Goal: Task Accomplishment & Management: Complete application form

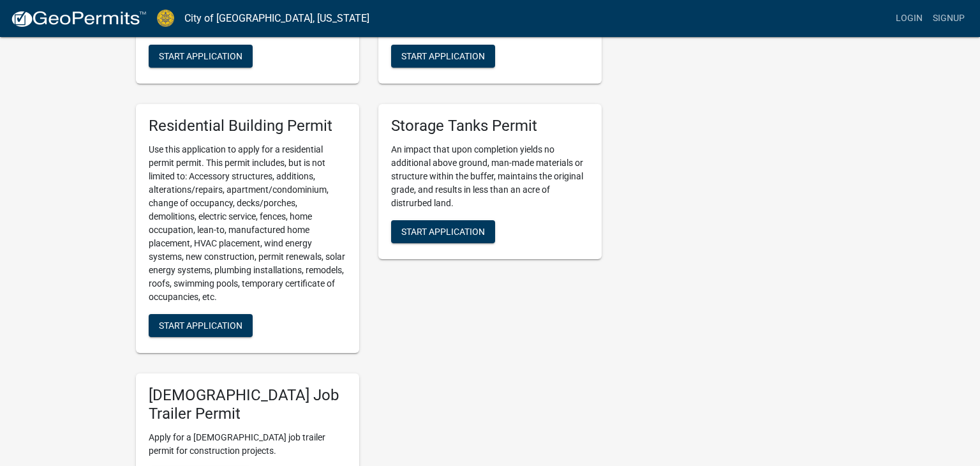
scroll to position [613, 0]
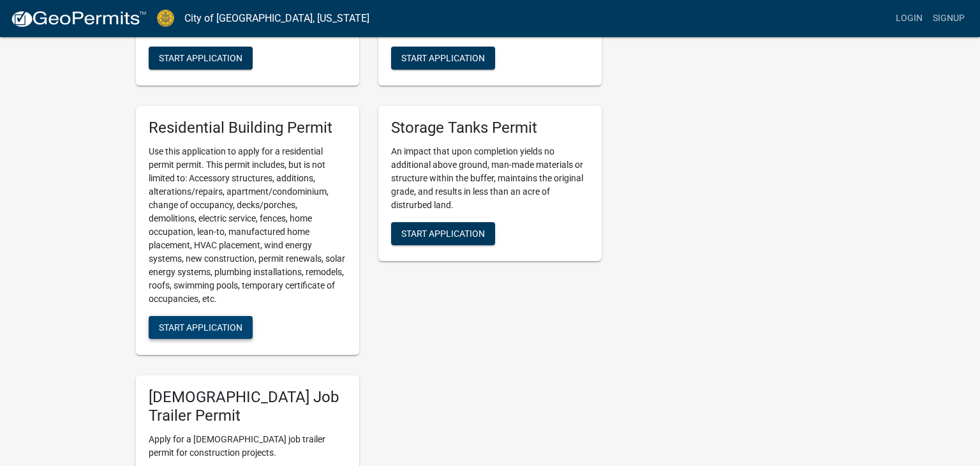
click at [190, 325] on span "Start Application" at bounding box center [201, 327] width 84 height 10
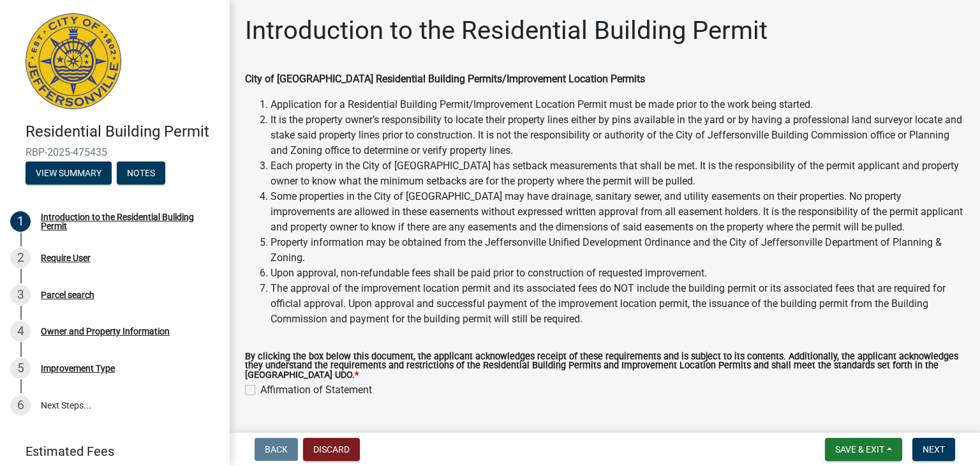
click at [260, 391] on label "Affirmation of Statement" at bounding box center [316, 389] width 112 height 15
click at [260, 391] on input "Affirmation of Statement" at bounding box center [264, 386] width 8 height 8
checkbox input "true"
click at [841, 449] on span "Save & Exit" at bounding box center [860, 449] width 49 height 10
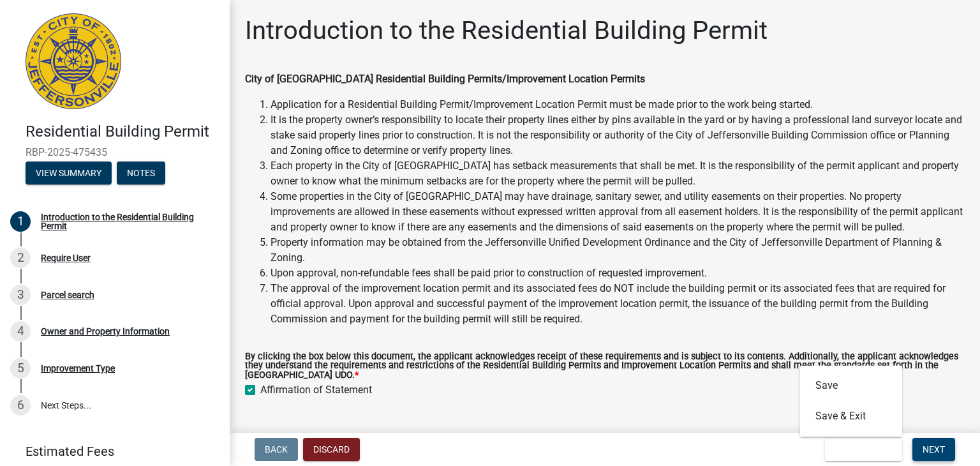
click at [920, 450] on button "Next" at bounding box center [934, 449] width 43 height 23
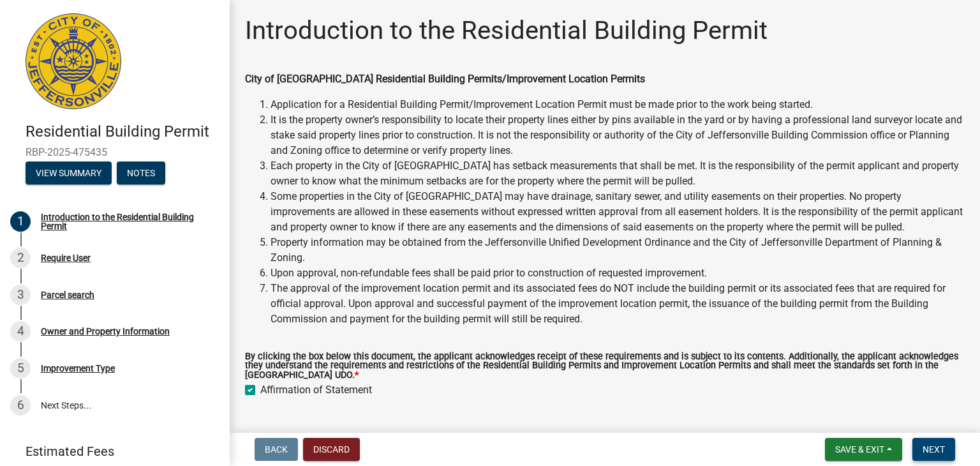
click at [940, 446] on span "Next" at bounding box center [934, 449] width 22 height 10
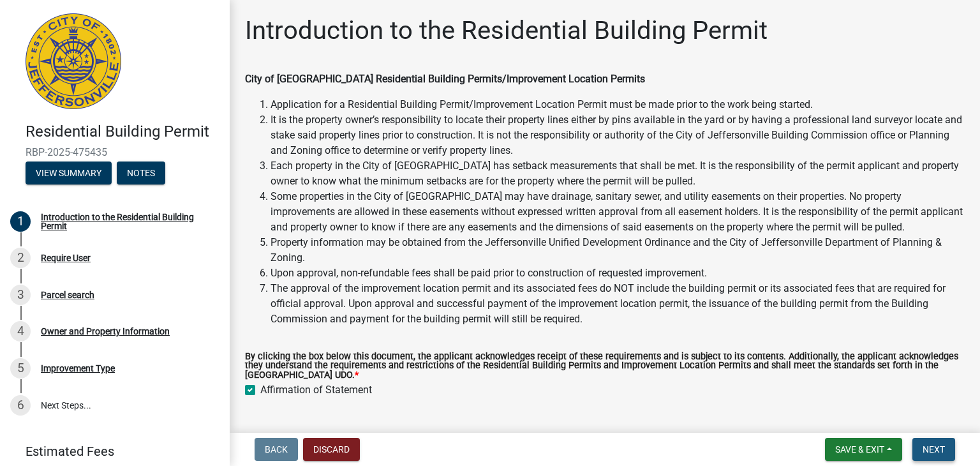
click at [931, 447] on span "Next" at bounding box center [934, 449] width 22 height 10
click at [913, 438] on button "Next" at bounding box center [934, 449] width 43 height 23
drag, startPoint x: 176, startPoint y: 495, endPoint x: 0, endPoint y: 495, distance: 175.5
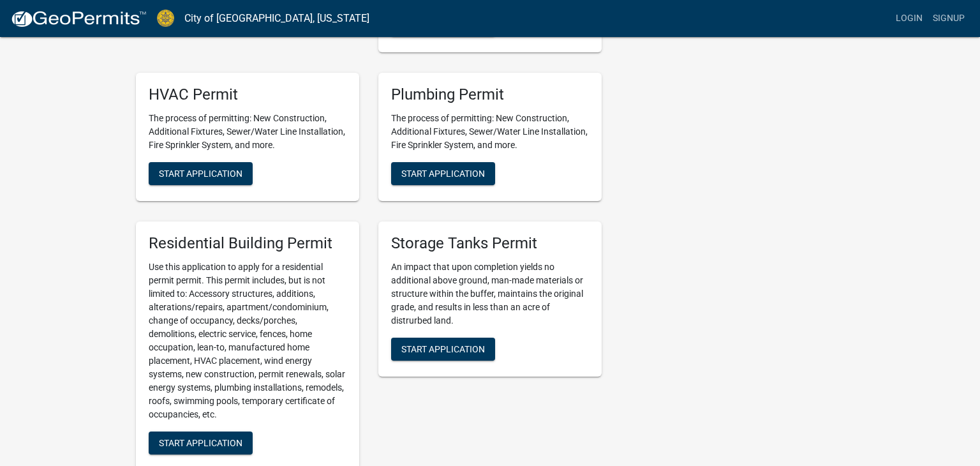
scroll to position [564, 0]
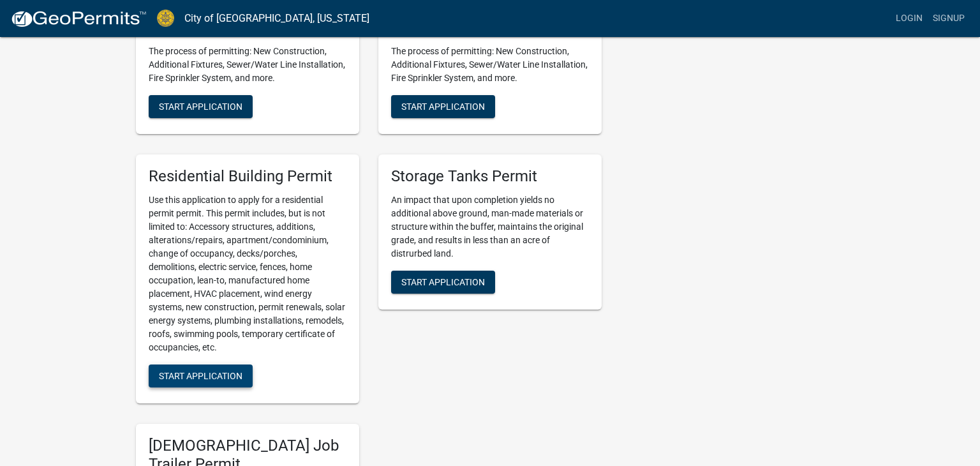
click at [201, 379] on span "Start Application" at bounding box center [201, 375] width 84 height 10
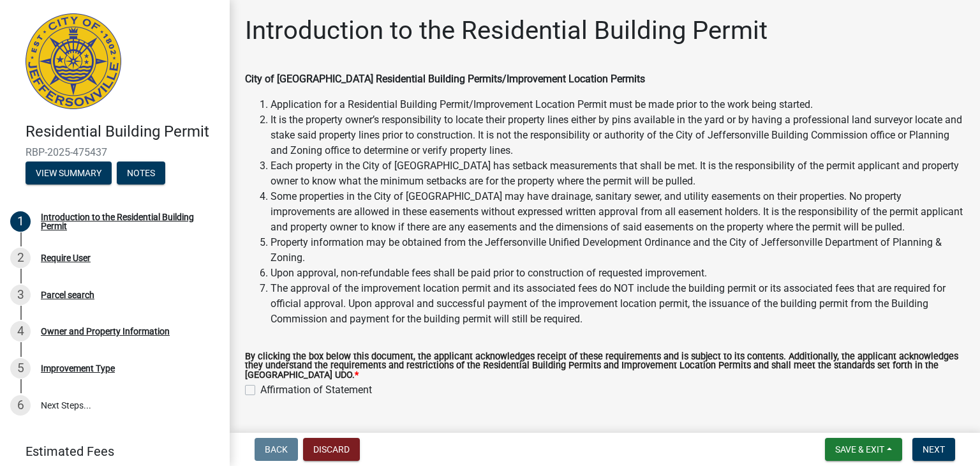
click at [250, 396] on div "Affirmation of Statement" at bounding box center [605, 389] width 720 height 15
click at [260, 389] on label "Affirmation of Statement" at bounding box center [316, 389] width 112 height 15
click at [260, 389] on input "Affirmation of Statement" at bounding box center [264, 386] width 8 height 8
checkbox input "true"
click at [927, 447] on span "Next" at bounding box center [934, 449] width 22 height 10
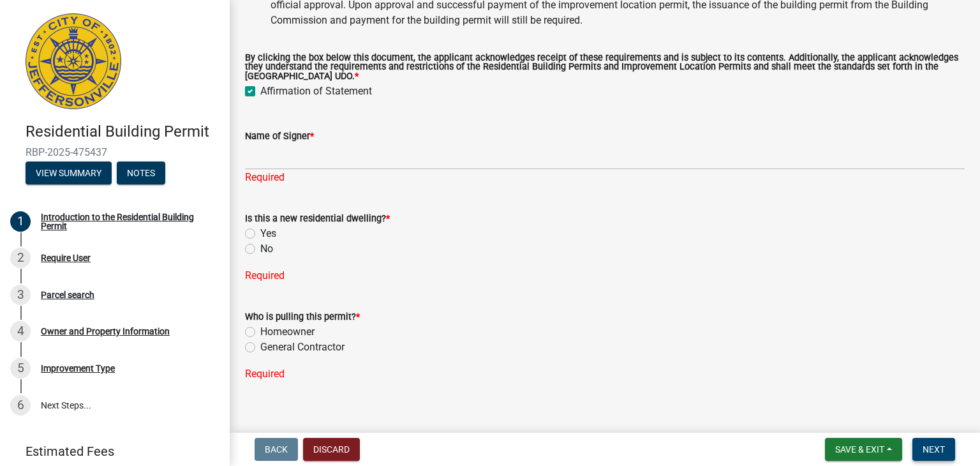
scroll to position [299, 0]
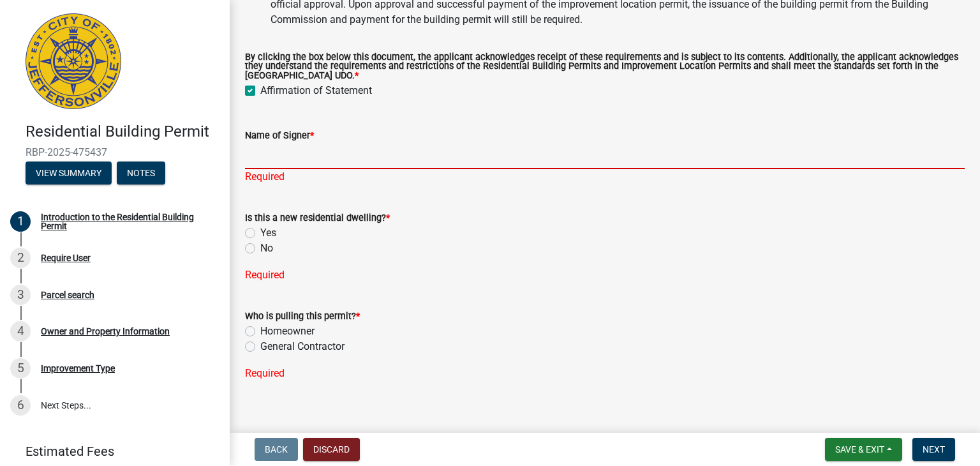
click at [273, 164] on input "Name of Signer *" at bounding box center [605, 156] width 720 height 26
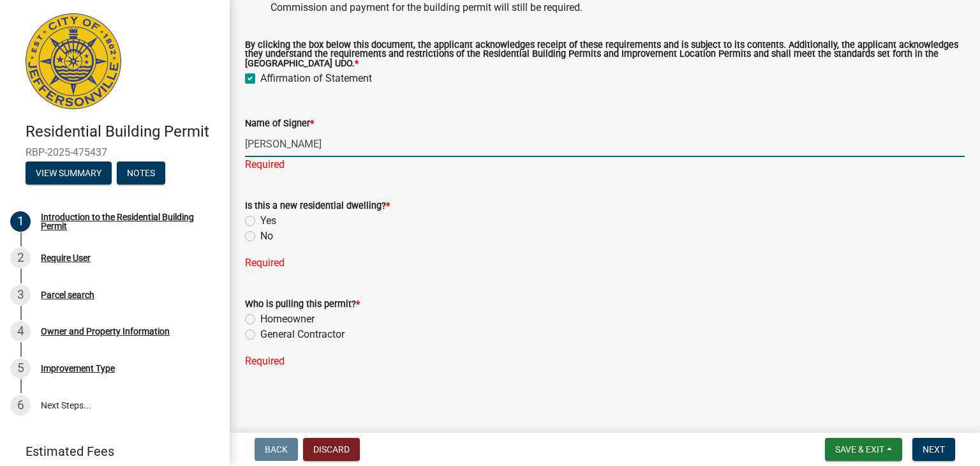
scroll to position [312, 0]
type input "[PERSON_NAME]"
click at [260, 222] on label "Yes" at bounding box center [268, 220] width 16 height 15
click at [260, 221] on input "Yes" at bounding box center [264, 217] width 8 height 8
radio input "true"
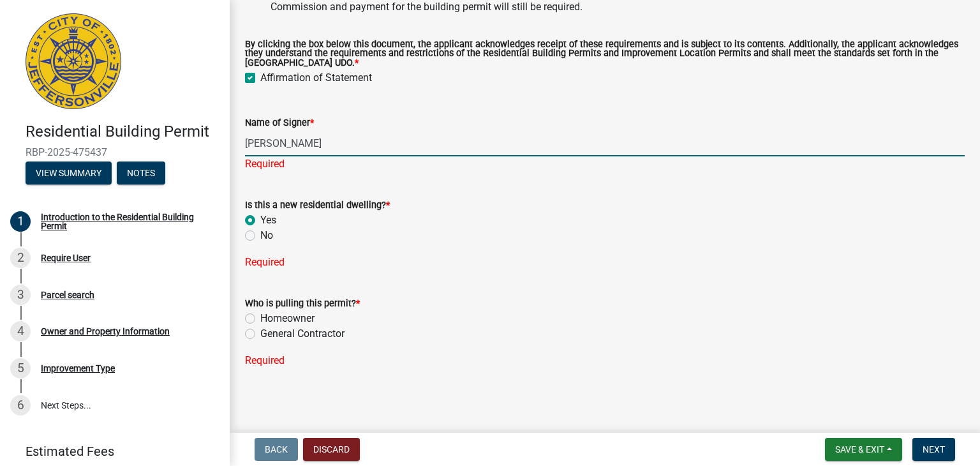
scroll to position [271, 0]
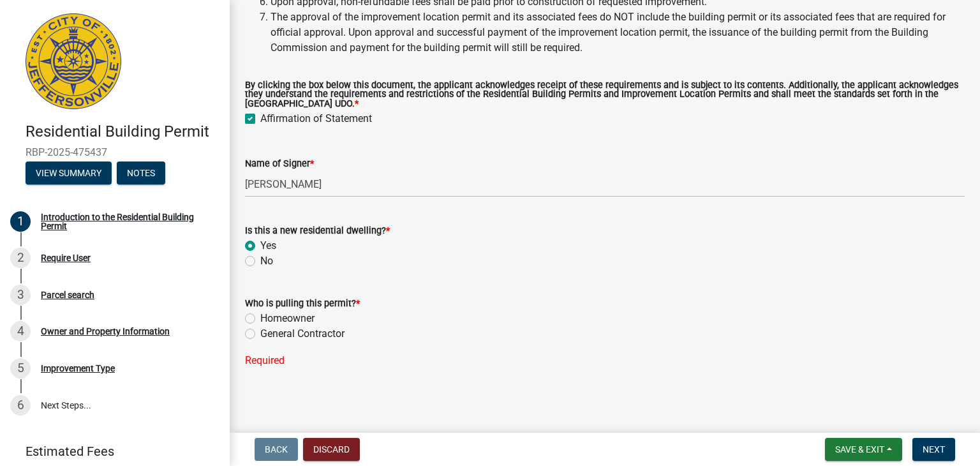
click at [260, 318] on label "Homeowner" at bounding box center [287, 318] width 54 height 15
click at [260, 318] on input "Homeowner" at bounding box center [264, 315] width 8 height 8
radio input "true"
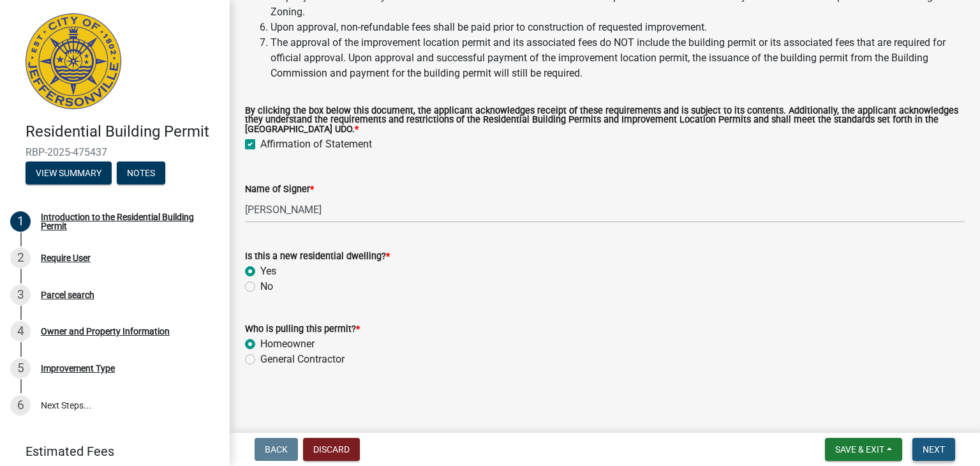
click at [937, 456] on button "Next" at bounding box center [934, 449] width 43 height 23
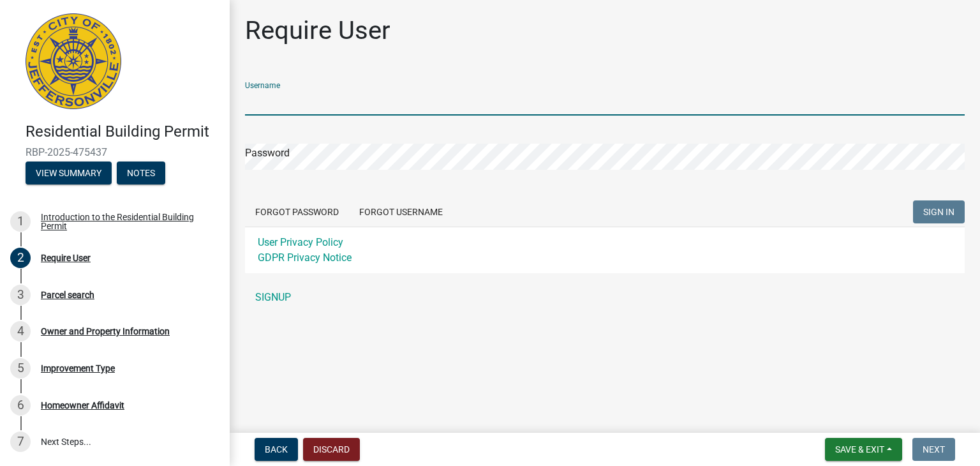
click at [284, 103] on input "Username" at bounding box center [605, 102] width 720 height 26
type input "christamyers79"
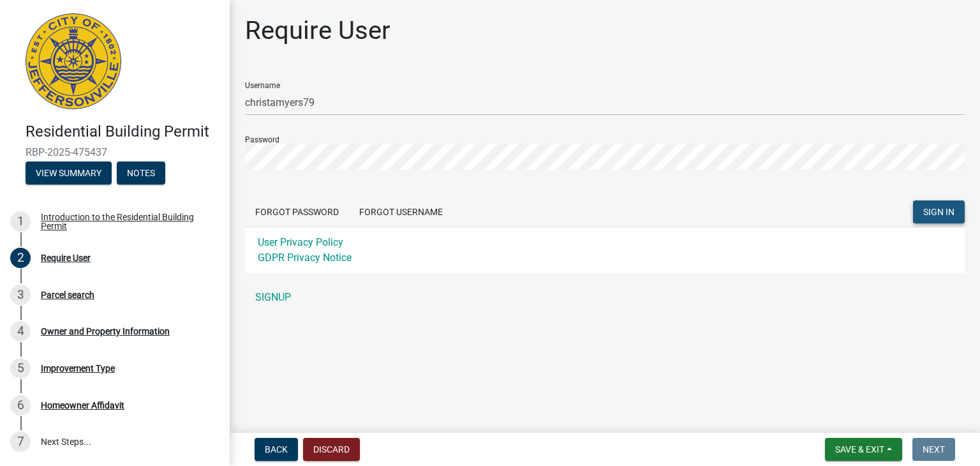
click at [937, 213] on span "SIGN IN" at bounding box center [939, 212] width 31 height 10
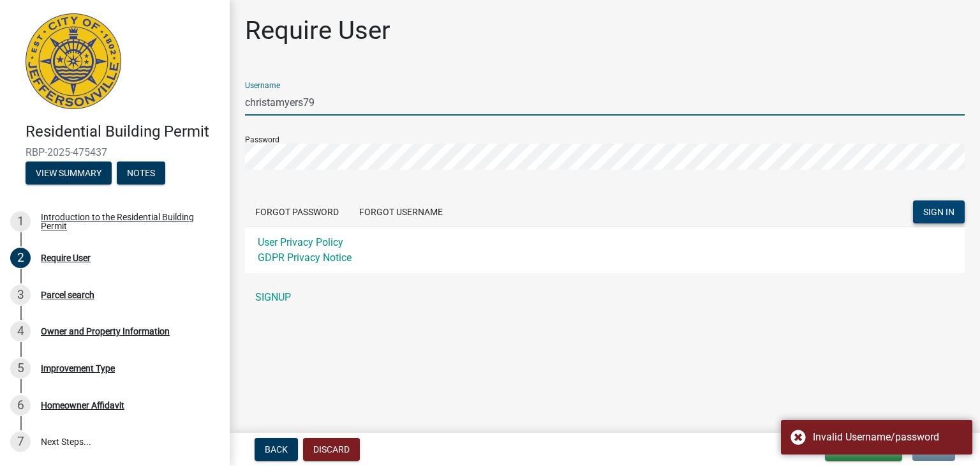
click at [330, 102] on input "christamyers79" at bounding box center [605, 102] width 720 height 26
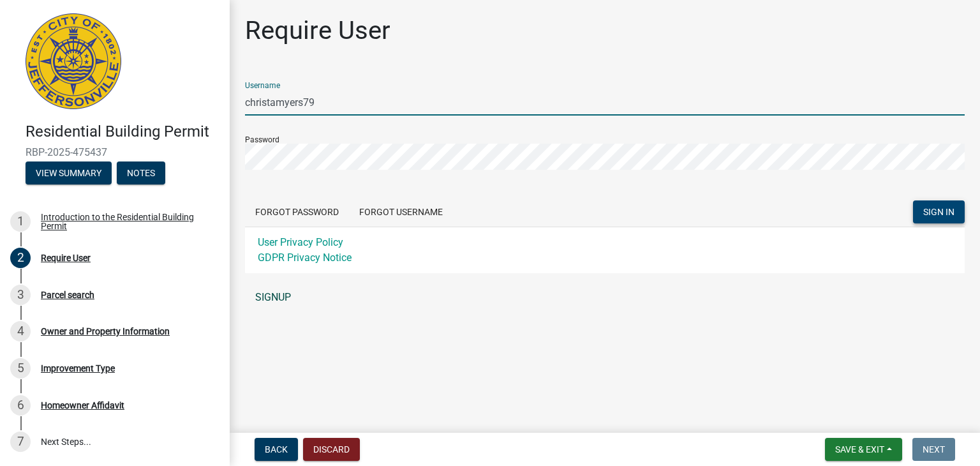
click at [268, 296] on link "SIGNUP" at bounding box center [605, 298] width 720 height 26
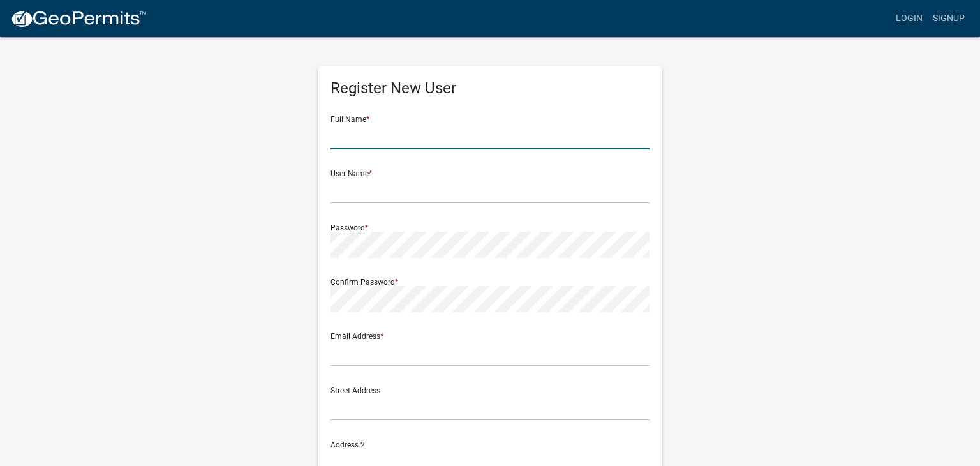
click at [364, 146] on input "text" at bounding box center [490, 136] width 319 height 26
type input "[PERSON_NAME]"
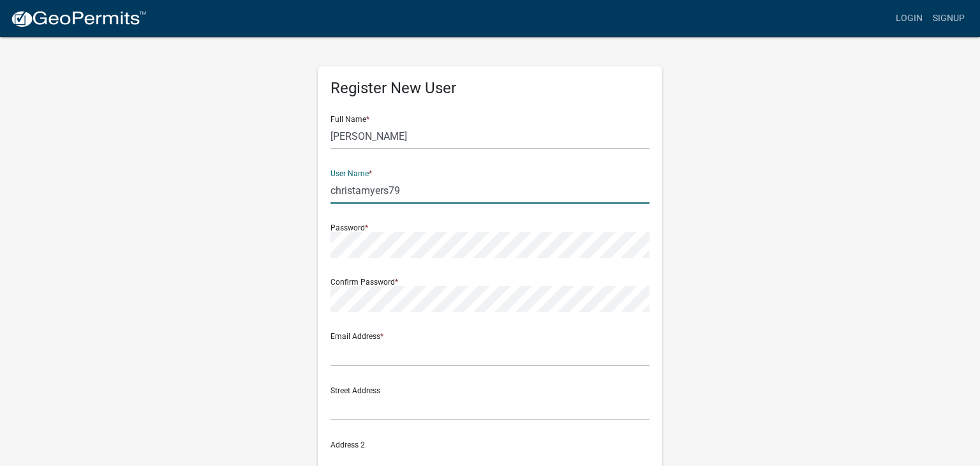
type input "christamyers79"
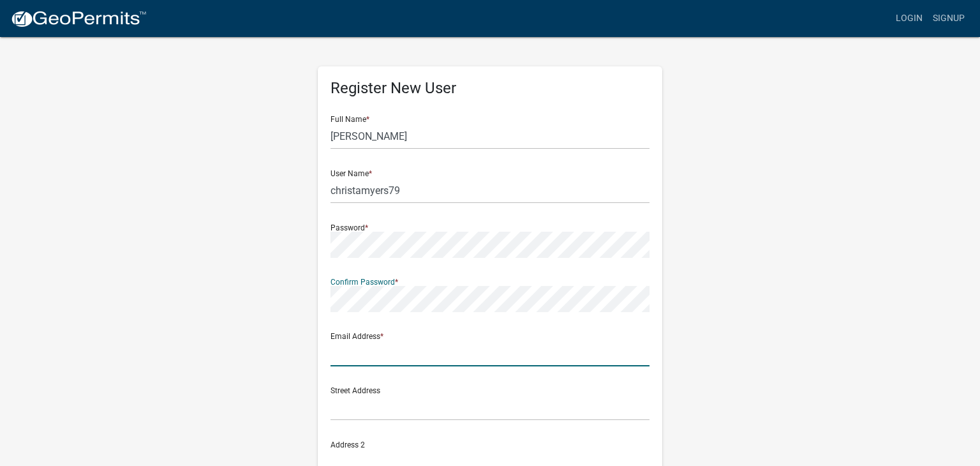
click at [418, 353] on input "text" at bounding box center [490, 353] width 319 height 26
type input "[EMAIL_ADDRESS][DOMAIN_NAME]"
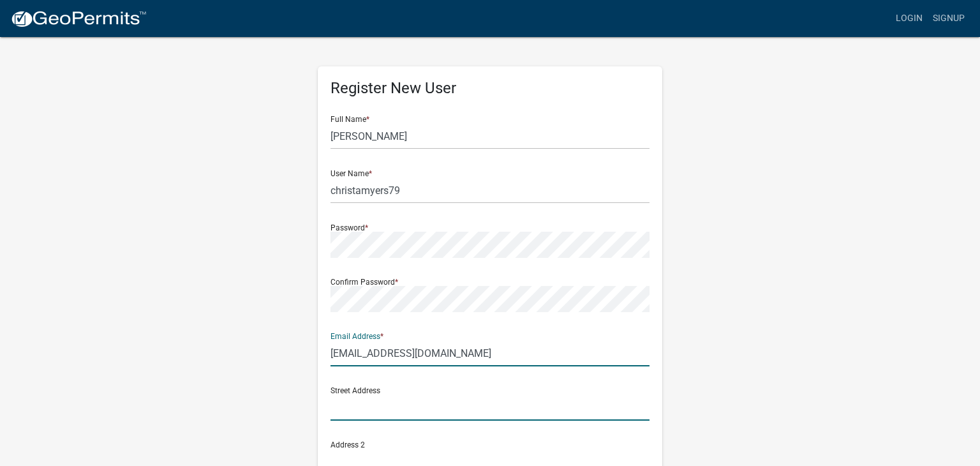
click at [412, 410] on input "text" at bounding box center [490, 407] width 319 height 26
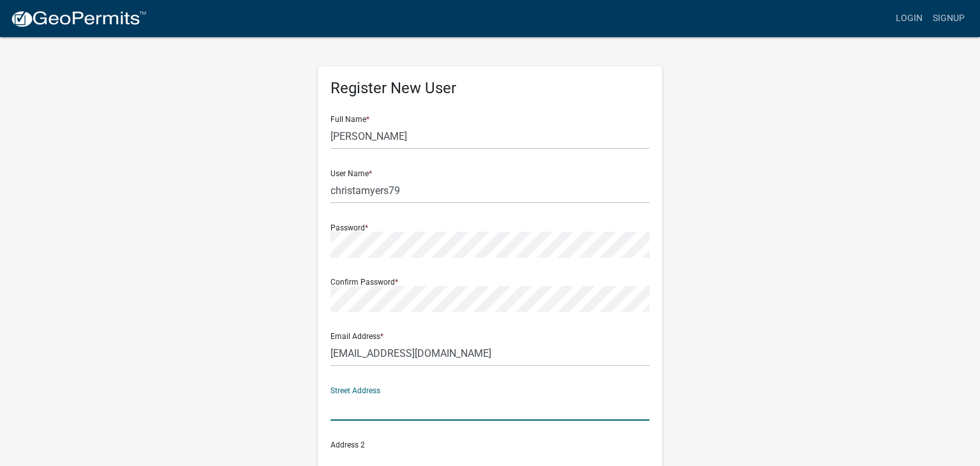
type input "[STREET_ADDRESS]"
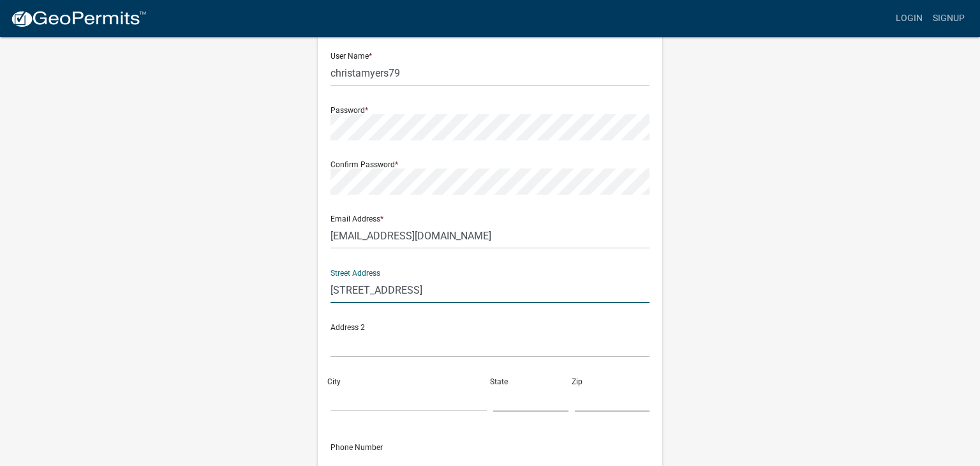
scroll to position [122, 0]
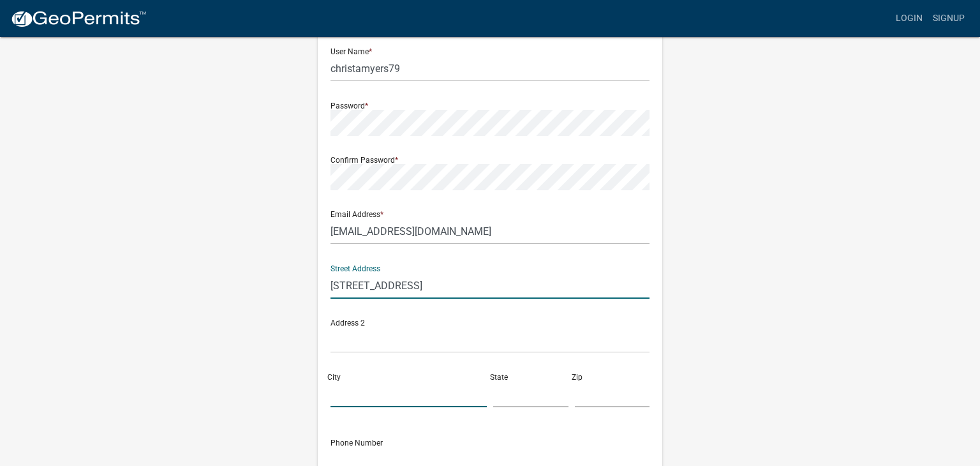
click at [356, 400] on input "City" at bounding box center [409, 394] width 156 height 26
type input "Jeffersonville"
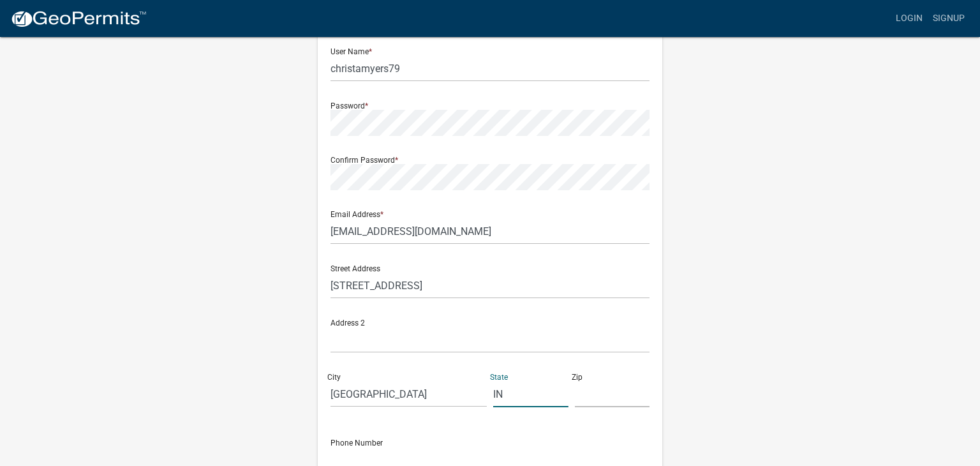
type input "IN"
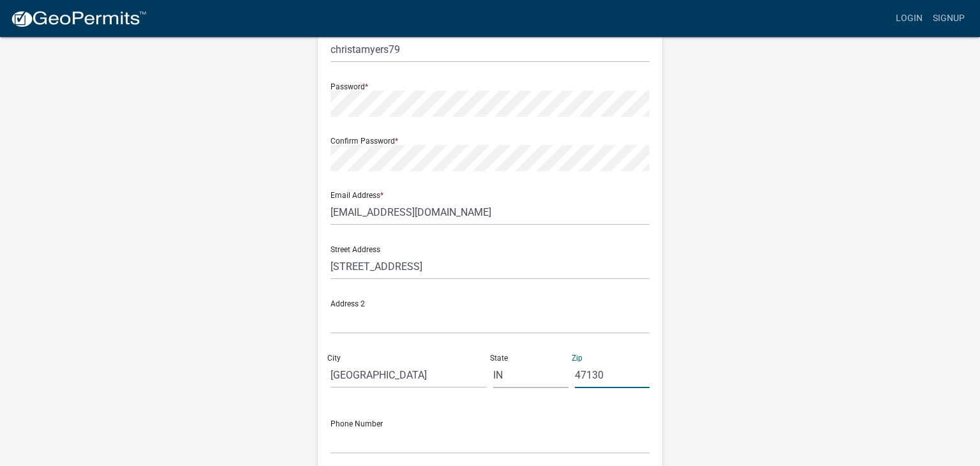
scroll to position [142, 0]
type input "47130"
click at [360, 447] on input "text" at bounding box center [490, 440] width 319 height 26
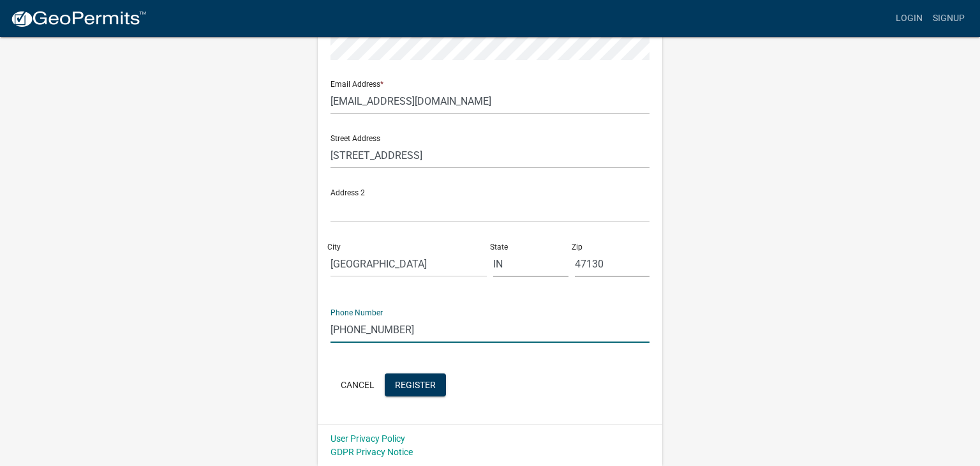
scroll to position [253, 0]
type input "812-989-2309"
click at [424, 384] on span "Register" at bounding box center [415, 384] width 41 height 10
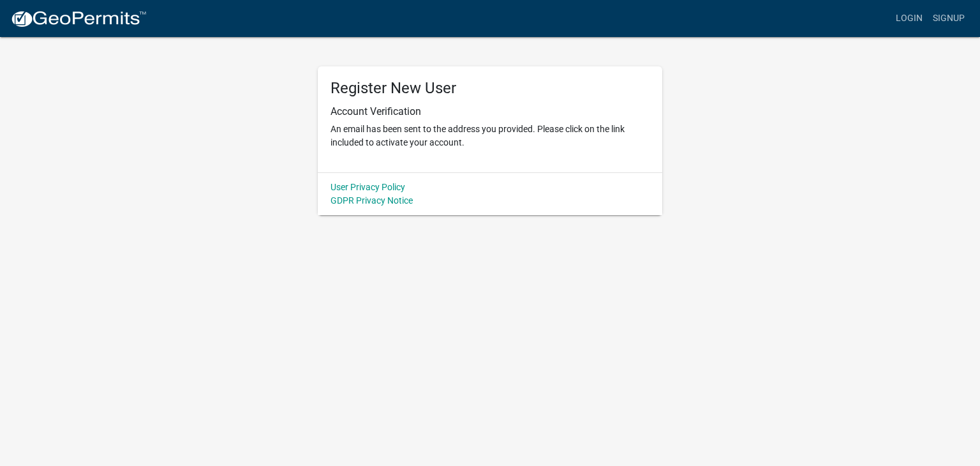
scroll to position [0, 0]
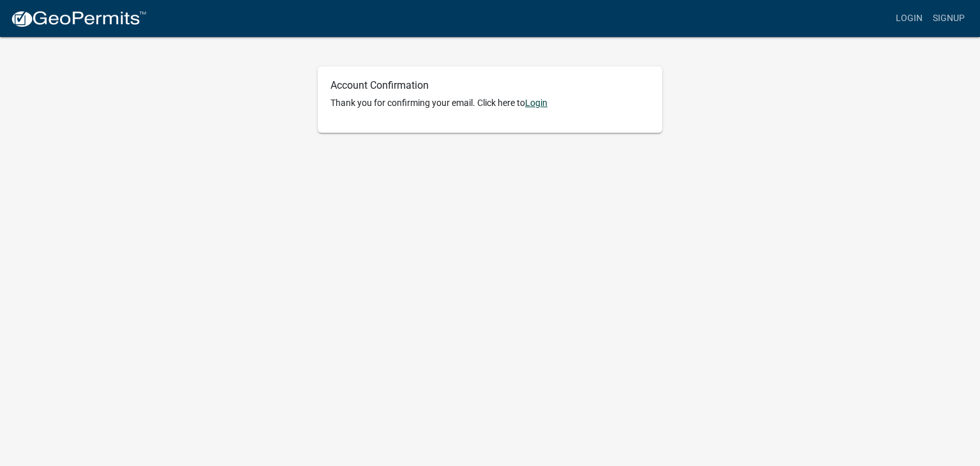
click at [534, 104] on link "Login" at bounding box center [536, 103] width 22 height 10
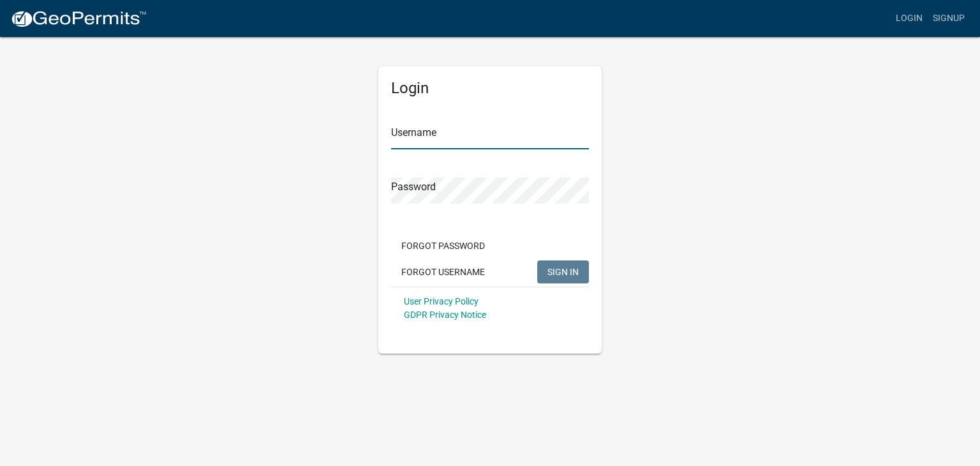
type input "christamyers79"
click at [580, 277] on button "SIGN IN" at bounding box center [563, 271] width 52 height 23
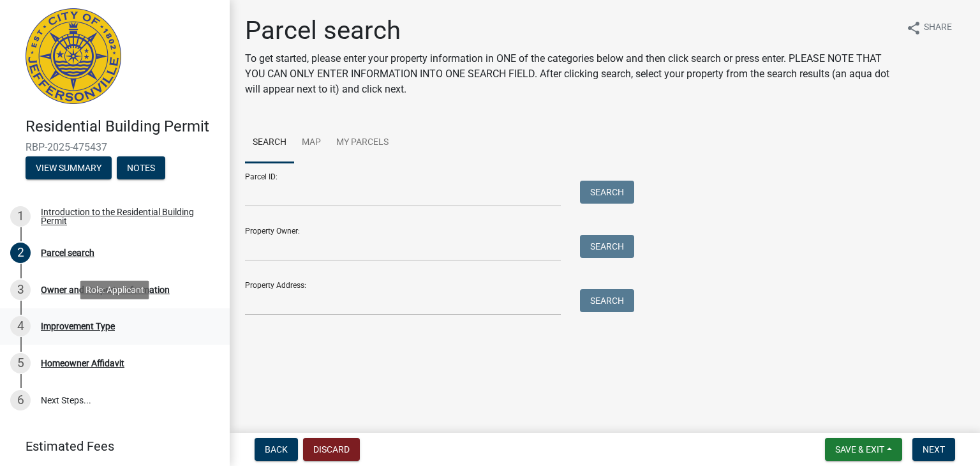
scroll to position [6, 0]
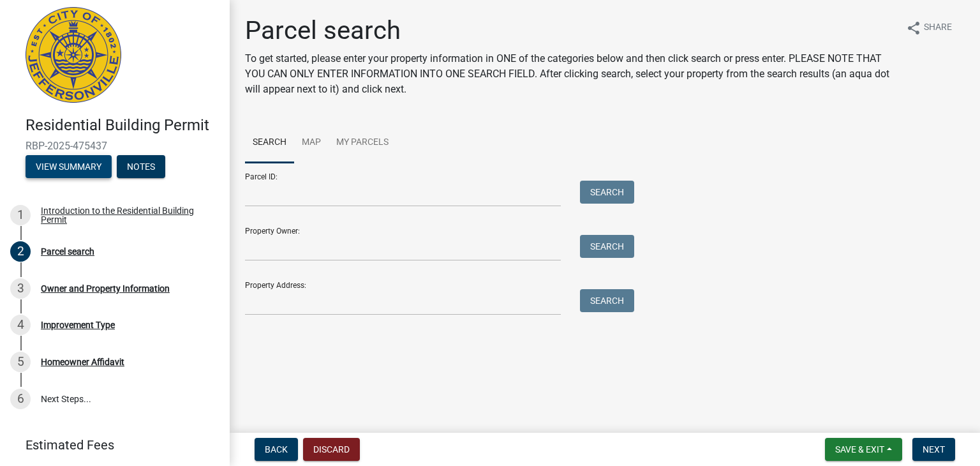
click at [71, 167] on button "View Summary" at bounding box center [69, 166] width 86 height 23
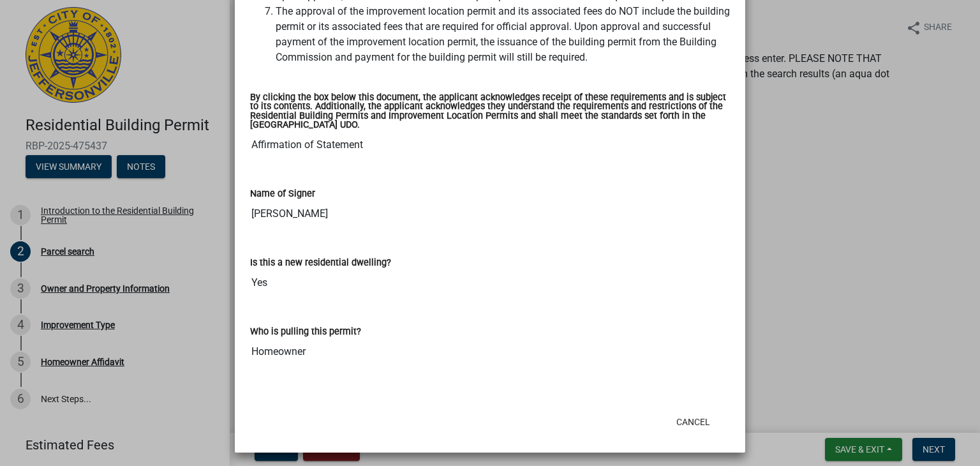
scroll to position [426, 0]
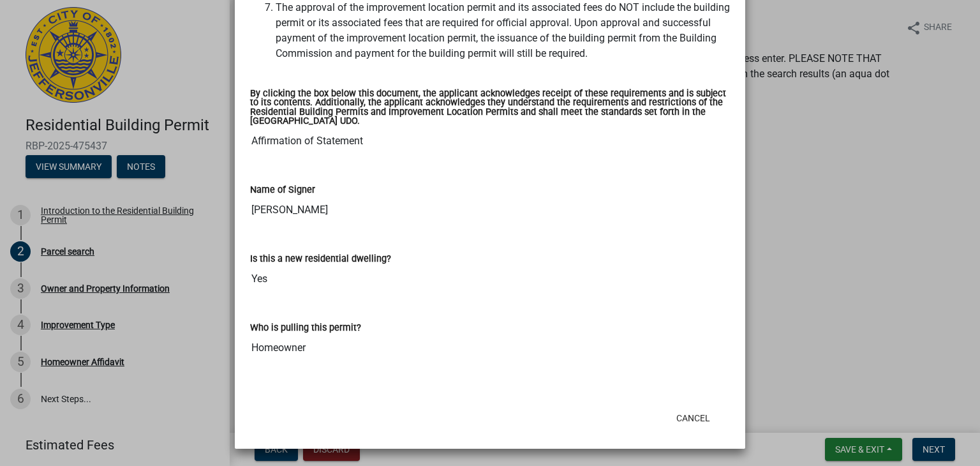
click at [846, 287] on ngb-modal-window "Summary × Printer Friendly Introduction to the Residential Building Permit Comp…" at bounding box center [490, 233] width 980 height 466
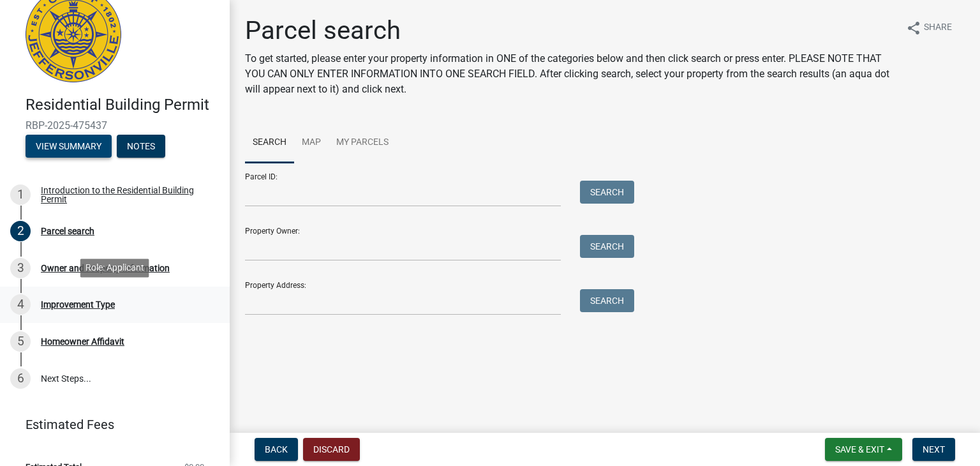
scroll to position [36, 0]
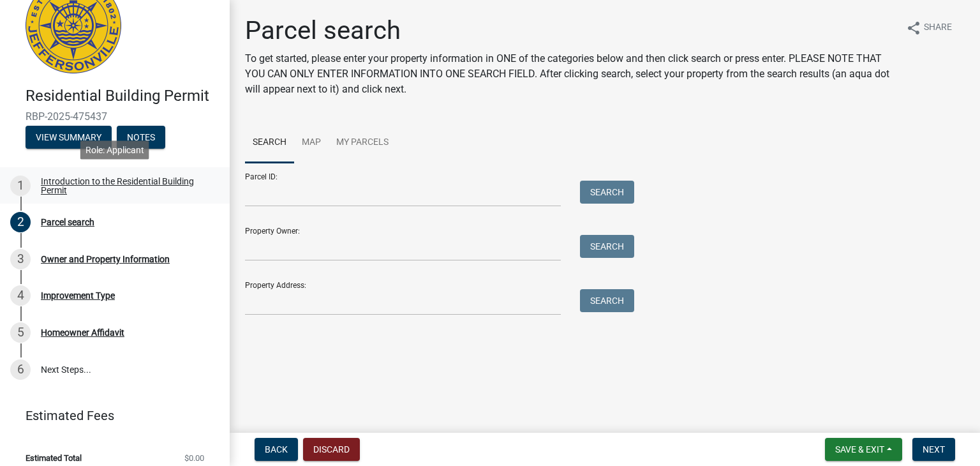
click at [66, 187] on div "Introduction to the Residential Building Permit" at bounding box center [125, 186] width 169 height 18
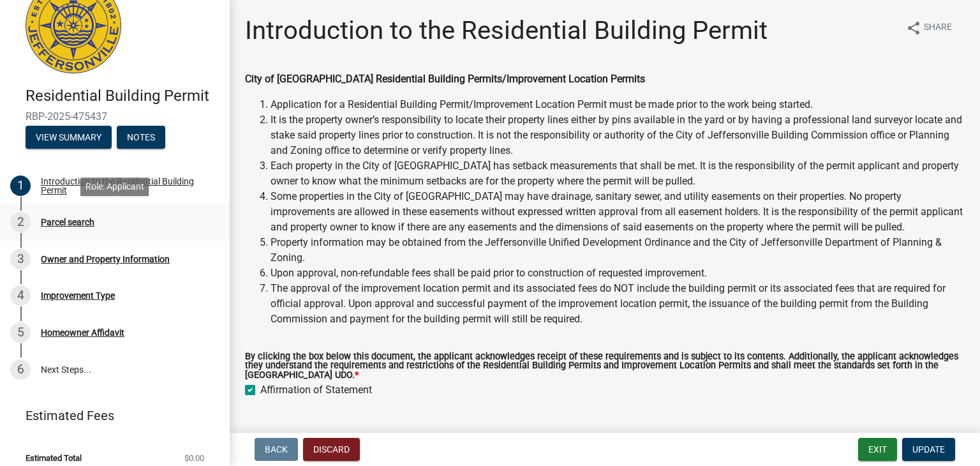
click at [66, 227] on div "2 Parcel search" at bounding box center [109, 222] width 199 height 20
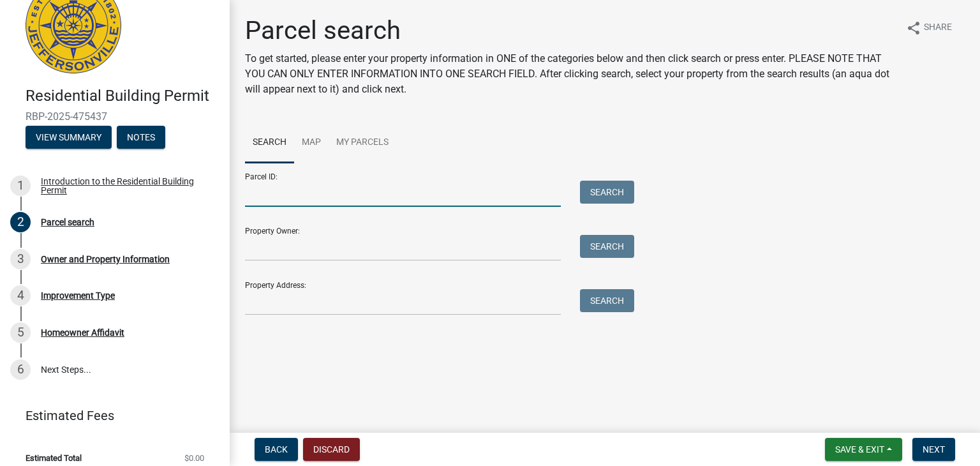
click at [290, 197] on input "Parcel ID:" at bounding box center [403, 194] width 316 height 26
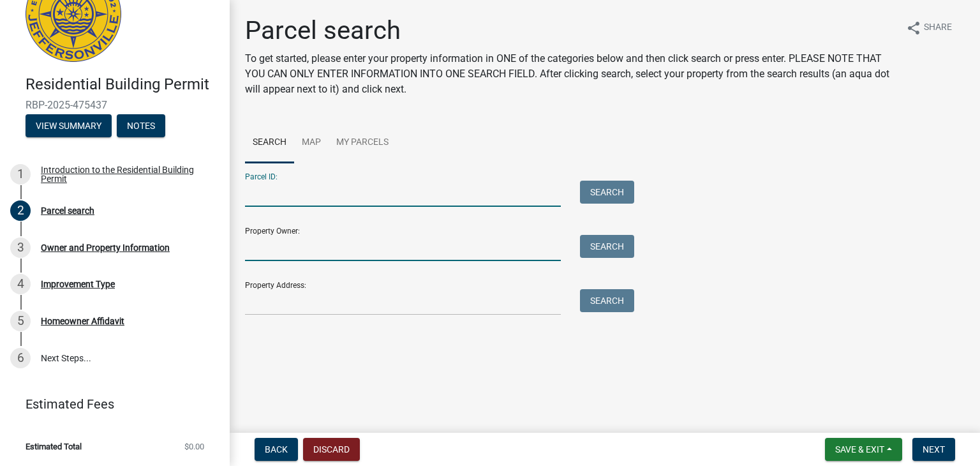
click at [283, 244] on input "Property Owner:" at bounding box center [403, 248] width 316 height 26
type input "[PERSON_NAME]"
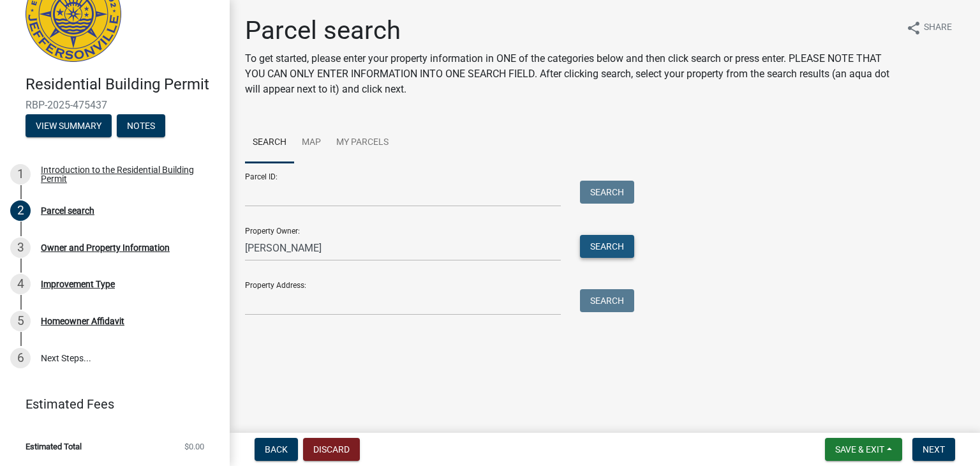
click at [600, 247] on button "Search" at bounding box center [607, 246] width 54 height 23
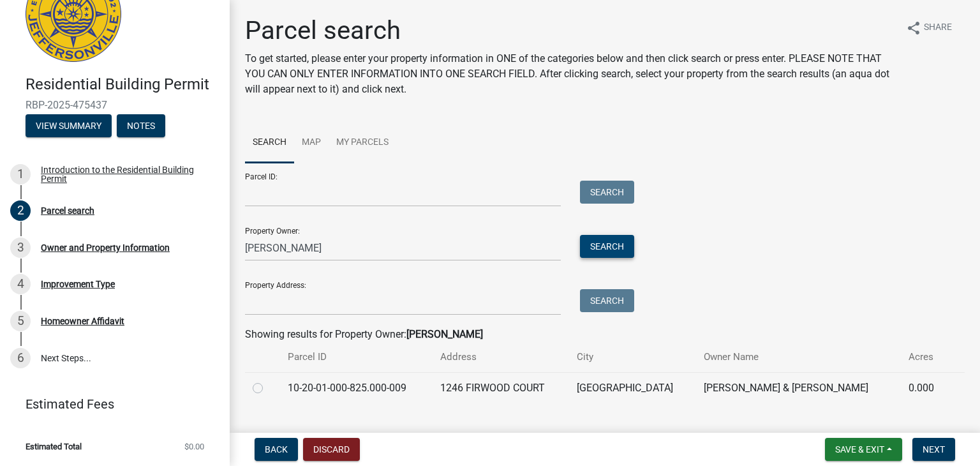
scroll to position [6, 0]
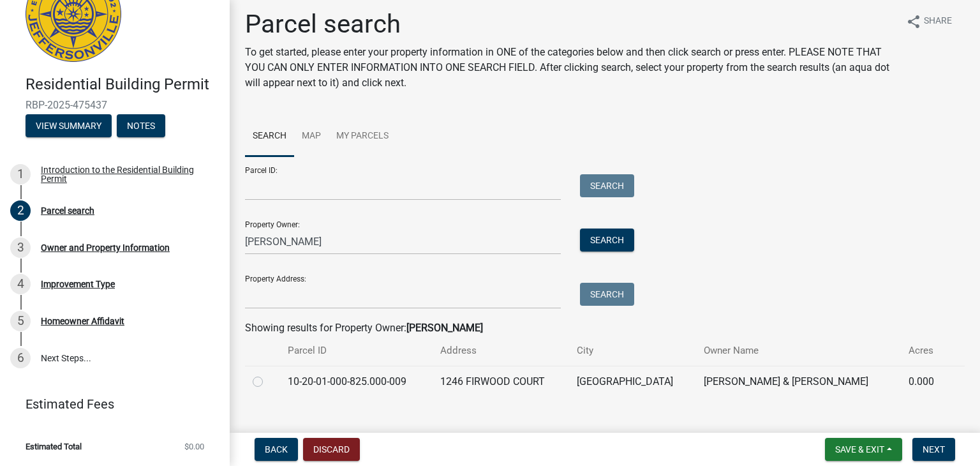
click at [268, 374] on label at bounding box center [268, 374] width 0 height 0
click at [268, 381] on input "radio" at bounding box center [272, 378] width 8 height 8
radio input "true"
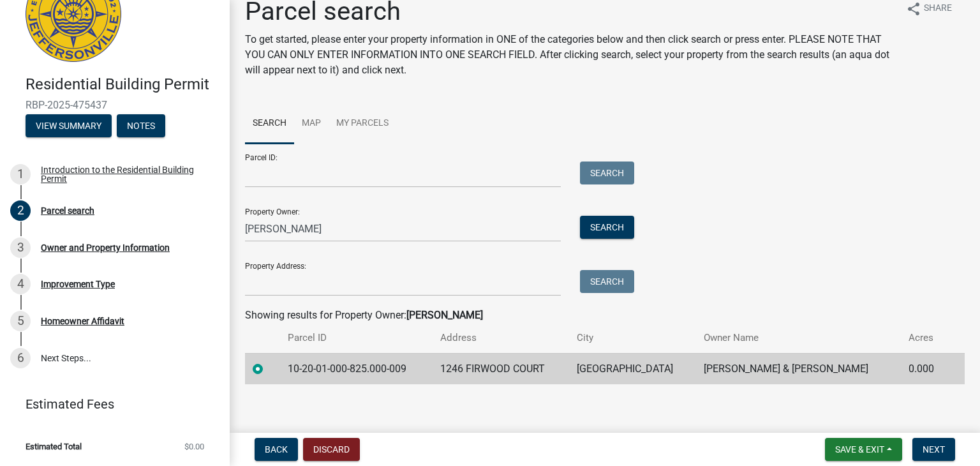
scroll to position [26, 0]
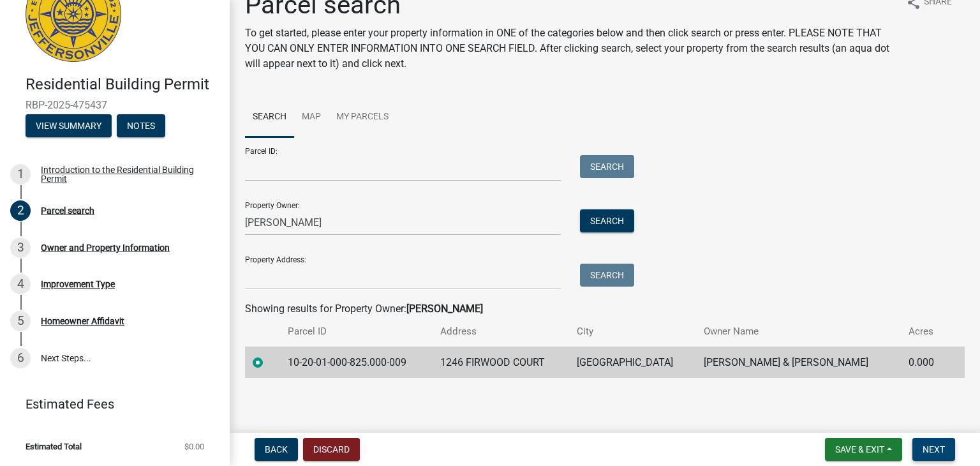
click at [929, 447] on span "Next" at bounding box center [934, 449] width 22 height 10
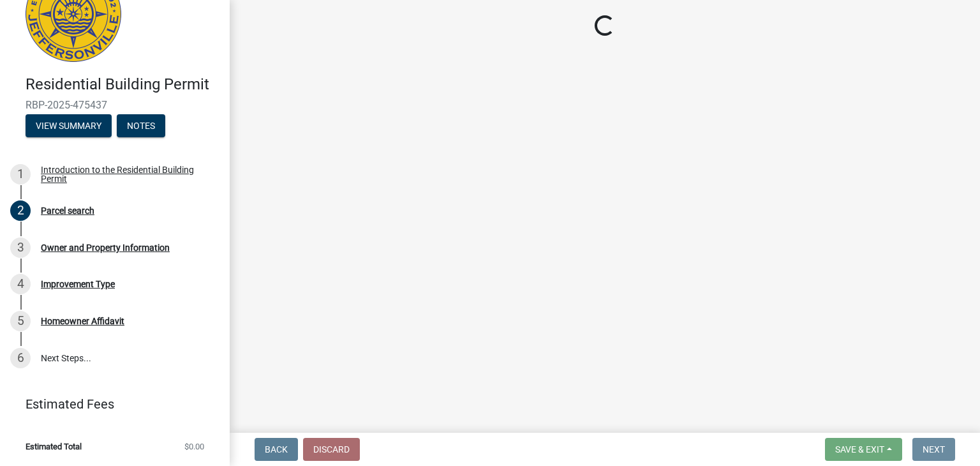
scroll to position [0, 0]
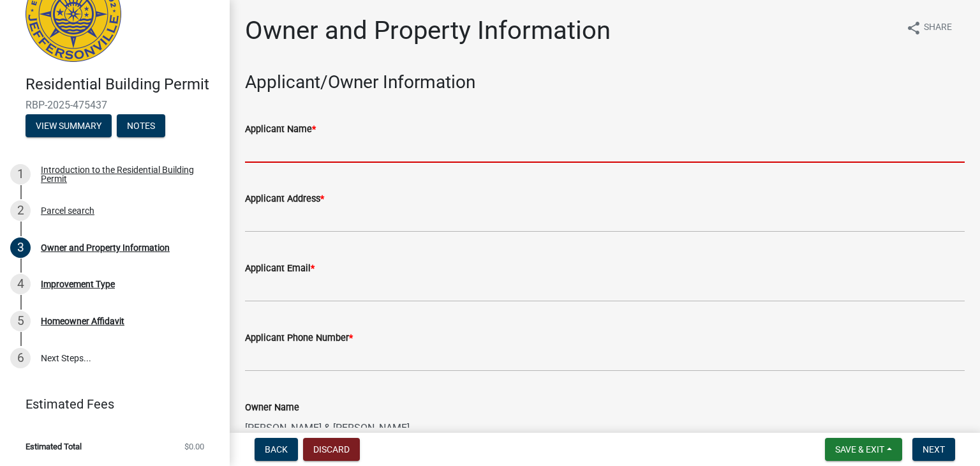
click at [288, 154] on input "Applicant Name *" at bounding box center [605, 150] width 720 height 26
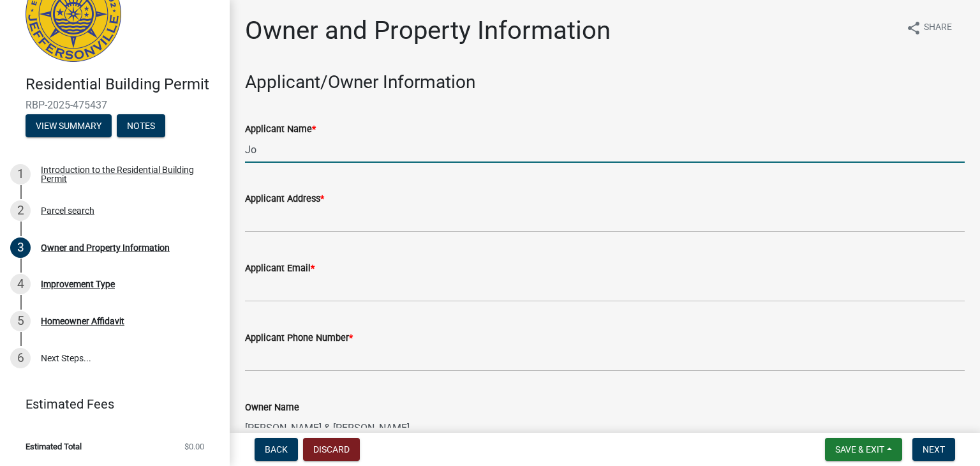
type input "J"
type input "C"
type input "[PERSON_NAME] & [PERSON_NAME]"
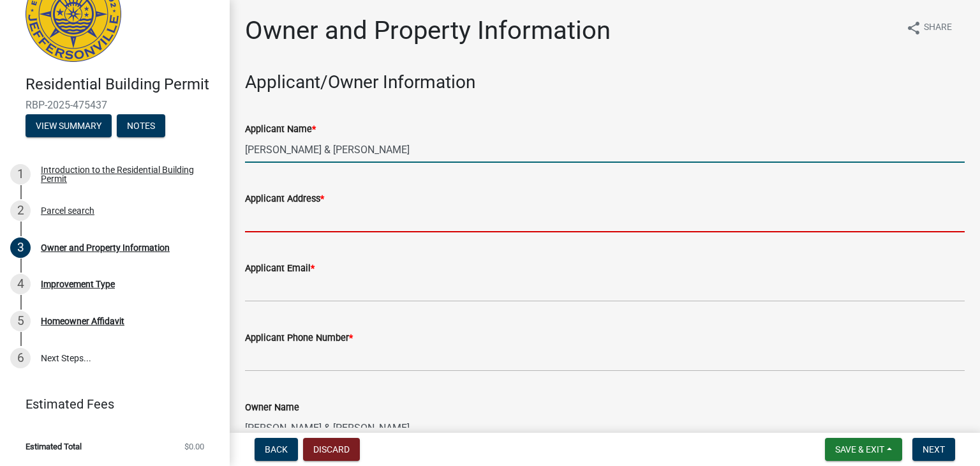
click at [264, 228] on input "Applicant Address *" at bounding box center [605, 219] width 720 height 26
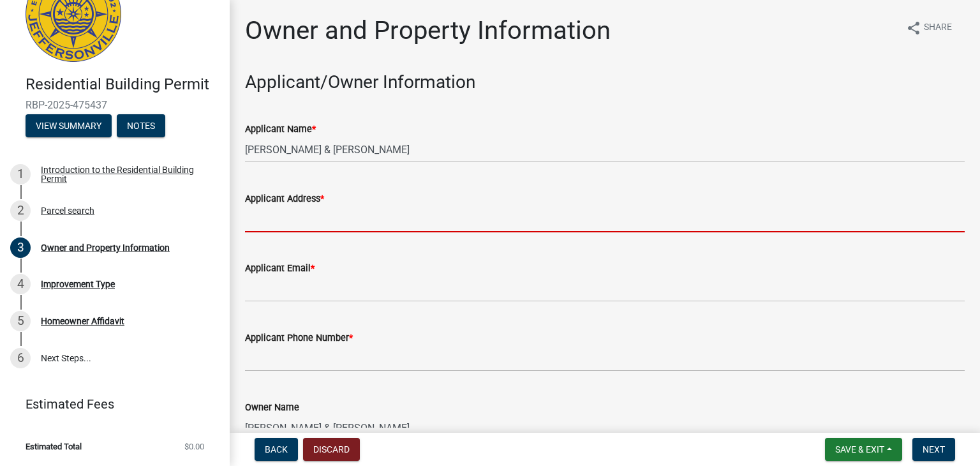
type input "[STREET_ADDRESS]"
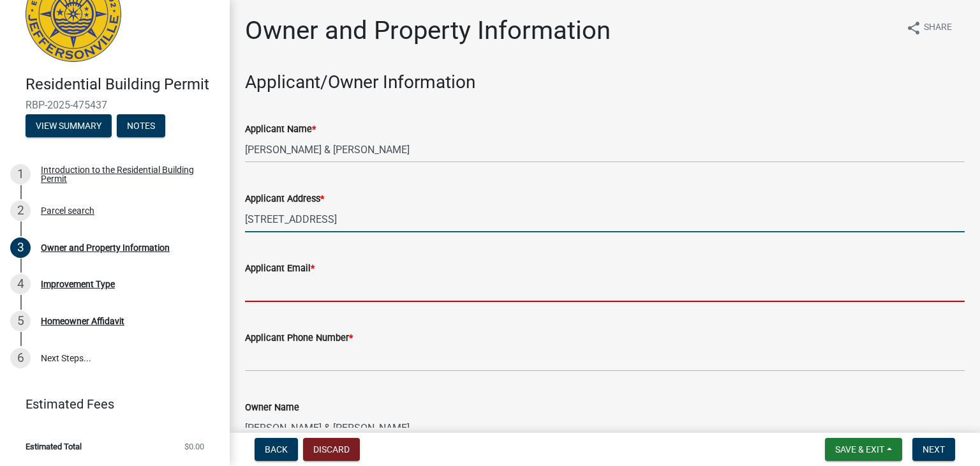
type input "[EMAIL_ADDRESS][DOMAIN_NAME]"
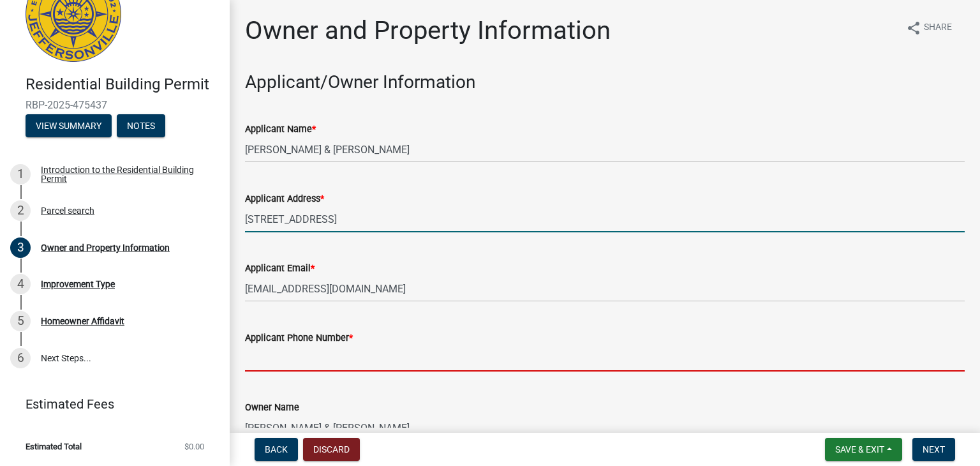
type input "8129892309"
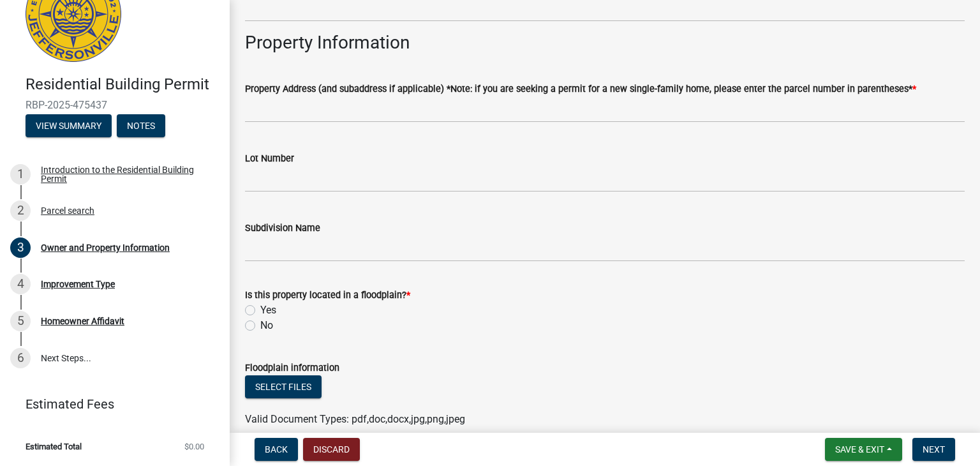
scroll to position [641, 0]
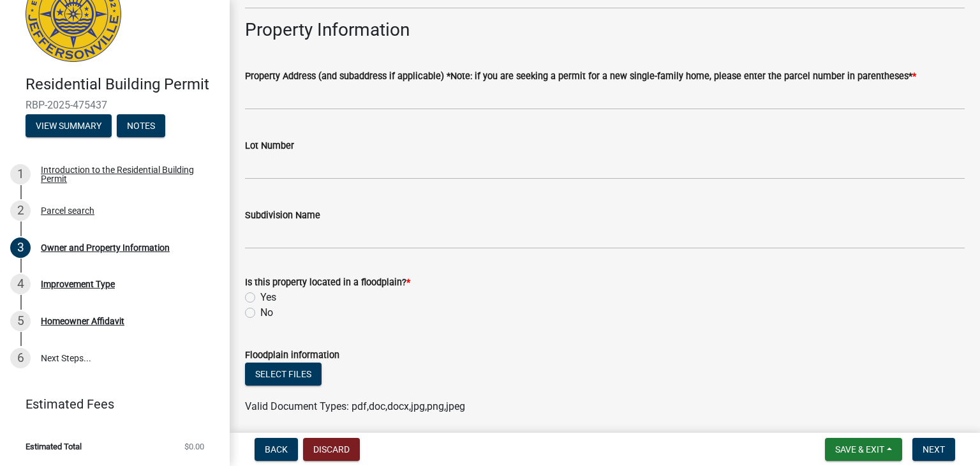
click at [260, 313] on label "No" at bounding box center [266, 312] width 13 height 15
click at [260, 313] on input "No" at bounding box center [264, 309] width 8 height 8
radio input "true"
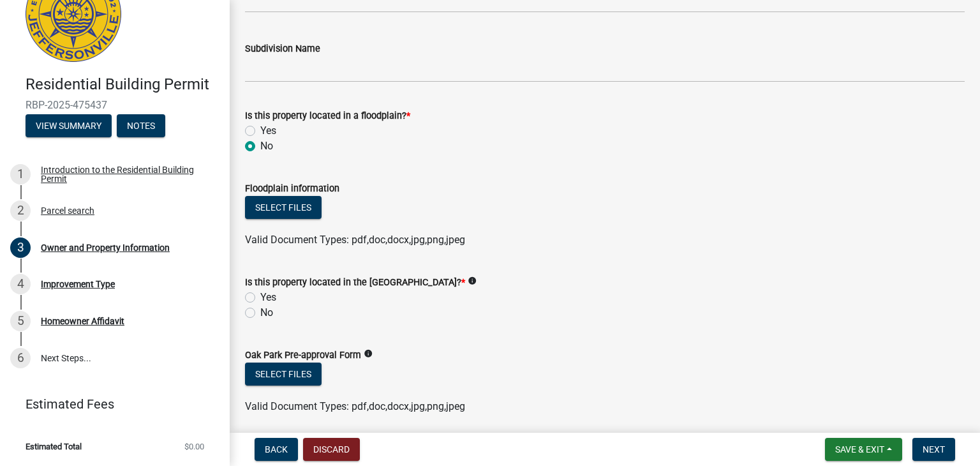
scroll to position [815, 0]
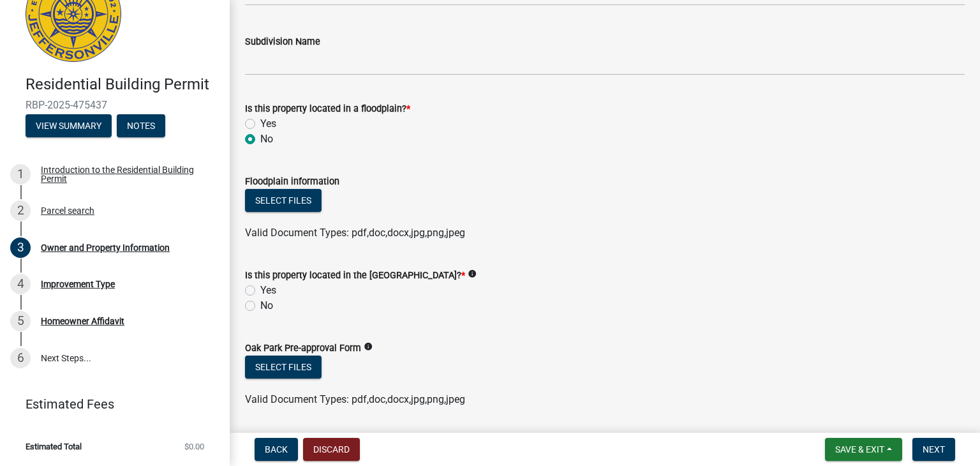
click at [260, 310] on label "No" at bounding box center [266, 305] width 13 height 15
click at [260, 306] on input "No" at bounding box center [264, 302] width 8 height 8
radio input "true"
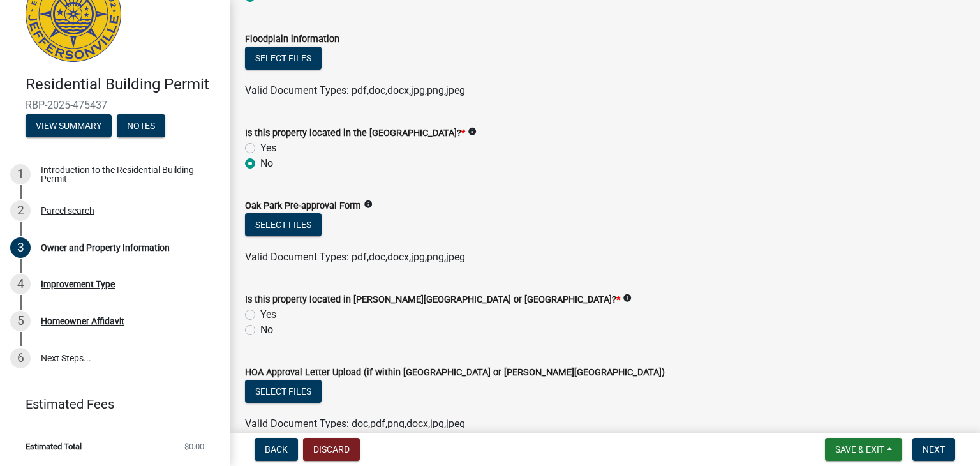
scroll to position [962, 0]
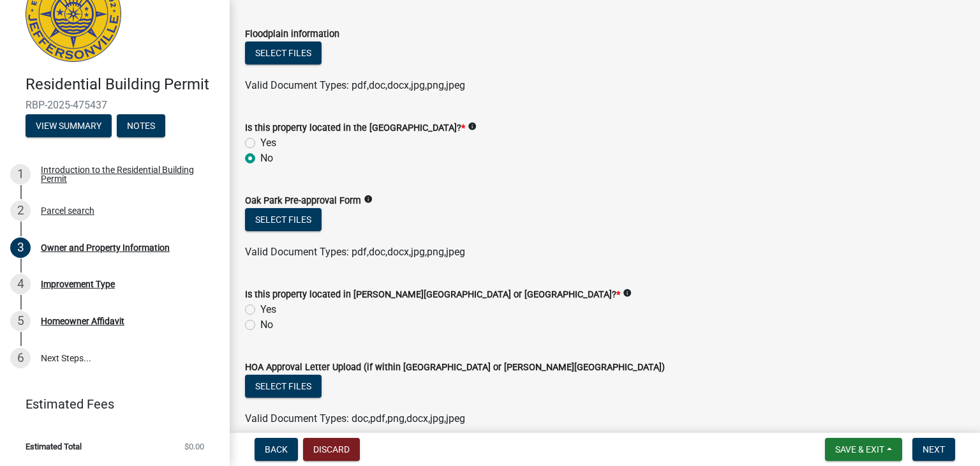
click at [253, 330] on div "No" at bounding box center [605, 324] width 720 height 15
click at [260, 326] on label "No" at bounding box center [266, 324] width 13 height 15
click at [260, 326] on input "No" at bounding box center [264, 321] width 8 height 8
radio input "true"
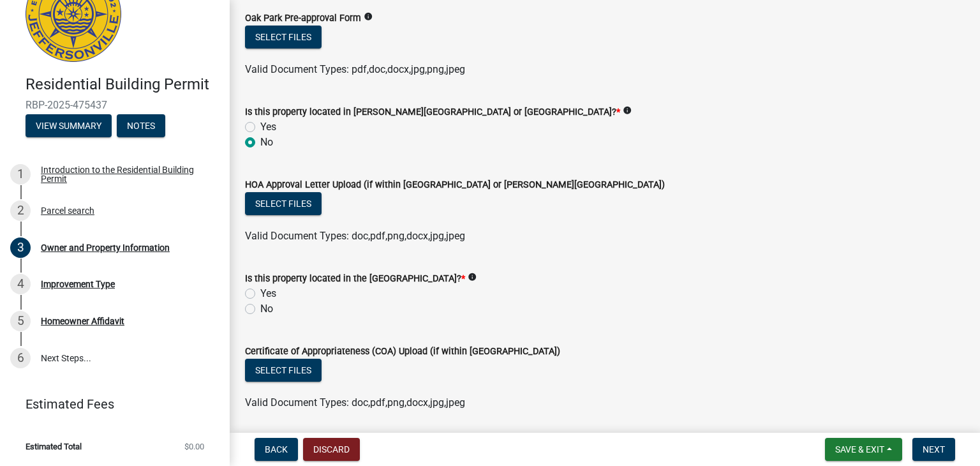
scroll to position [1153, 0]
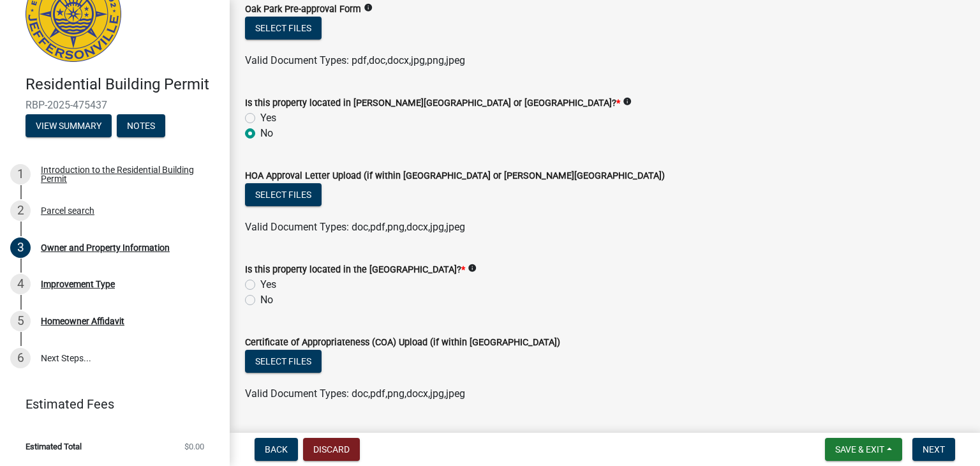
click at [260, 301] on label "No" at bounding box center [266, 299] width 13 height 15
click at [260, 301] on input "No" at bounding box center [264, 296] width 8 height 8
radio input "true"
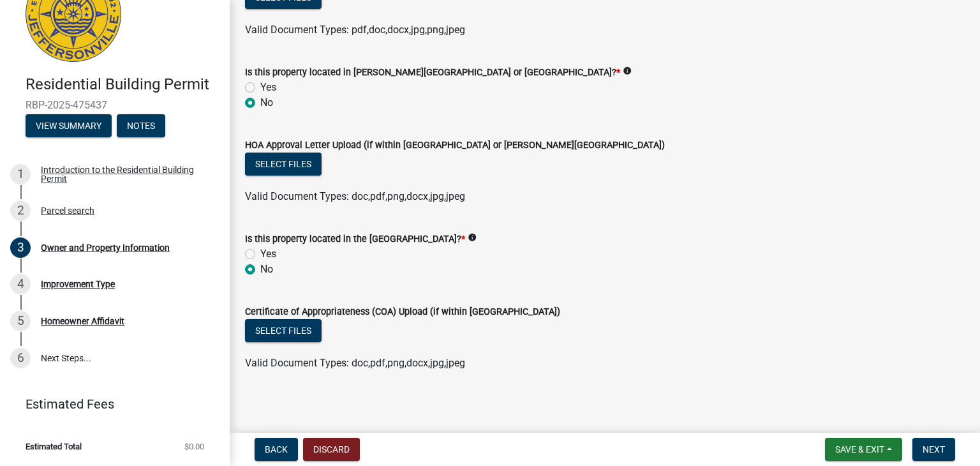
scroll to position [1189, 0]
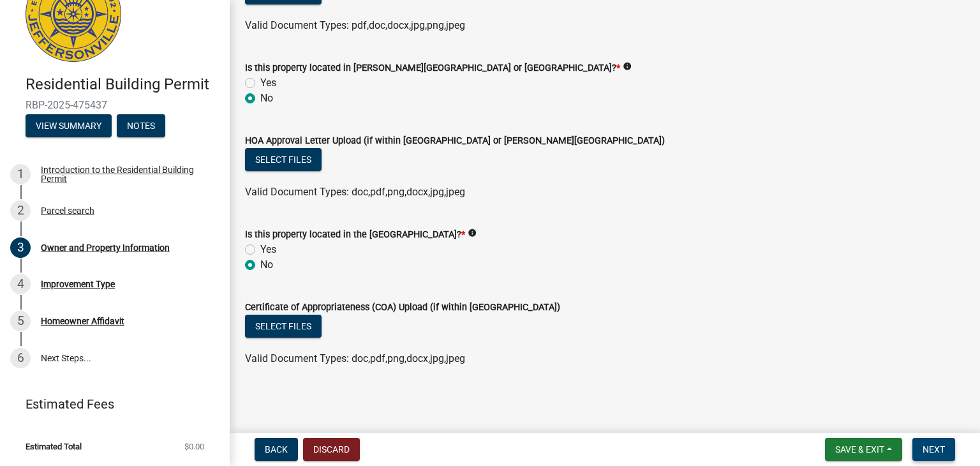
click at [926, 451] on span "Next" at bounding box center [934, 449] width 22 height 10
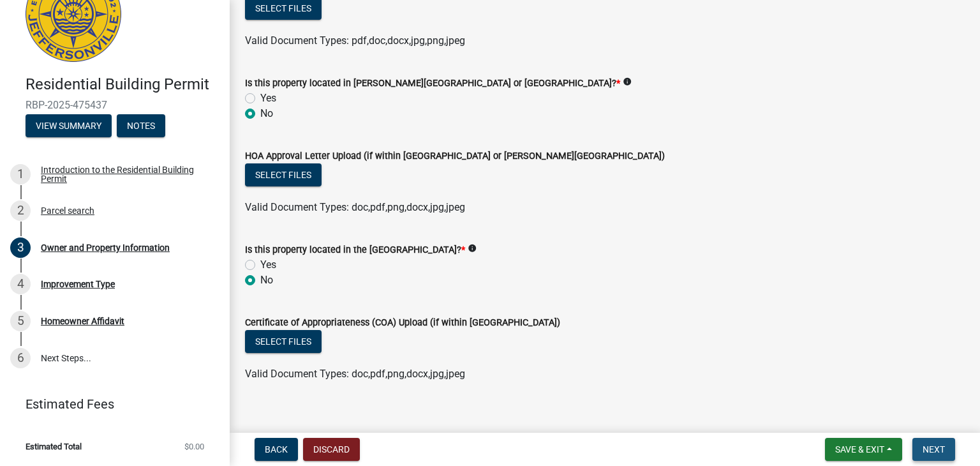
scroll to position [1204, 0]
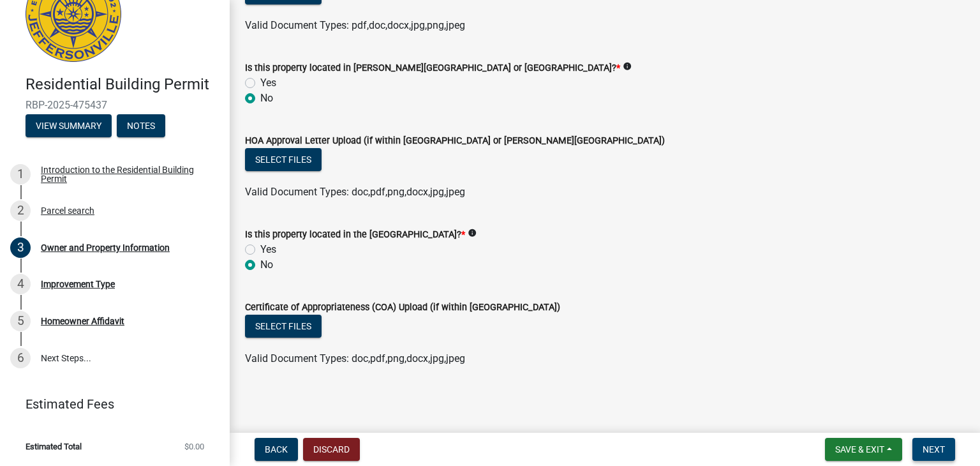
click at [926, 451] on span "Next" at bounding box center [934, 449] width 22 height 10
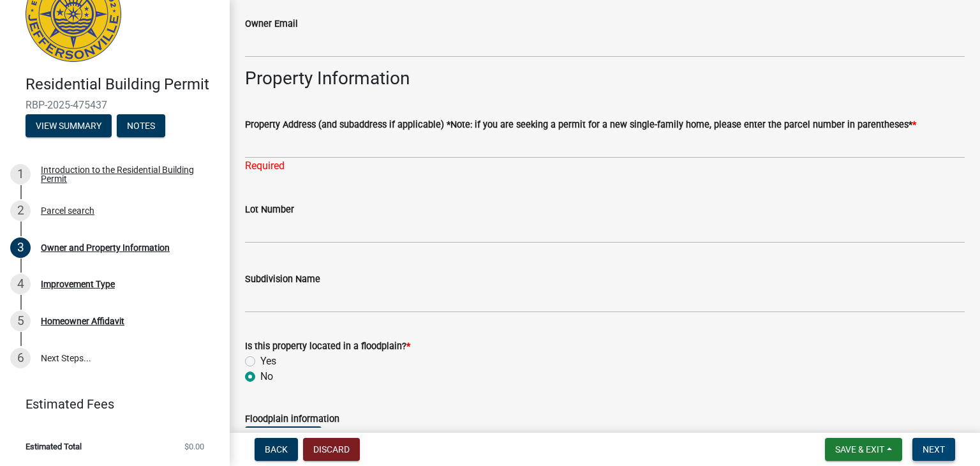
scroll to position [590, 0]
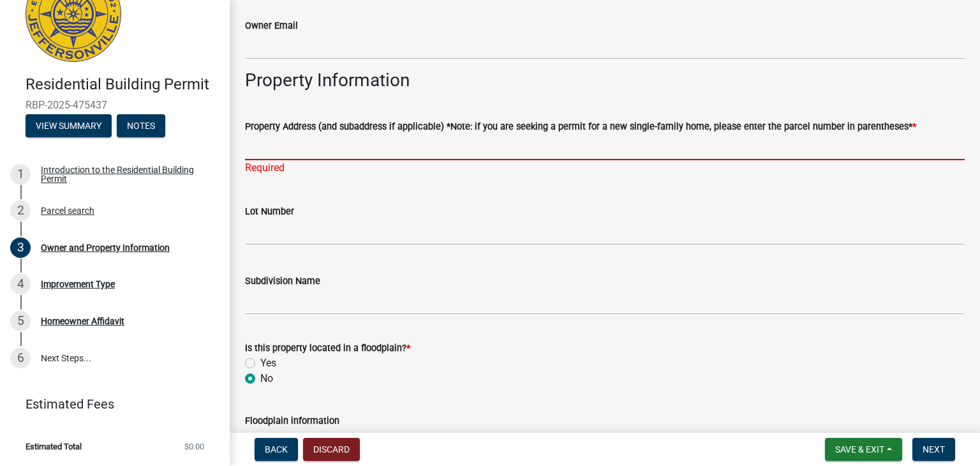
click at [286, 143] on input "Property Address (and subaddress if applicable) *Note: if you are seeking a per…" at bounding box center [605, 147] width 720 height 26
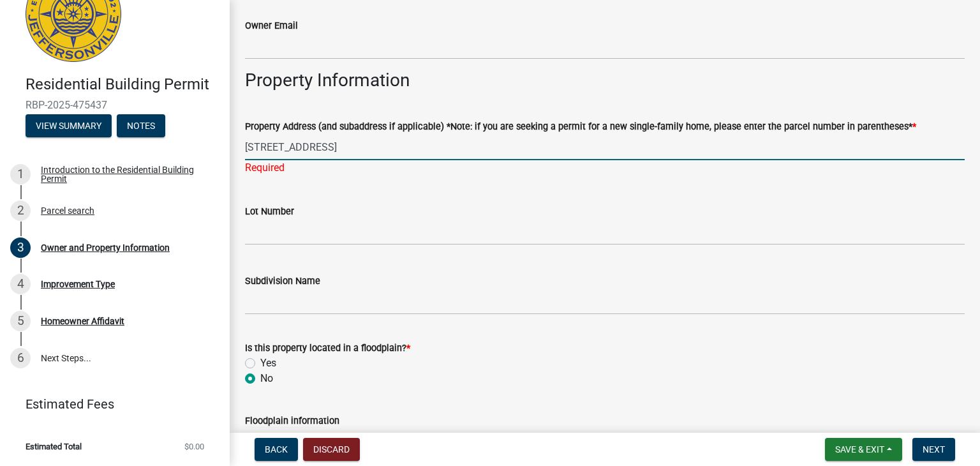
type input "[STREET_ADDRESS]"
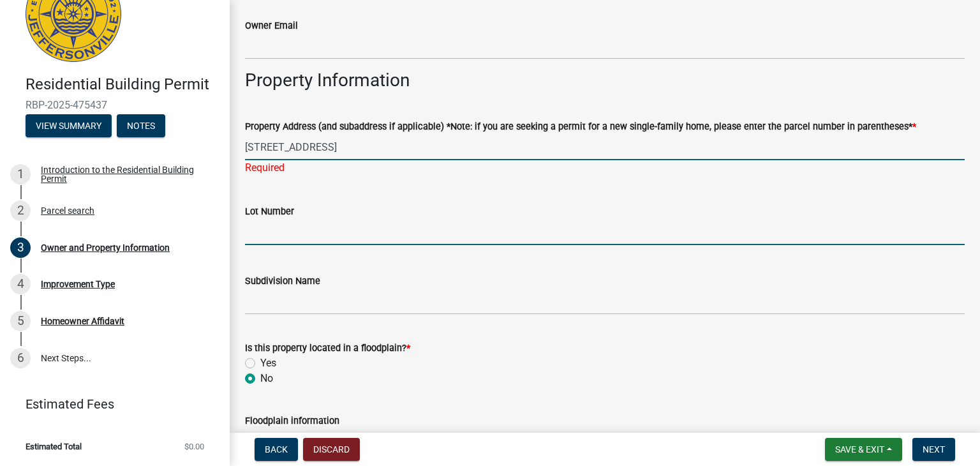
click at [325, 236] on wm-data-entity-input "Lot Number" at bounding box center [605, 221] width 720 height 70
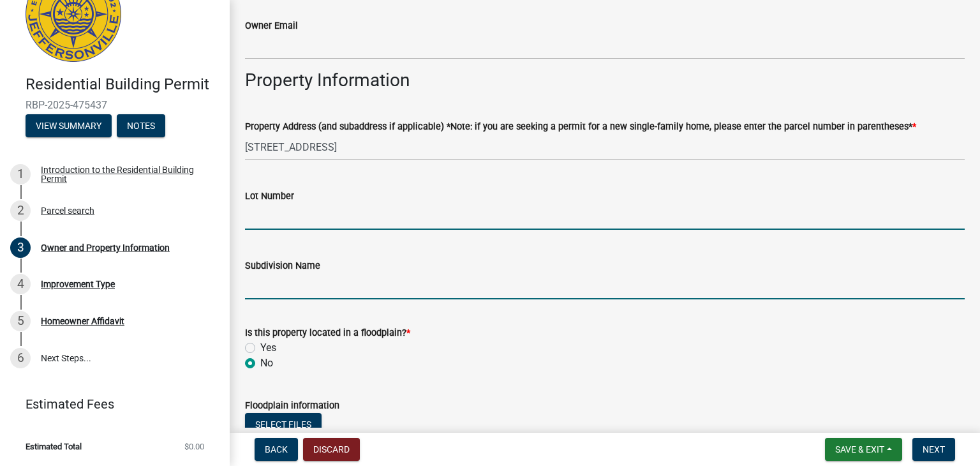
click at [293, 290] on input "Subdivision Name" at bounding box center [605, 286] width 720 height 26
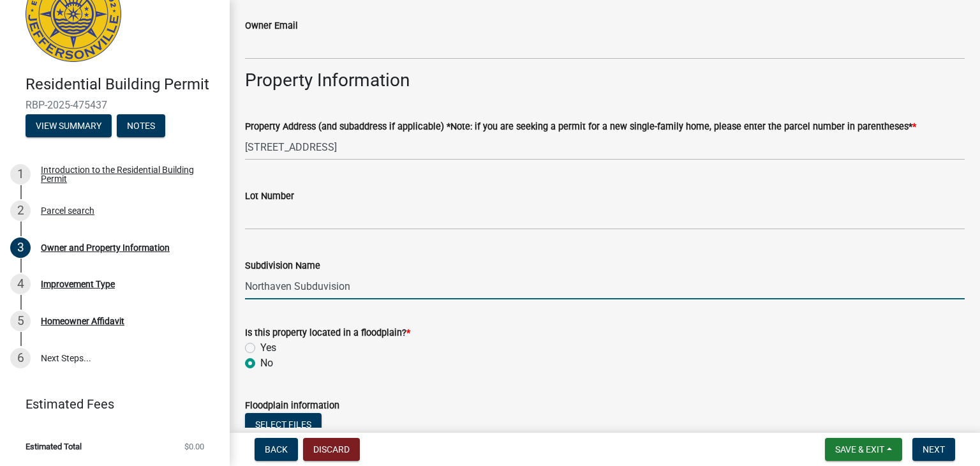
scroll to position [597, 0]
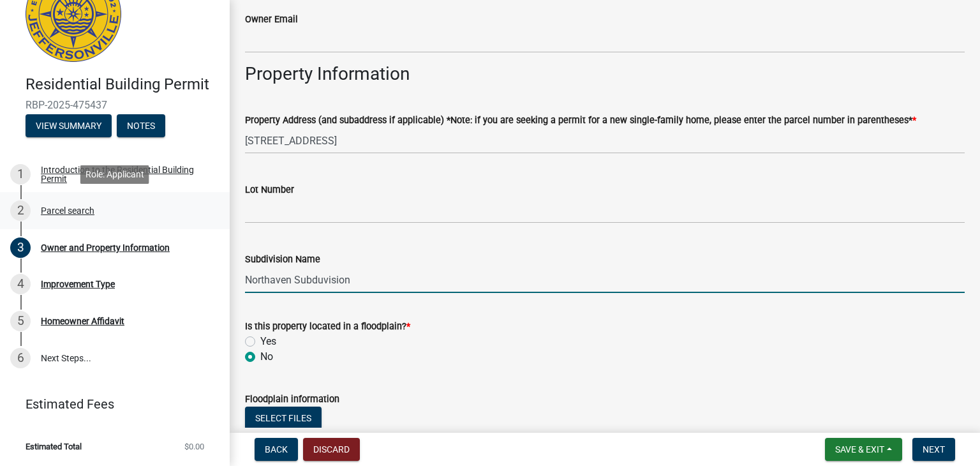
type input "Northaven Subduvision"
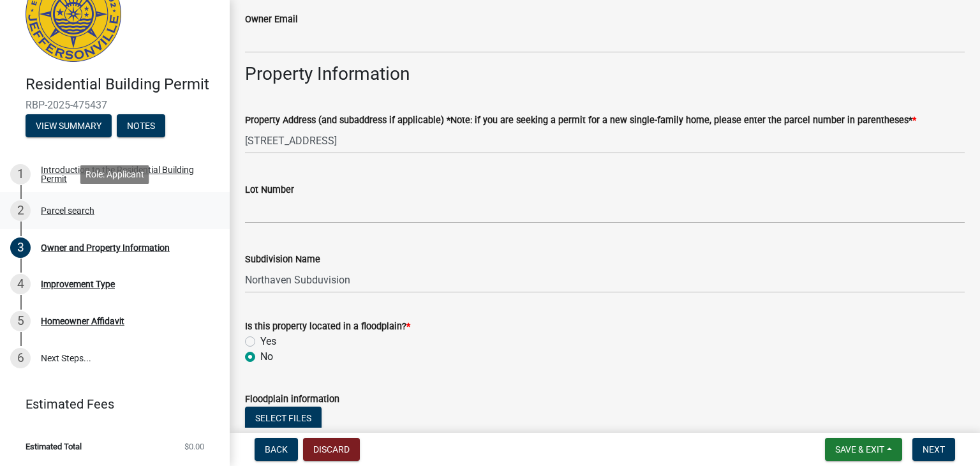
click at [75, 211] on div "Parcel search" at bounding box center [68, 210] width 54 height 9
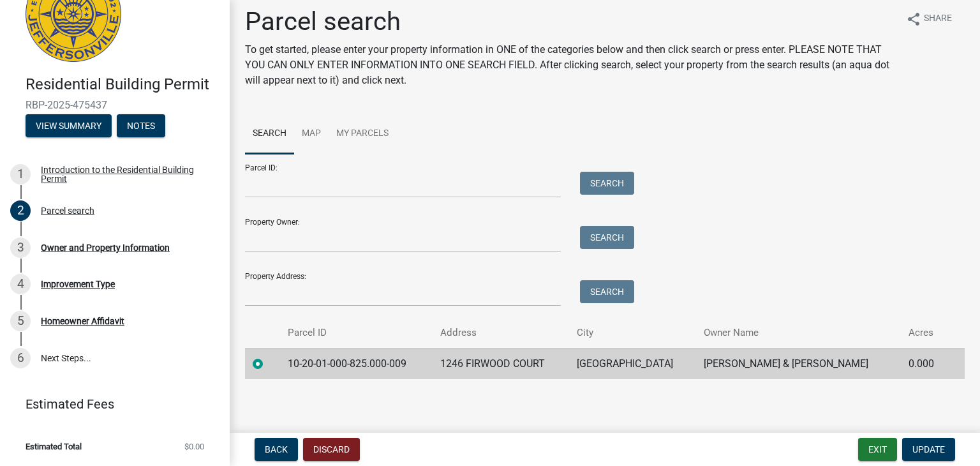
scroll to position [10, 0]
click at [867, 398] on main "Parcel search To get started, please enter your property information in ONE of …" at bounding box center [605, 214] width 751 height 428
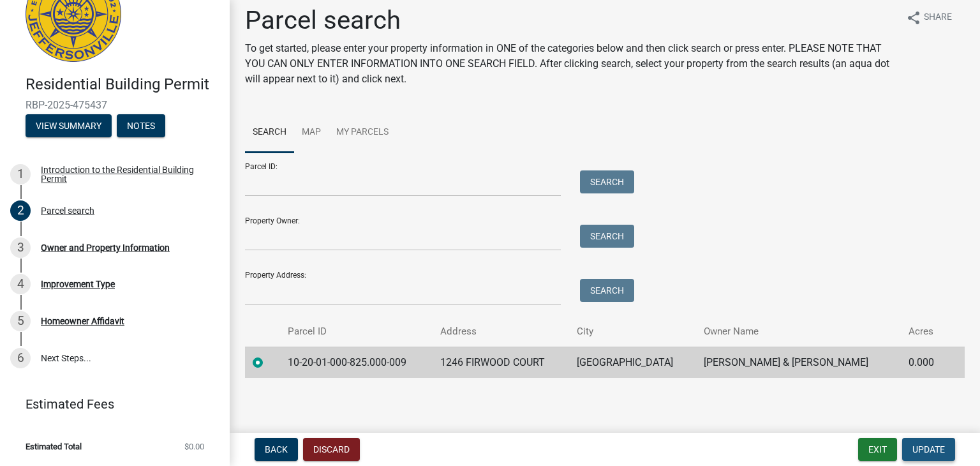
click at [935, 450] on span "Update" at bounding box center [929, 449] width 33 height 10
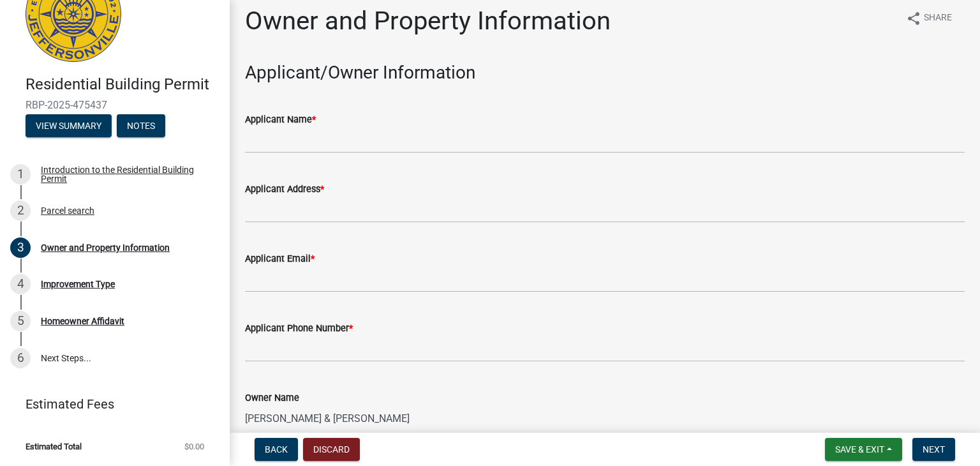
scroll to position [0, 0]
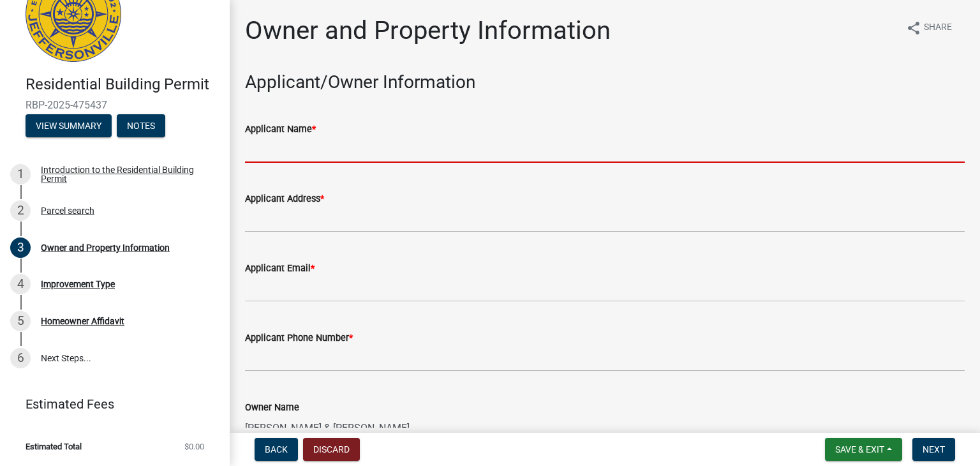
click at [289, 159] on input "Applicant Name *" at bounding box center [605, 150] width 720 height 26
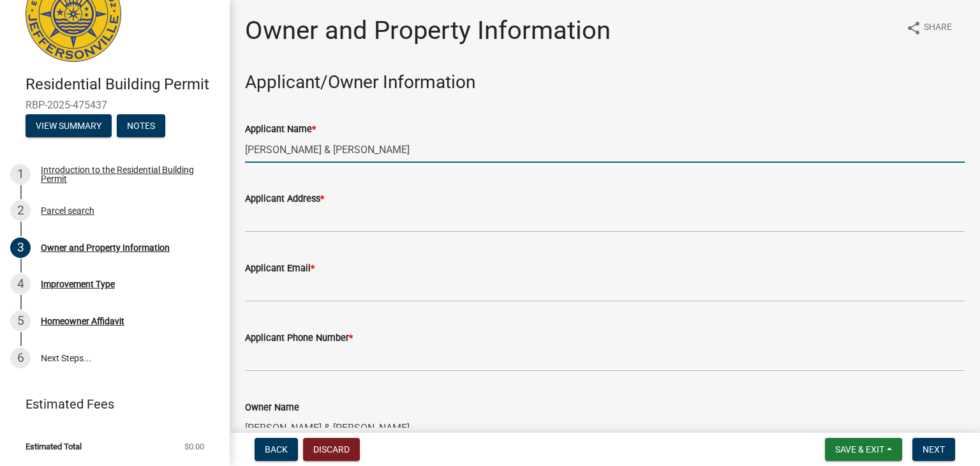
type input "[PERSON_NAME] & [PERSON_NAME]"
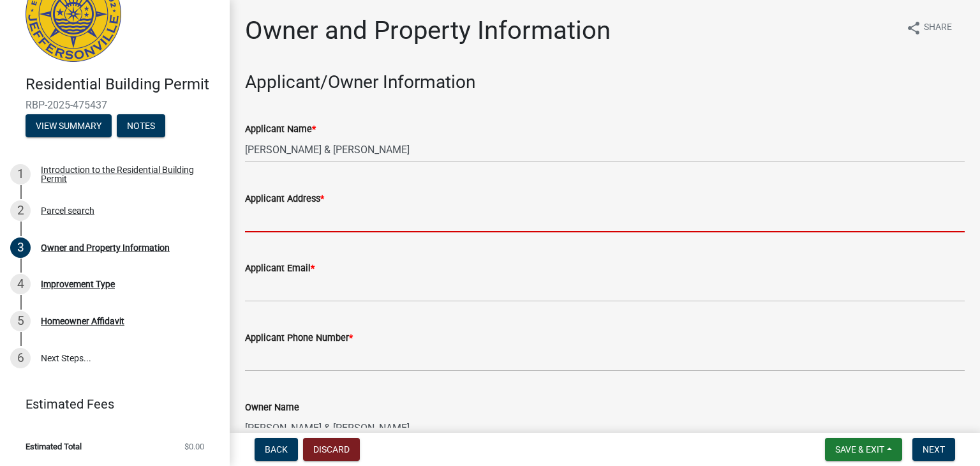
click at [289, 220] on input "Applicant Address *" at bounding box center [605, 219] width 720 height 26
type input "[STREET_ADDRESS]"
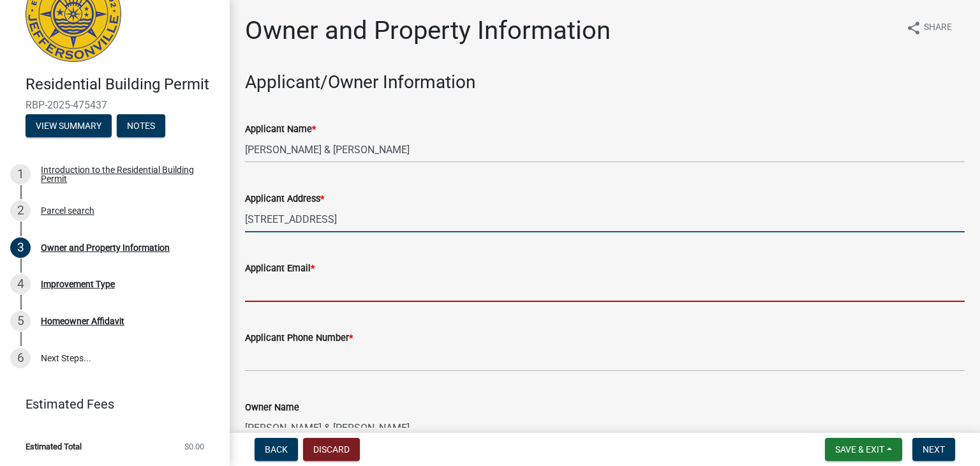
type input "[EMAIL_ADDRESS][DOMAIN_NAME]"
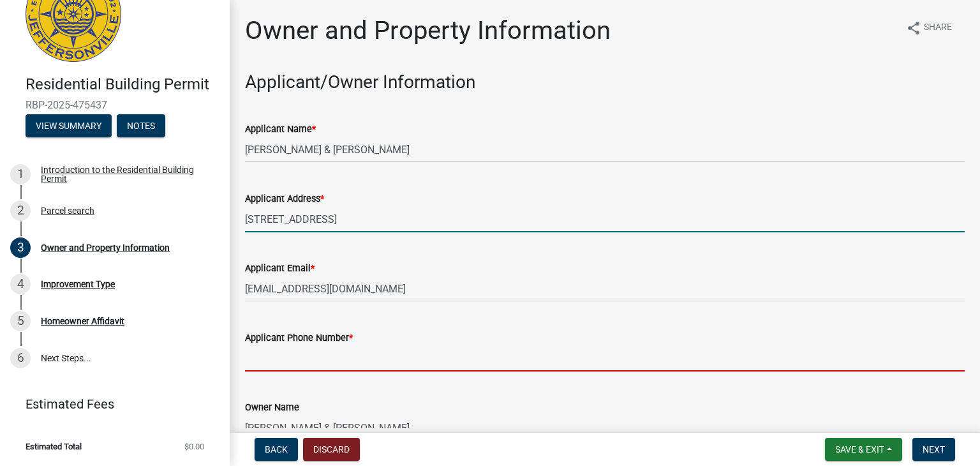
type input "8129892309"
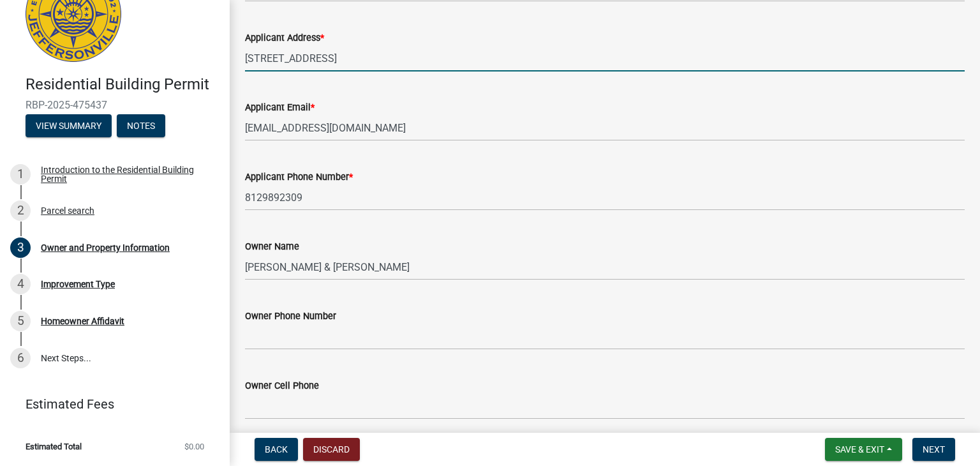
scroll to position [170, 0]
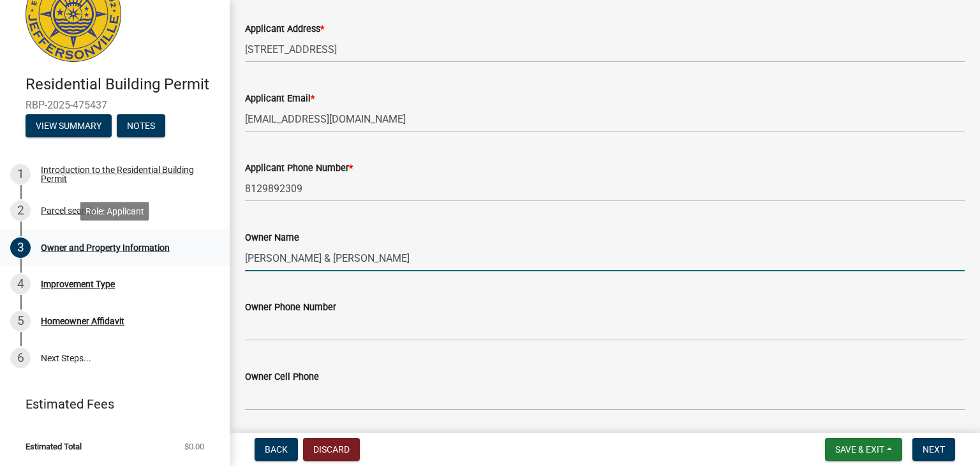
drag, startPoint x: 374, startPoint y: 259, endPoint x: 223, endPoint y: 243, distance: 151.5
click at [223, 243] on div "Residential Building Permit RBP-2025-475437 View Summary Notes 1 Introduction t…" at bounding box center [490, 233] width 980 height 466
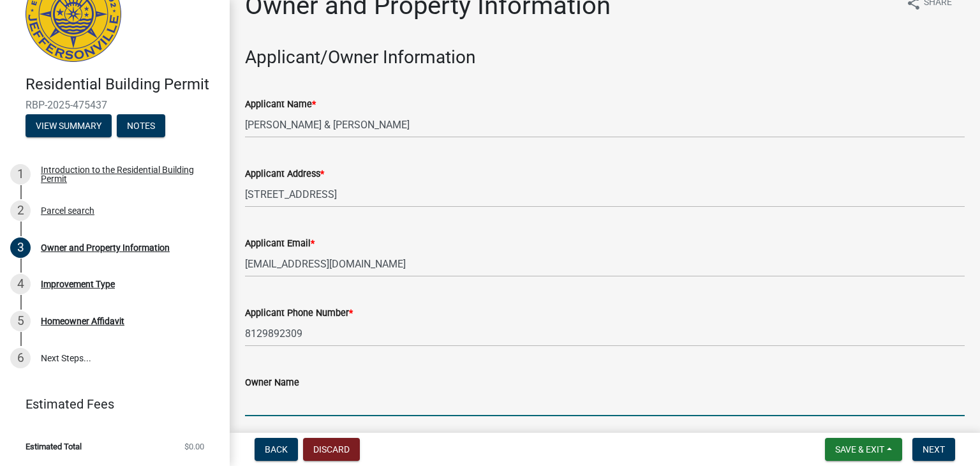
scroll to position [0, 0]
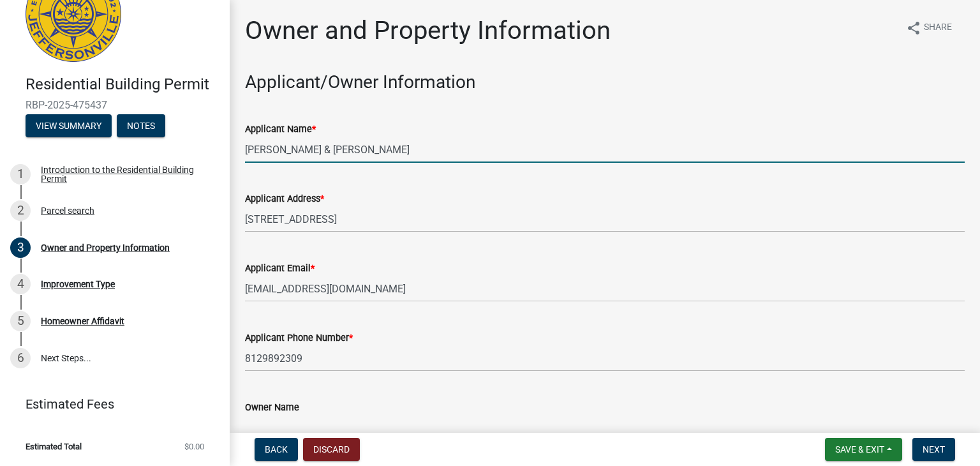
click at [276, 150] on input "[PERSON_NAME] & [PERSON_NAME]" at bounding box center [605, 150] width 720 height 26
drag, startPoint x: 276, startPoint y: 148, endPoint x: 242, endPoint y: 147, distance: 34.5
click at [242, 147] on div "Applicant Name * [PERSON_NAME]" at bounding box center [605, 132] width 739 height 59
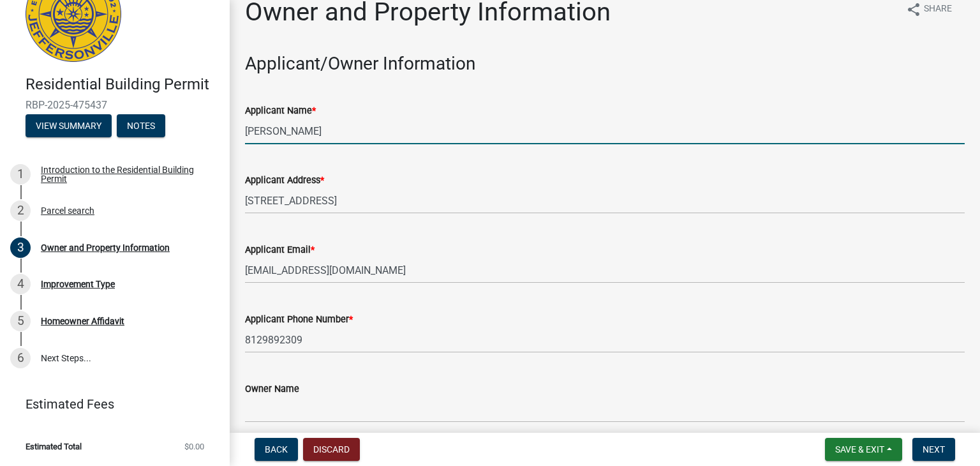
scroll to position [20, 0]
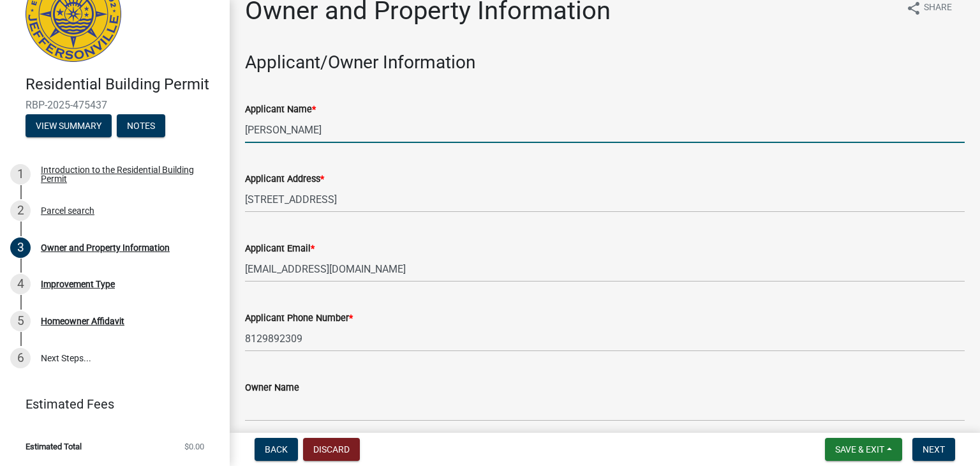
type input "[PERSON_NAME]"
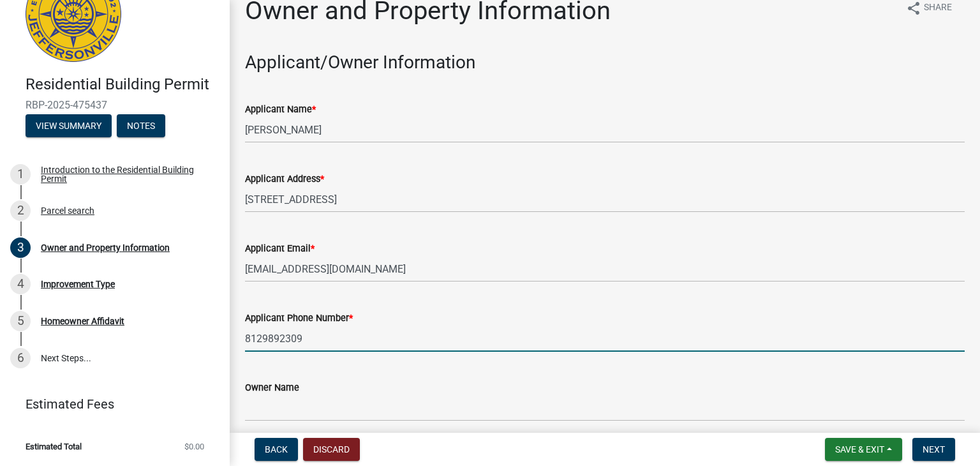
drag, startPoint x: 310, startPoint y: 342, endPoint x: 237, endPoint y: 339, distance: 73.5
click at [237, 339] on div "Applicant Phone Number * [PHONE_NUMBER]" at bounding box center [605, 321] width 739 height 59
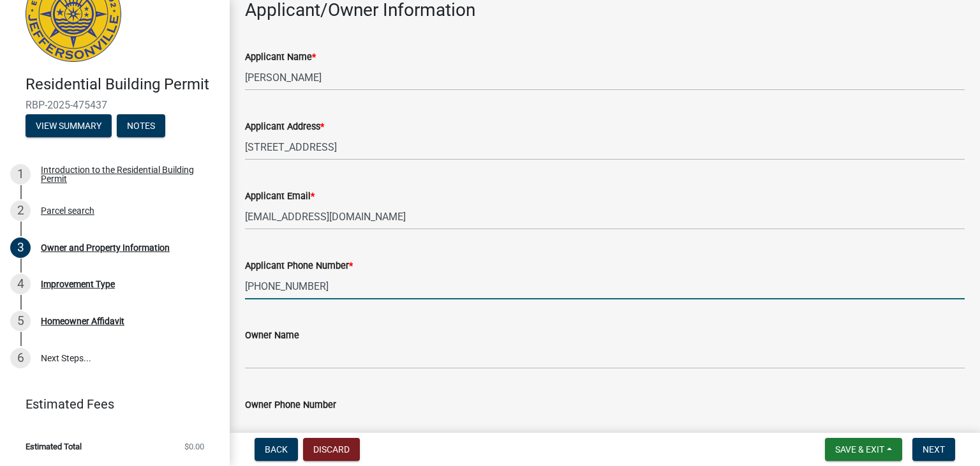
scroll to position [77, 0]
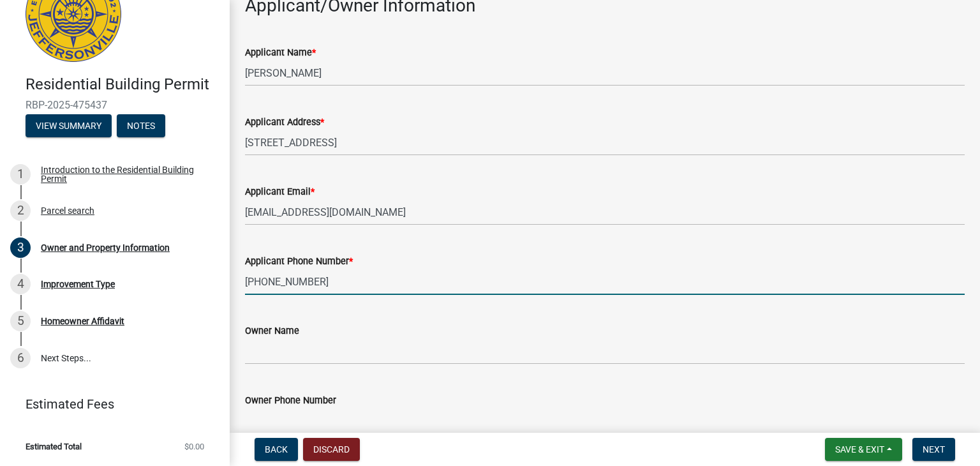
type input "[PHONE_NUMBER]"
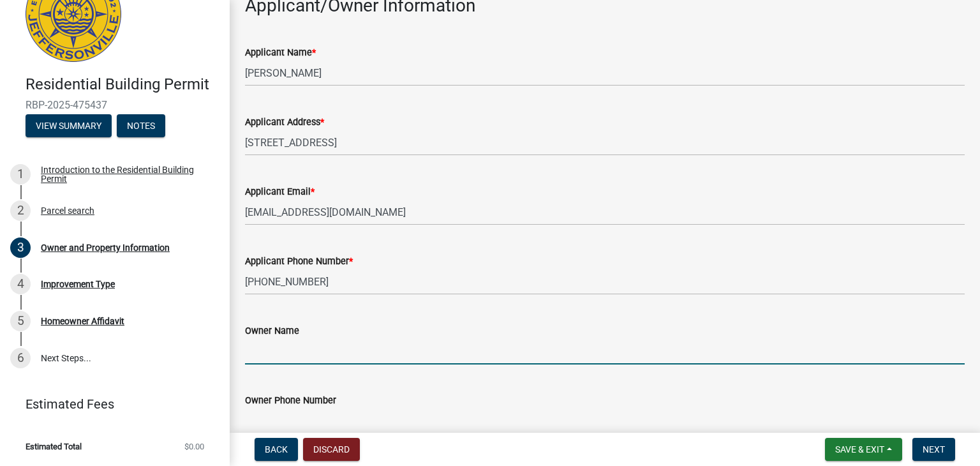
click at [268, 357] on input "Owner Name" at bounding box center [605, 351] width 720 height 26
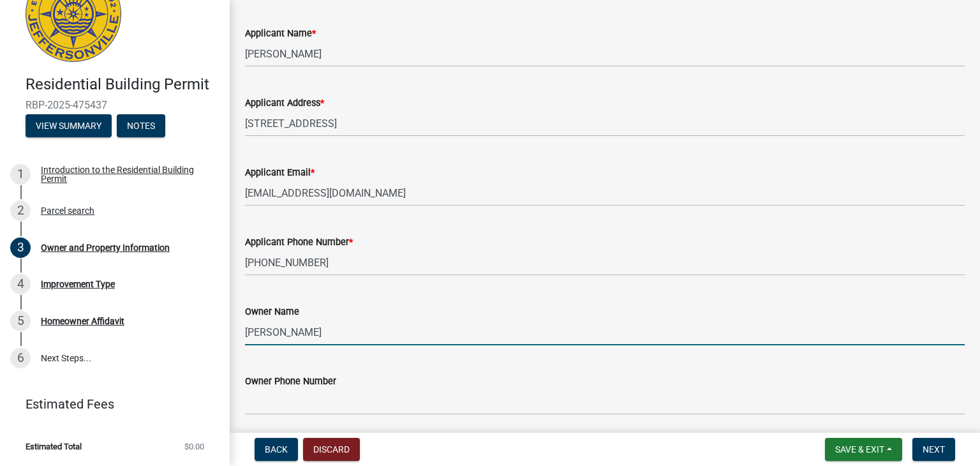
scroll to position [96, 0]
type input "[PERSON_NAME]"
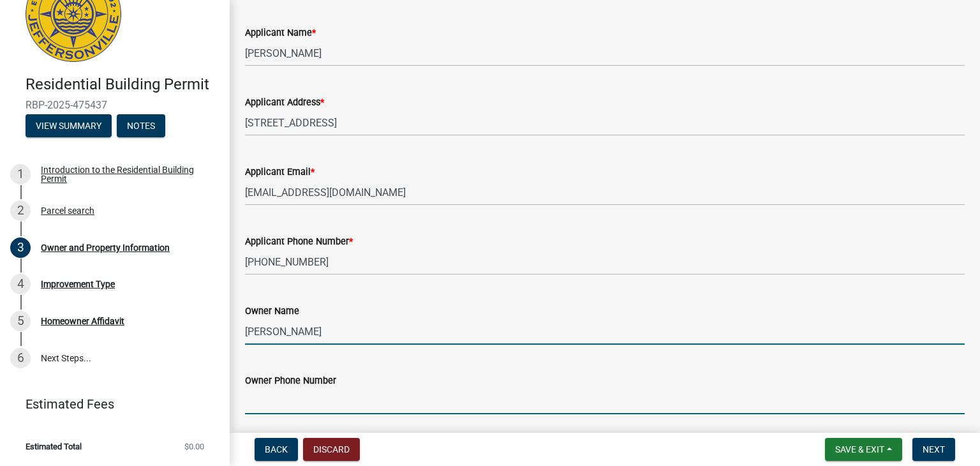
click at [292, 398] on input "Owner Phone Number" at bounding box center [605, 401] width 720 height 26
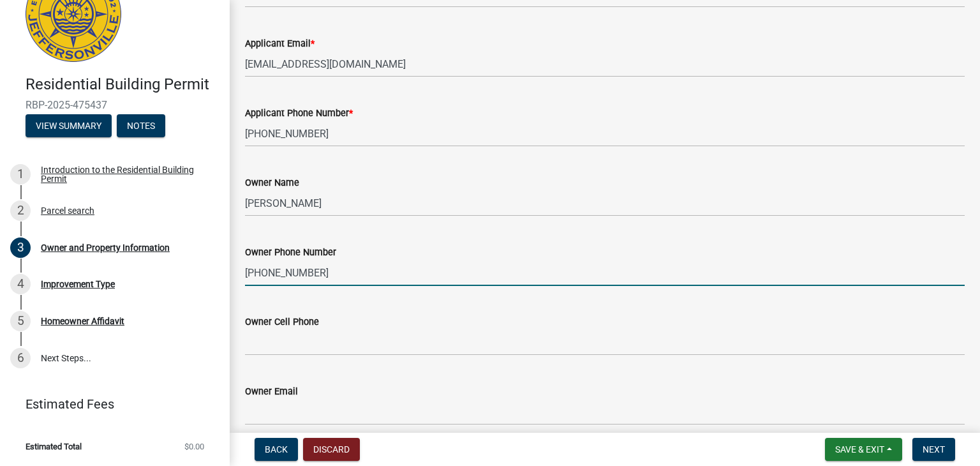
scroll to position [230, 0]
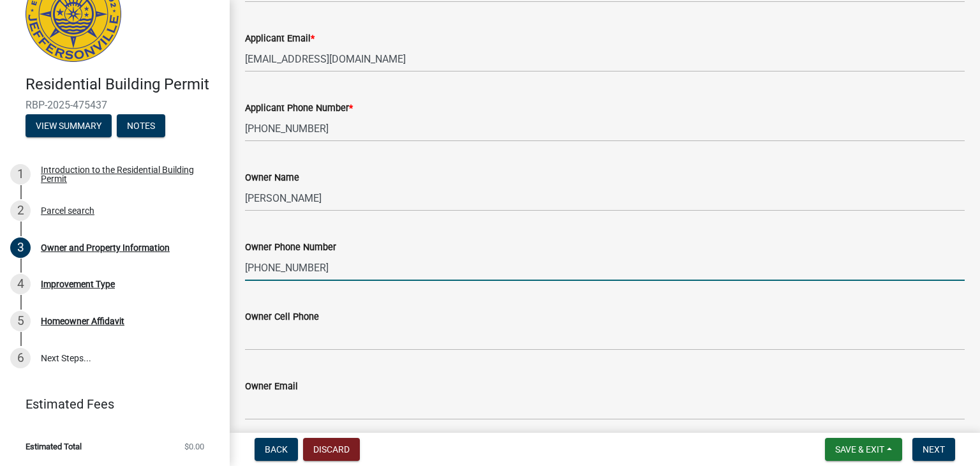
type input "[PHONE_NUMBER]"
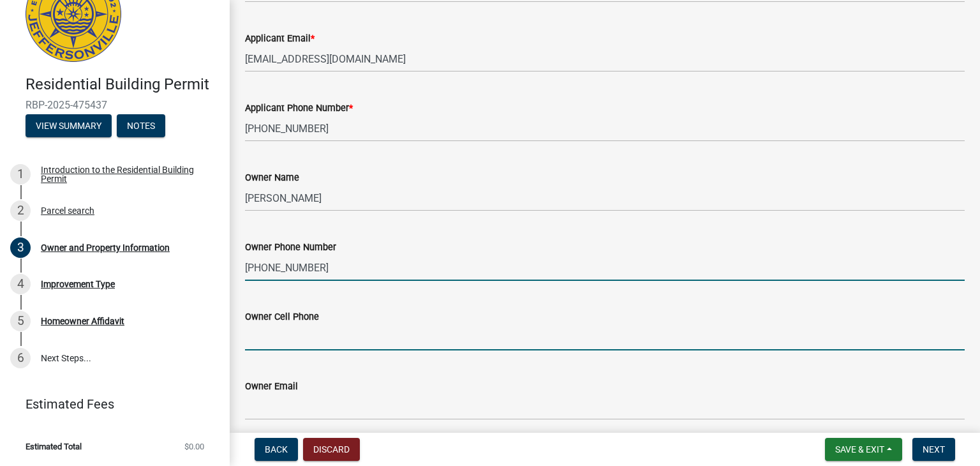
click at [301, 345] on input "Owner Cell Phone" at bounding box center [605, 337] width 720 height 26
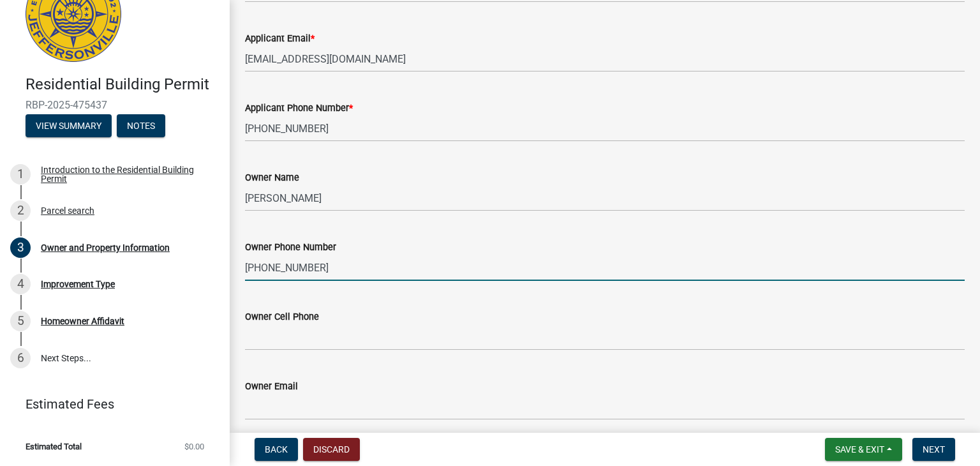
drag, startPoint x: 319, startPoint y: 267, endPoint x: 244, endPoint y: 266, distance: 74.7
click at [244, 266] on div "Owner Phone Number [PHONE_NUMBER]" at bounding box center [605, 251] width 739 height 59
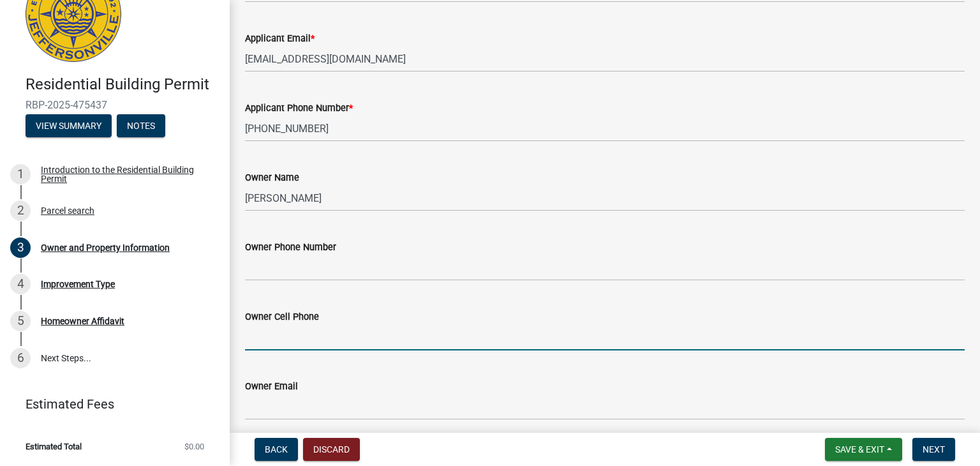
click at [268, 342] on input "Owner Cell Phone" at bounding box center [605, 337] width 720 height 26
paste input "[PHONE_NUMBER]"
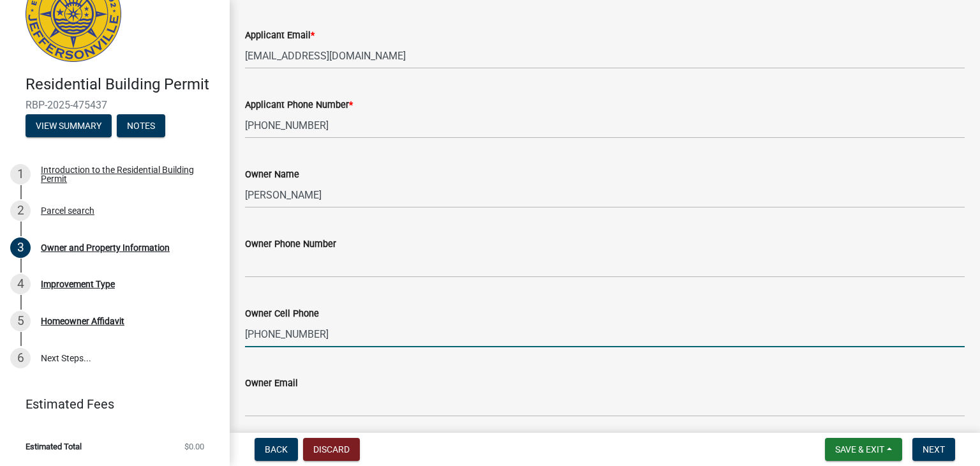
scroll to position [225, 0]
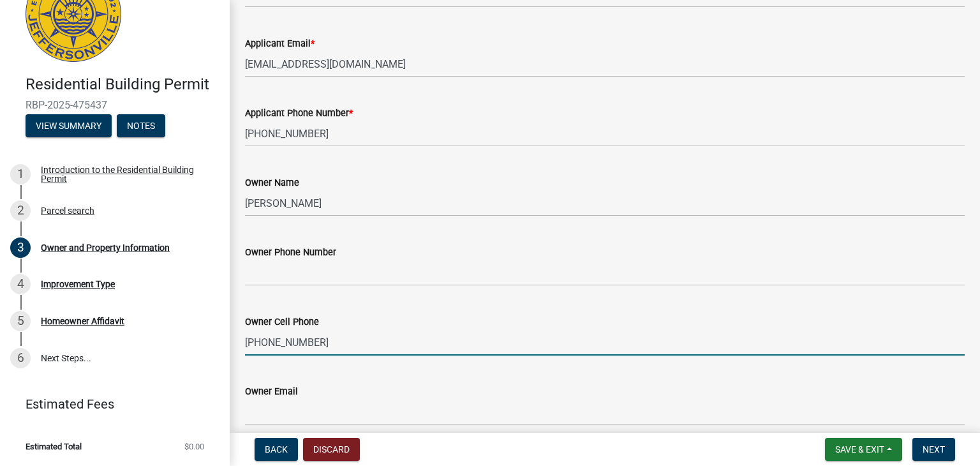
type input "[PHONE_NUMBER]"
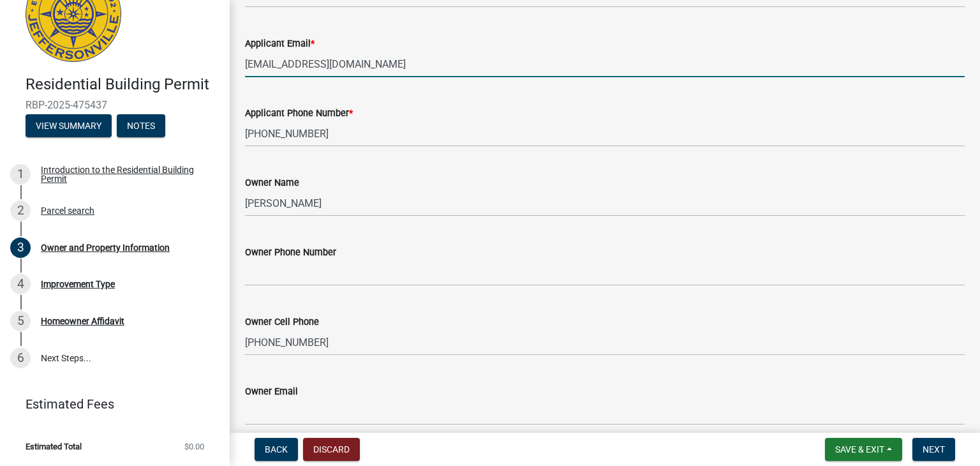
drag, startPoint x: 379, startPoint y: 63, endPoint x: 239, endPoint y: 52, distance: 140.8
click at [239, 52] on div "Applicant Email * [EMAIL_ADDRESS][DOMAIN_NAME]" at bounding box center [605, 47] width 739 height 59
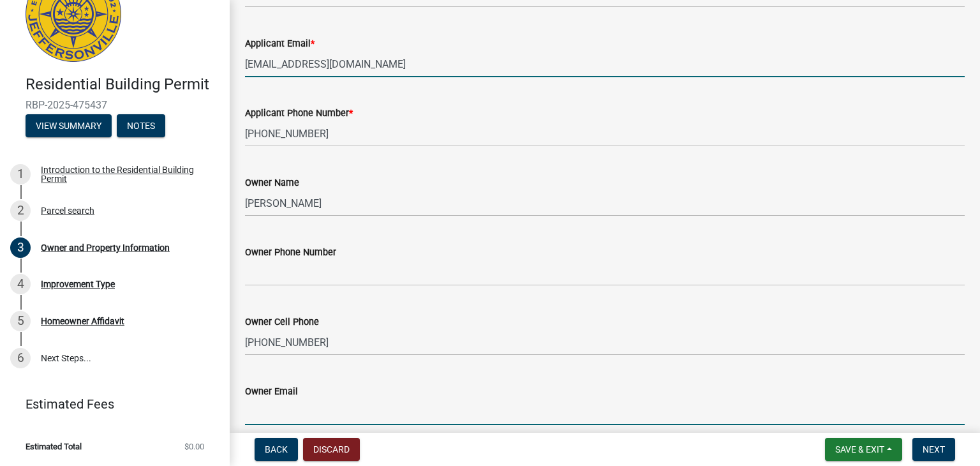
click at [285, 412] on input "Owner Email" at bounding box center [605, 412] width 720 height 26
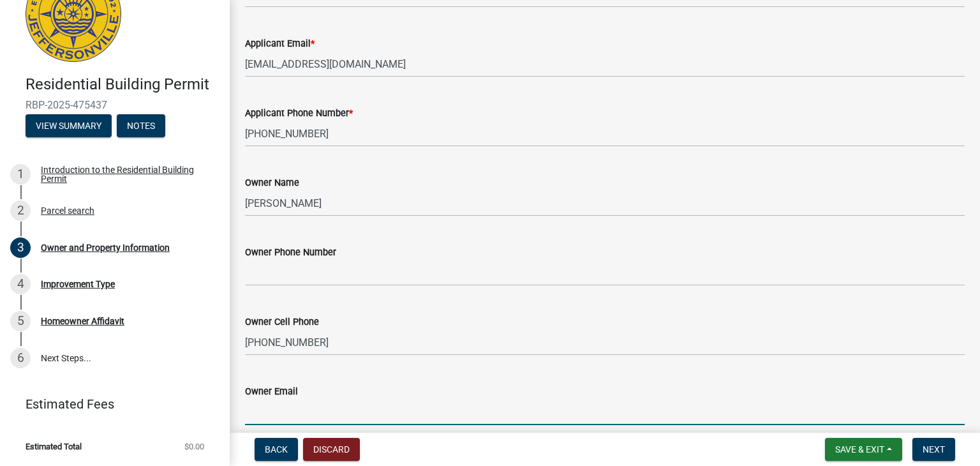
paste input "[EMAIL_ADDRESS][DOMAIN_NAME]"
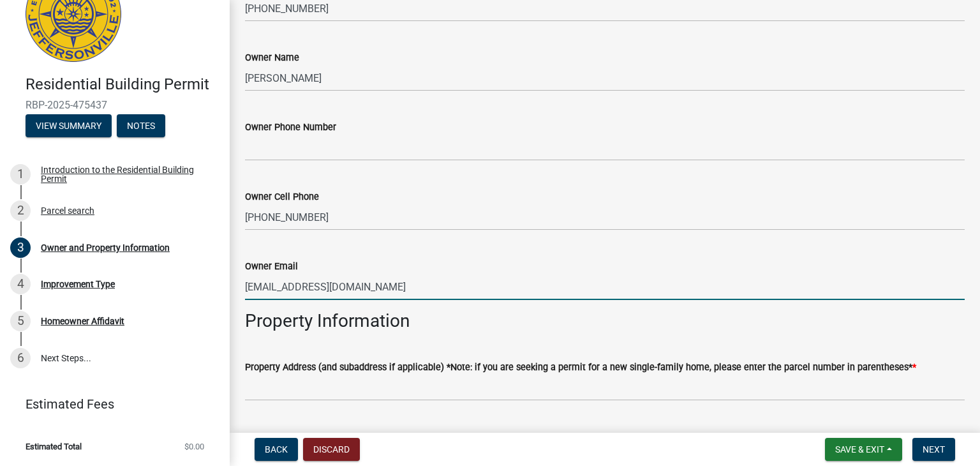
scroll to position [393, 0]
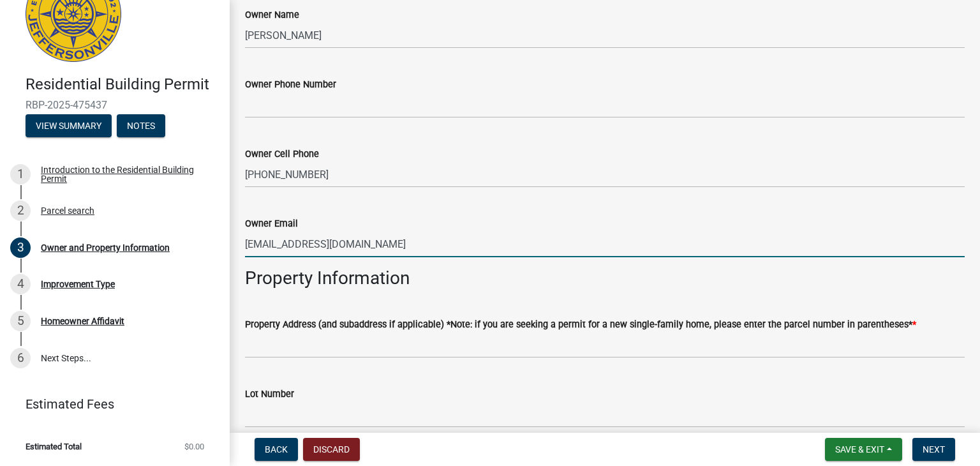
type input "[EMAIL_ADDRESS][DOMAIN_NAME]"
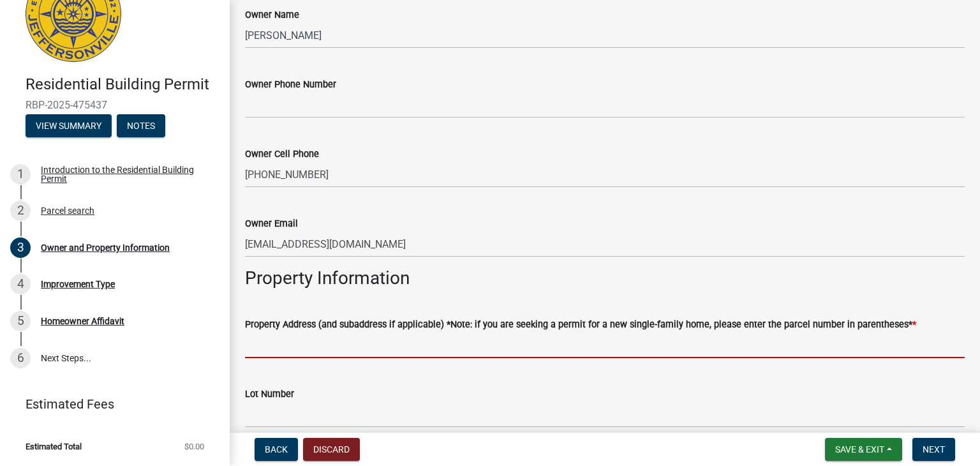
click at [508, 343] on input "Property Address (and subaddress if applicable) *Note: if you are seeking a per…" at bounding box center [605, 345] width 720 height 26
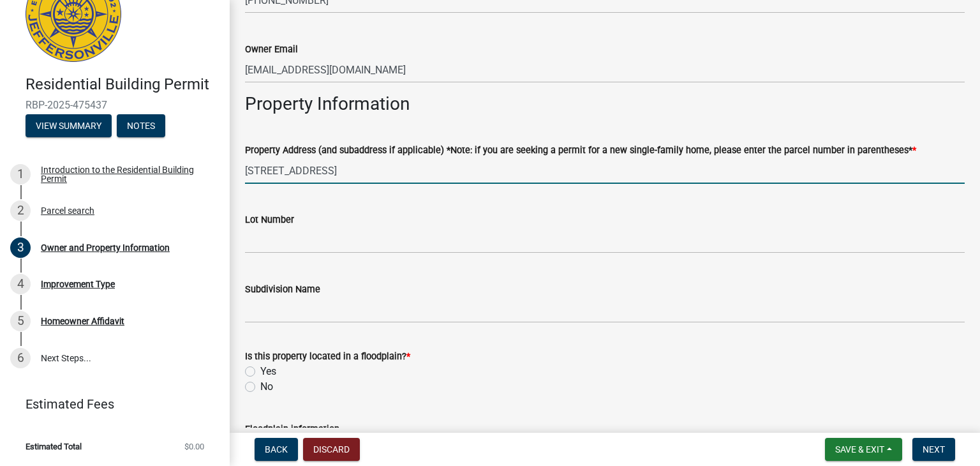
scroll to position [572, 0]
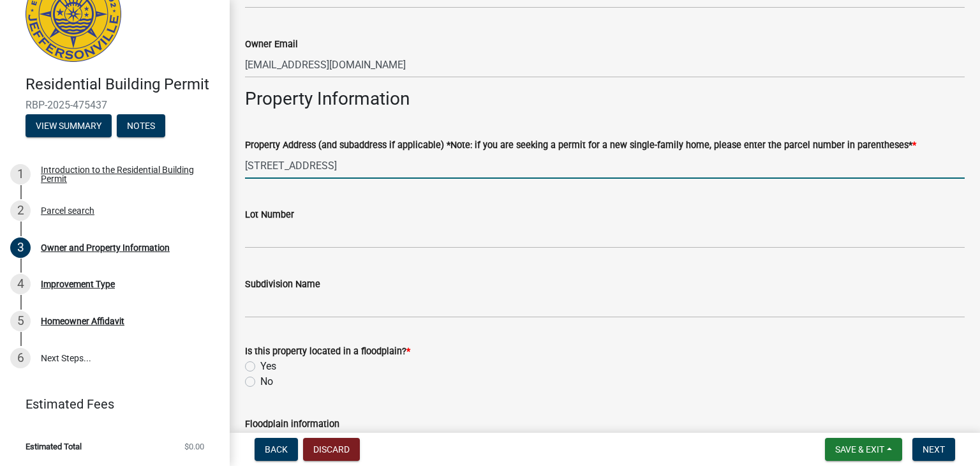
type input "[STREET_ADDRESS]"
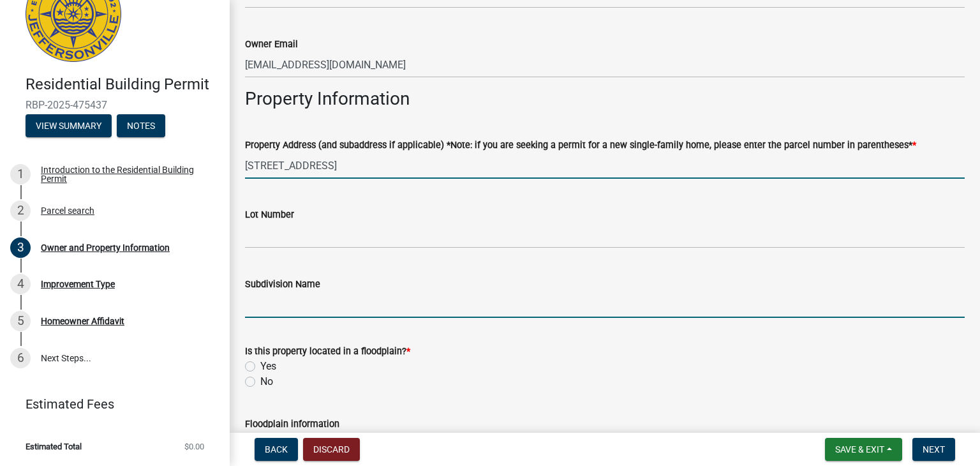
click at [301, 307] on input "Subdivision Name" at bounding box center [605, 305] width 720 height 26
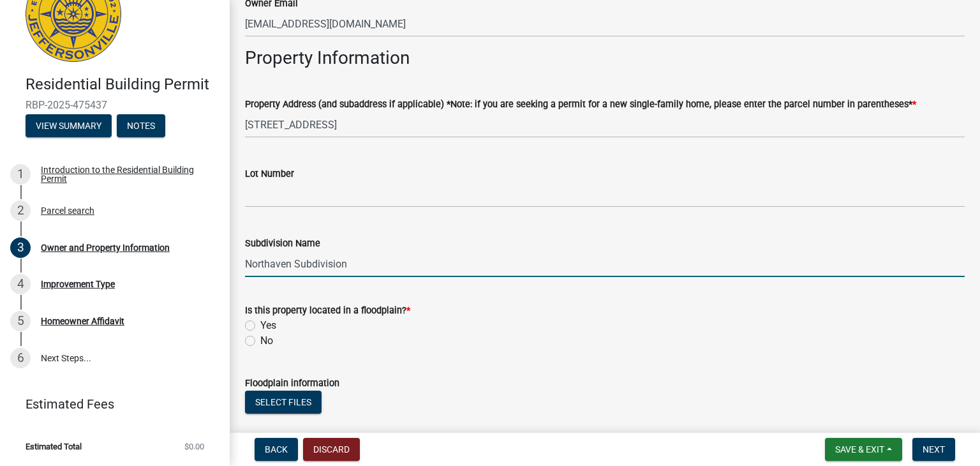
scroll to position [626, 0]
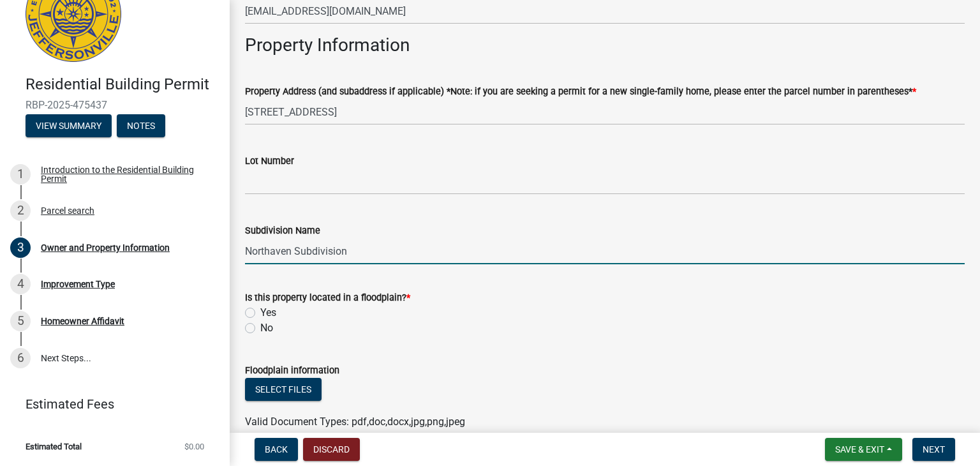
type input "Northaven Subdivision"
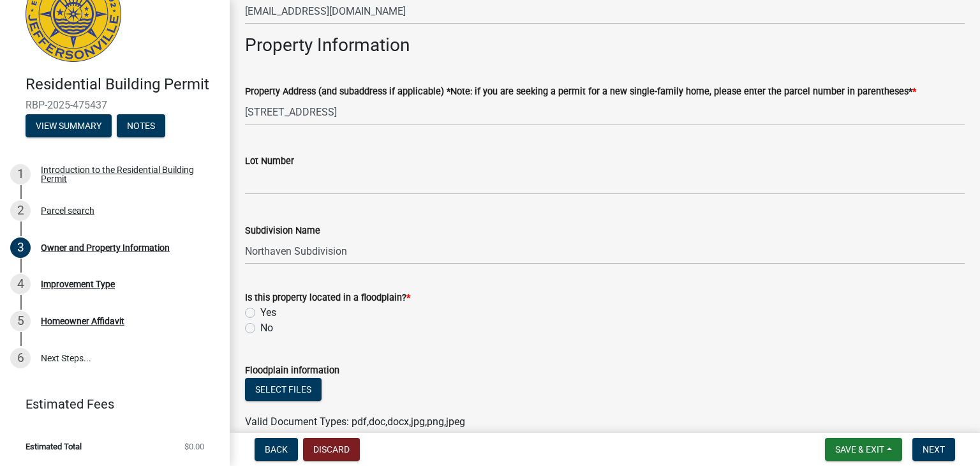
click at [252, 334] on div "No" at bounding box center [605, 327] width 720 height 15
click at [260, 328] on label "No" at bounding box center [266, 327] width 13 height 15
click at [260, 328] on input "No" at bounding box center [264, 324] width 8 height 8
radio input "true"
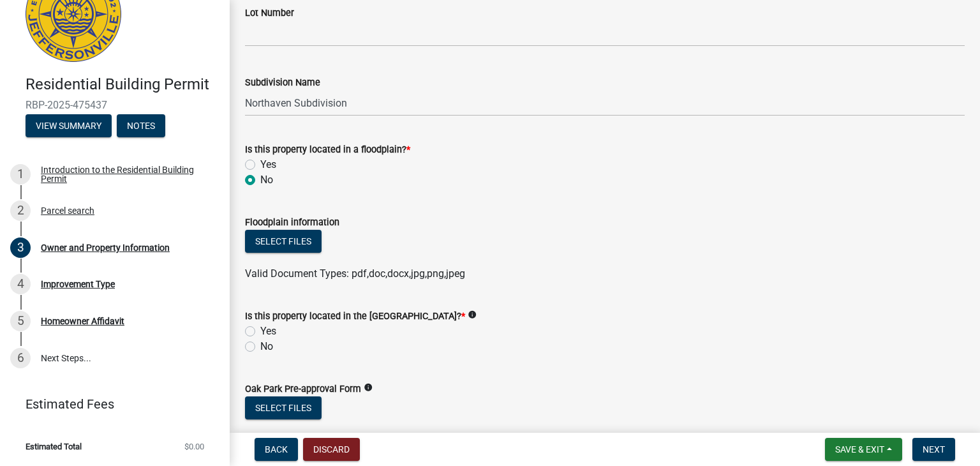
scroll to position [775, 0]
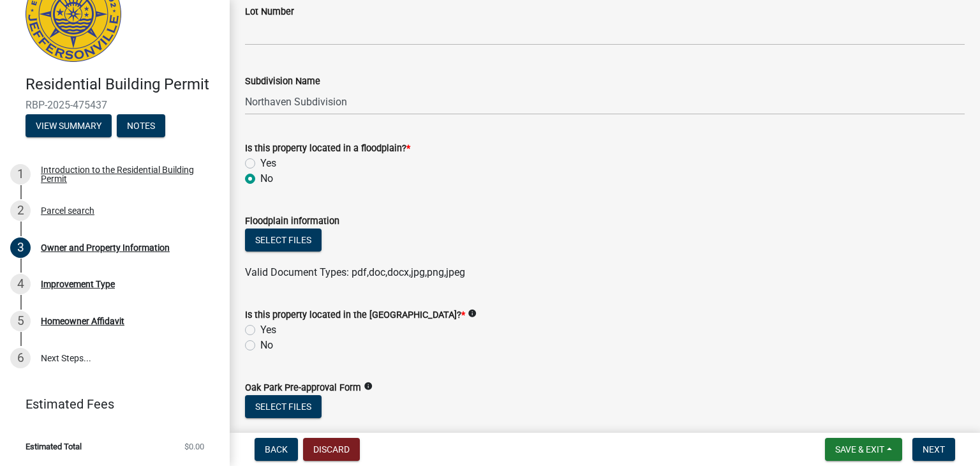
click at [255, 349] on div "No" at bounding box center [605, 345] width 720 height 15
click at [260, 348] on label "No" at bounding box center [266, 345] width 13 height 15
click at [260, 346] on input "No" at bounding box center [264, 342] width 8 height 8
radio input "true"
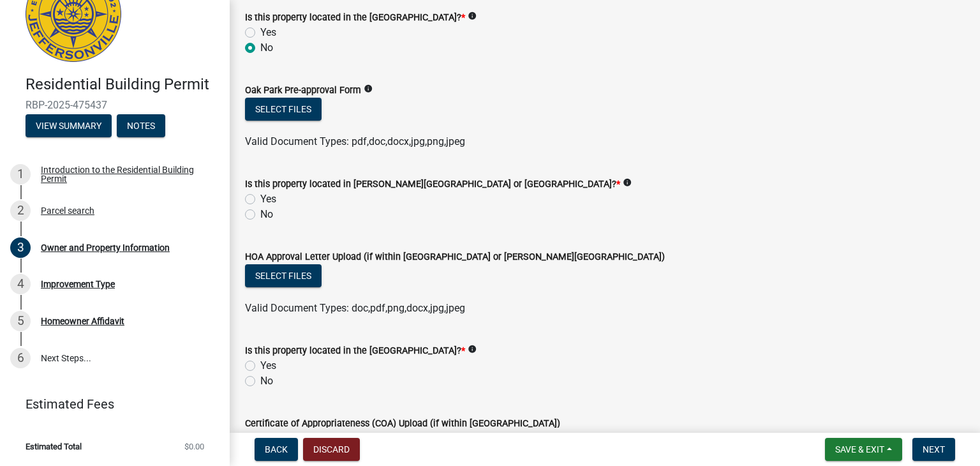
scroll to position [1072, 0]
click at [255, 218] on div "No" at bounding box center [605, 214] width 720 height 15
click at [260, 215] on label "No" at bounding box center [266, 214] width 13 height 15
click at [260, 215] on input "No" at bounding box center [264, 211] width 8 height 8
radio input "true"
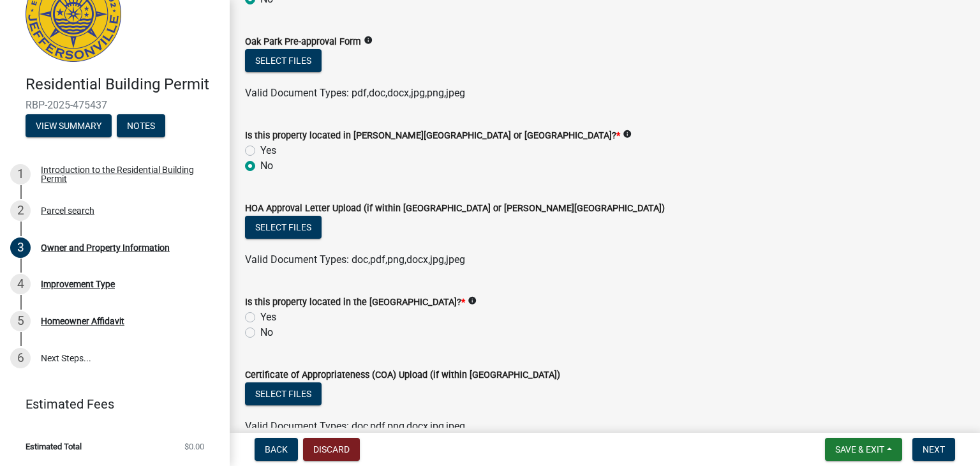
scroll to position [1126, 0]
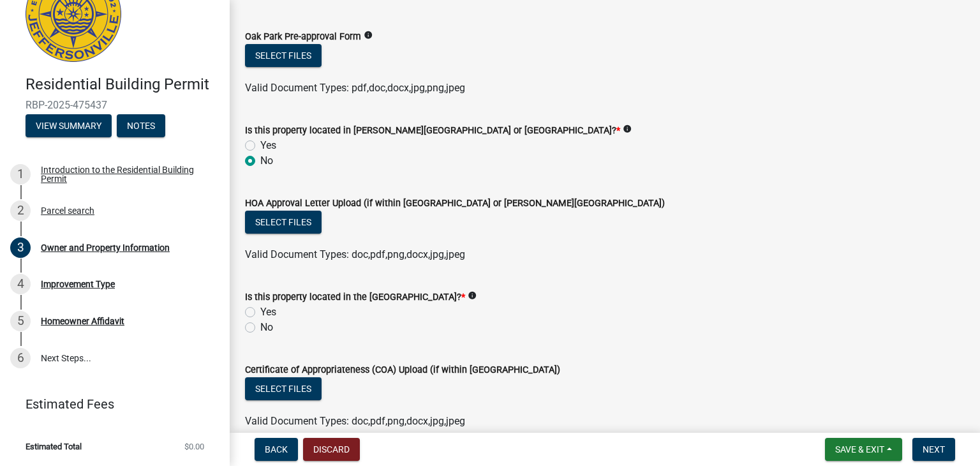
click at [260, 328] on label "No" at bounding box center [266, 327] width 13 height 15
click at [260, 328] on input "No" at bounding box center [264, 324] width 8 height 8
radio input "true"
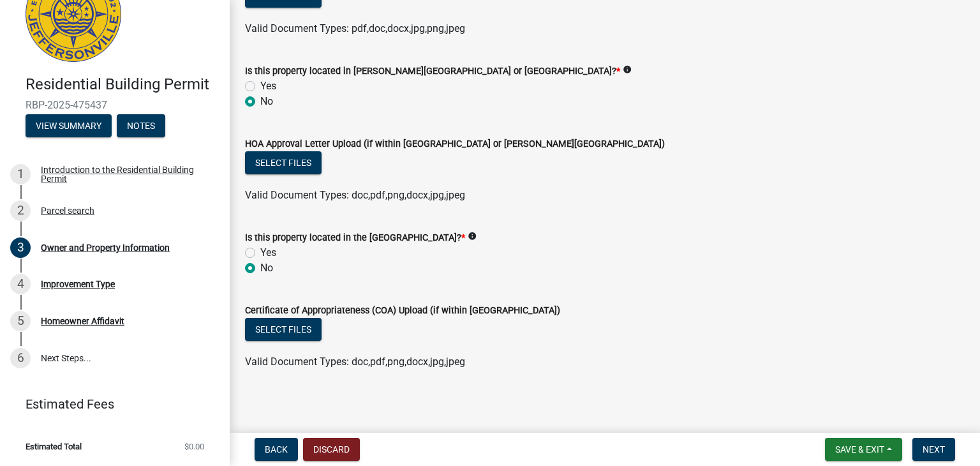
scroll to position [1189, 0]
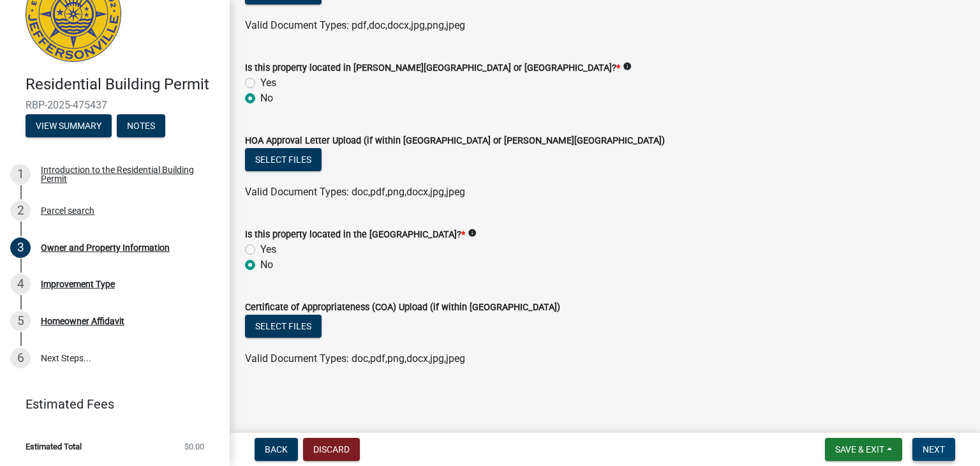
click at [925, 450] on span "Next" at bounding box center [934, 449] width 22 height 10
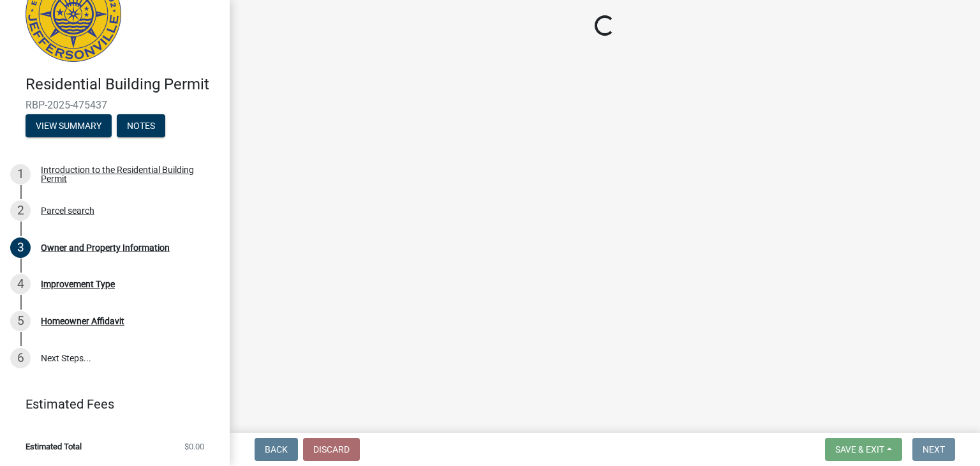
scroll to position [0, 0]
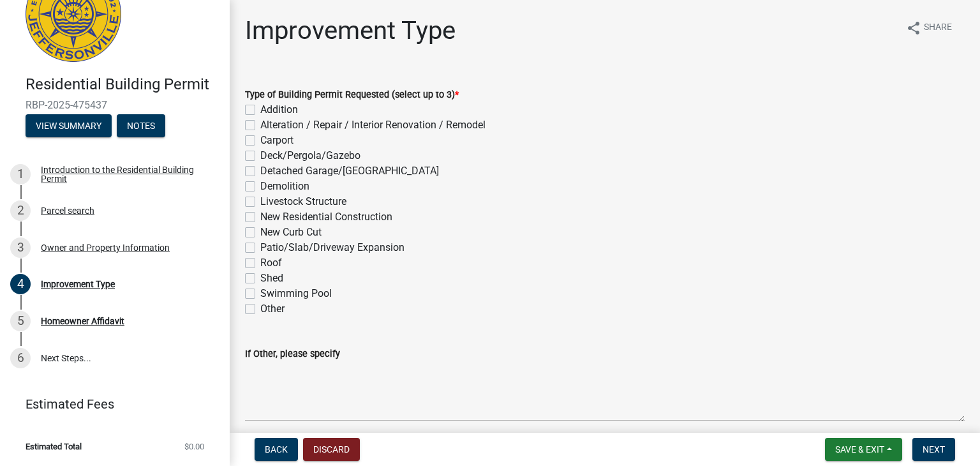
click at [260, 200] on label "Livestock Structure" at bounding box center [303, 201] width 86 height 15
click at [260, 200] on input "Livestock Structure" at bounding box center [264, 198] width 8 height 8
checkbox input "true"
checkbox input "false"
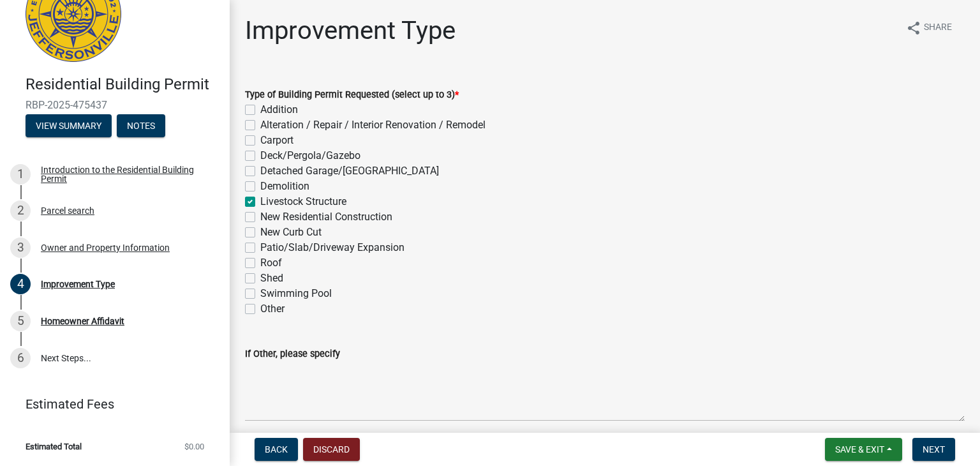
checkbox input "false"
checkbox input "true"
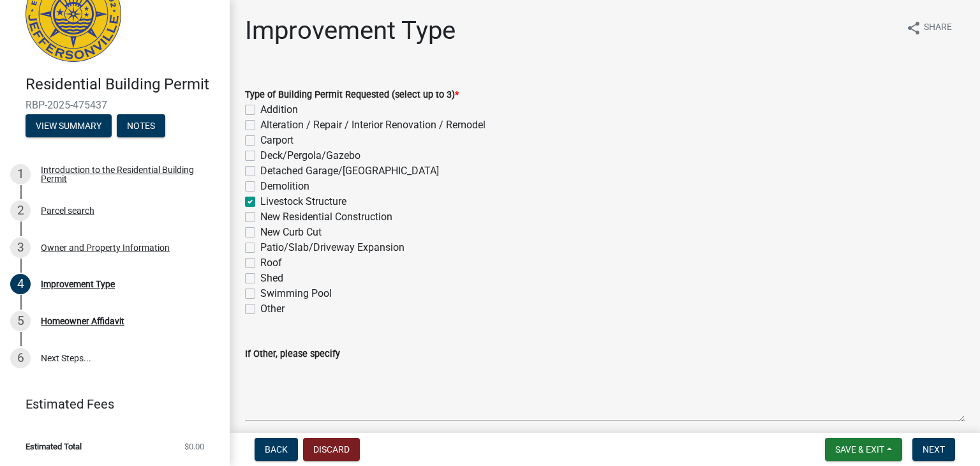
checkbox input "false"
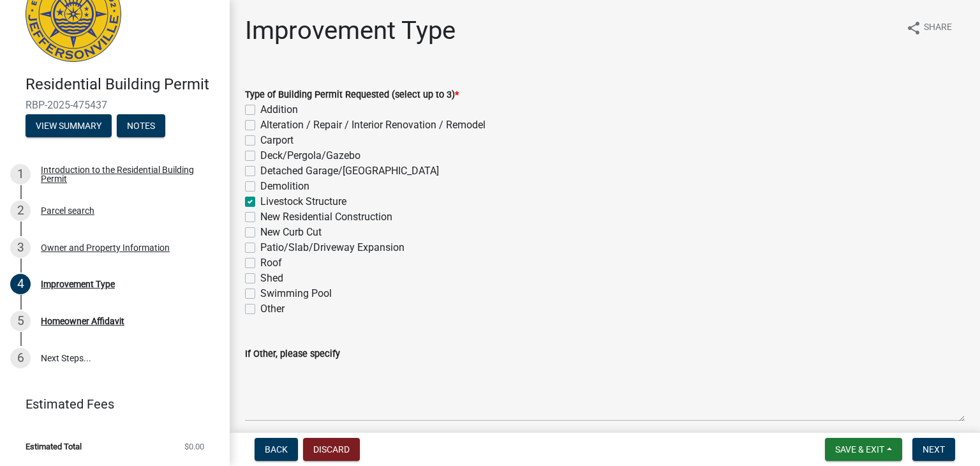
checkbox input "false"
click at [940, 449] on span "Next" at bounding box center [934, 449] width 22 height 10
click at [938, 450] on span "Next" at bounding box center [934, 449] width 22 height 10
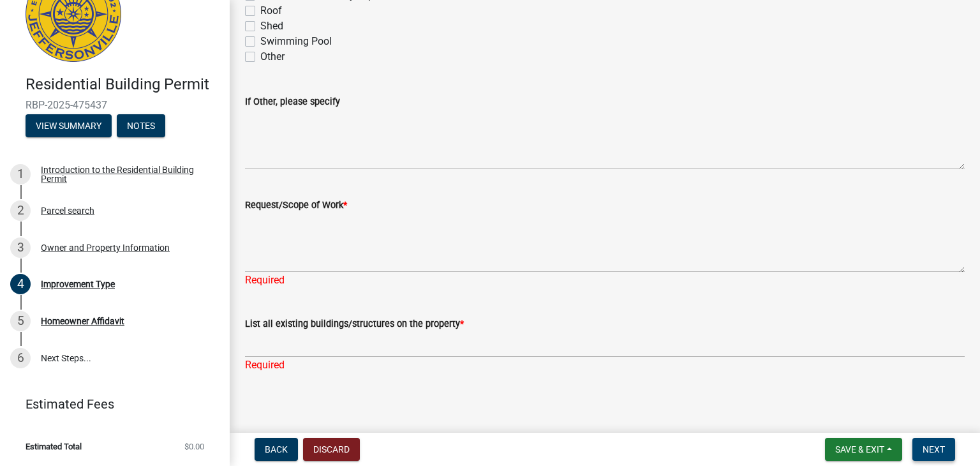
scroll to position [257, 0]
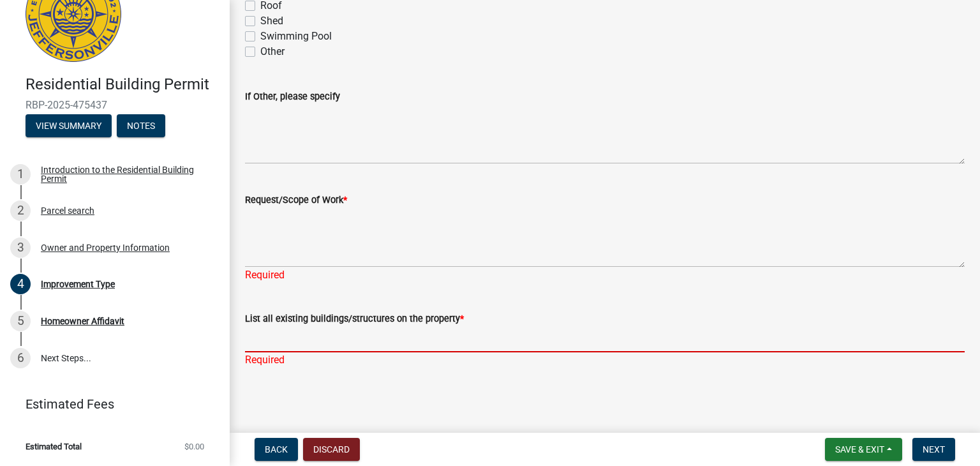
click at [298, 349] on input "List all existing buildings/structures on the property *" at bounding box center [605, 339] width 720 height 26
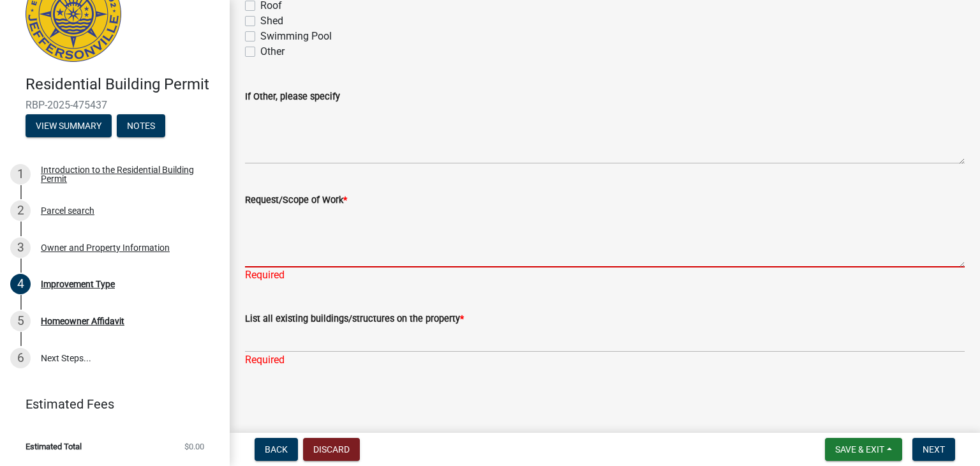
click at [279, 260] on textarea "Request/Scope of Work *" at bounding box center [605, 237] width 720 height 60
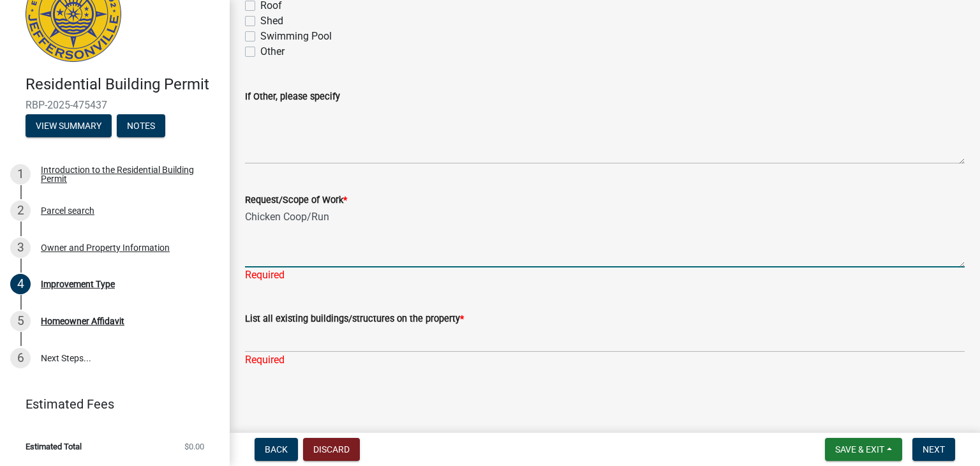
type textarea "Chicken Coop/Run"
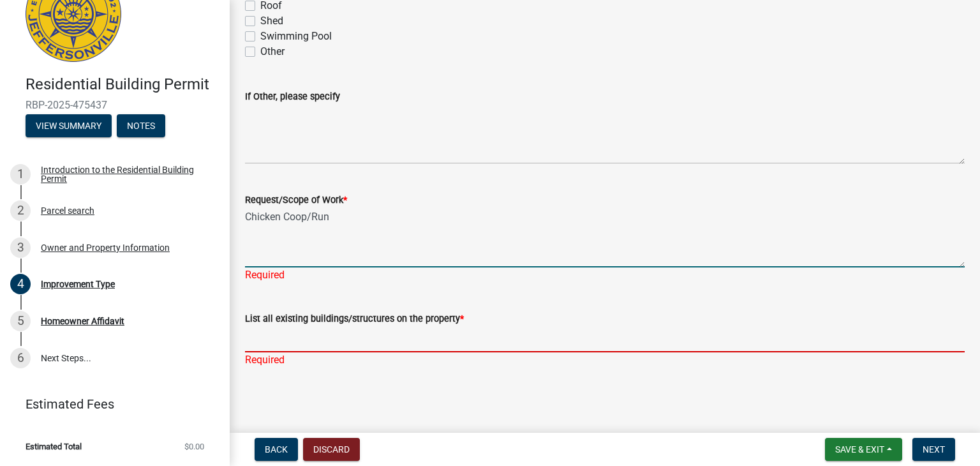
scroll to position [242, 0]
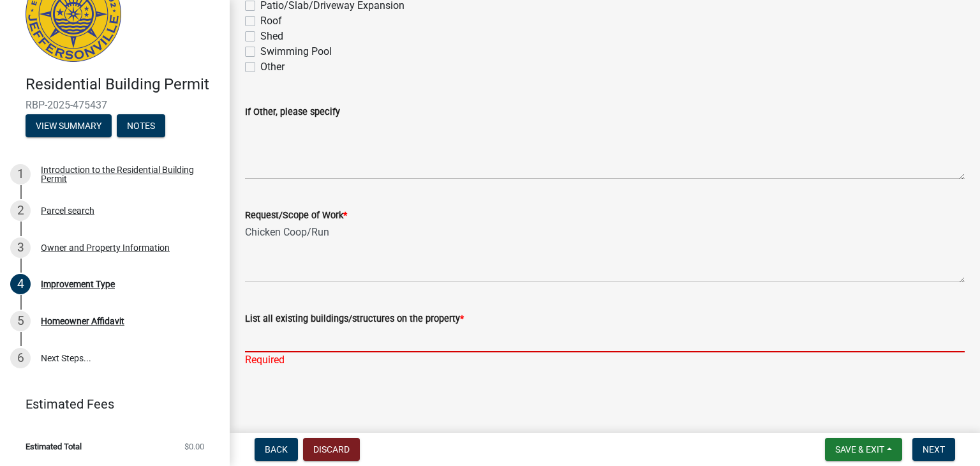
click at [257, 347] on input "List all existing buildings/structures on the property *" at bounding box center [605, 339] width 720 height 26
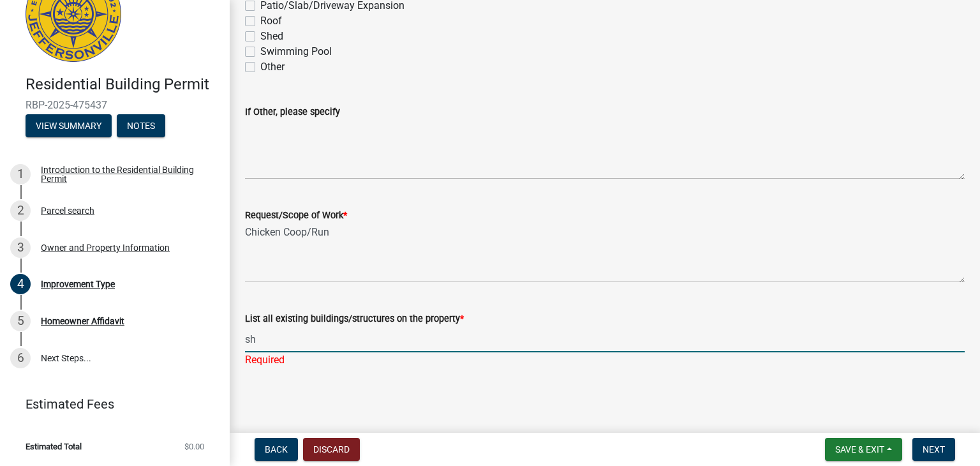
type input "s"
type input "house, shed, pool"
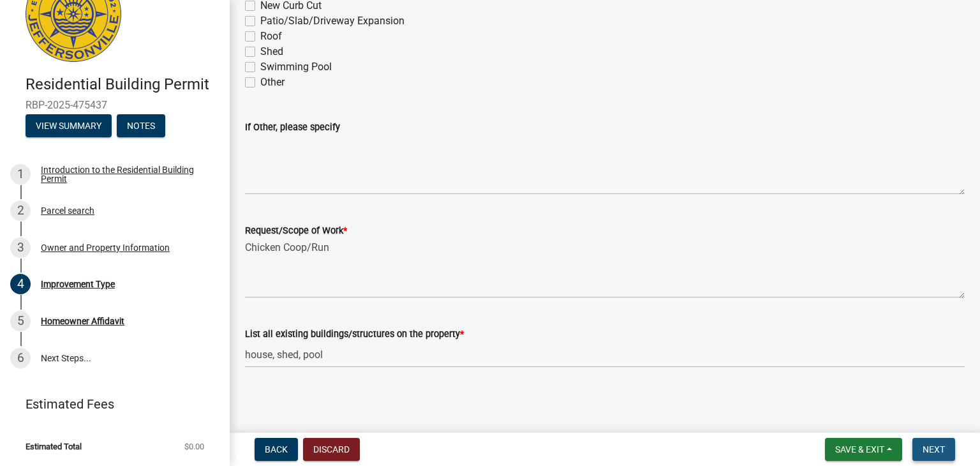
scroll to position [0, 0]
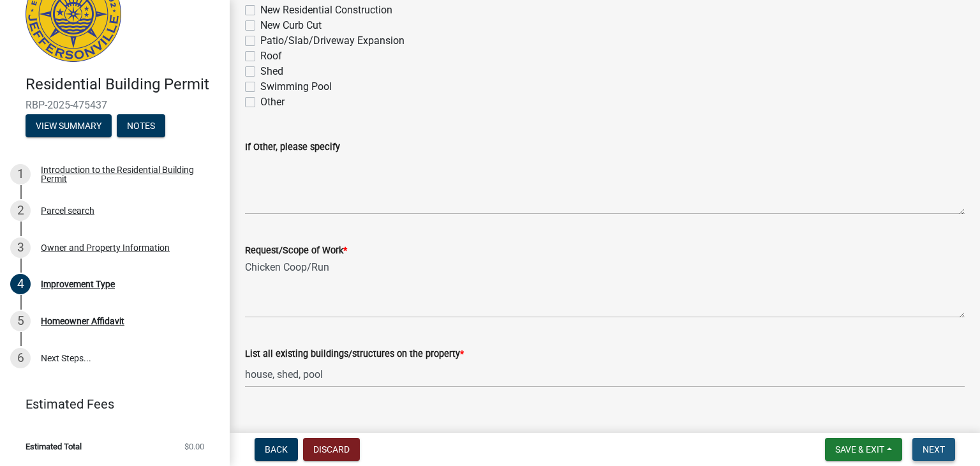
click at [938, 447] on span "Next" at bounding box center [934, 449] width 22 height 10
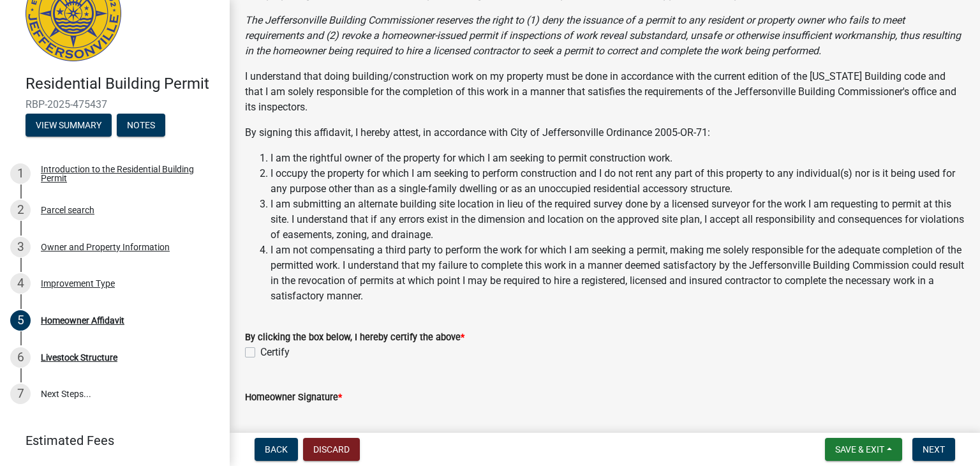
scroll to position [235, 0]
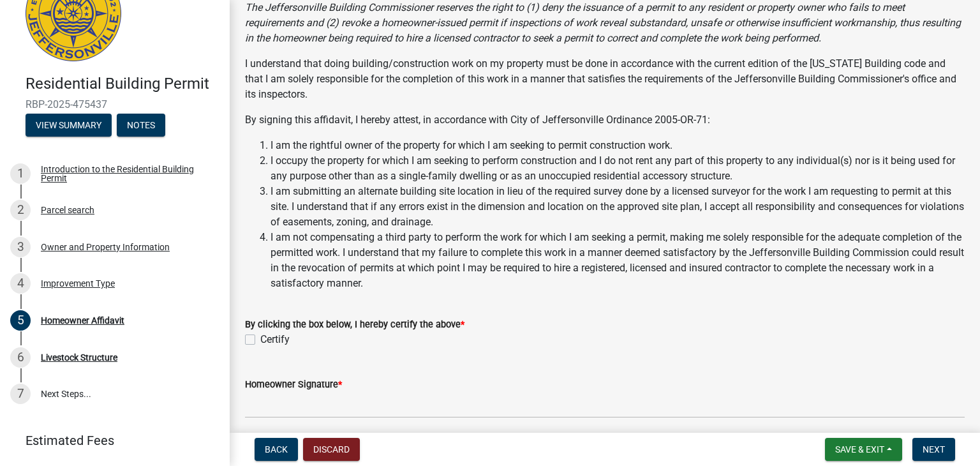
click at [260, 338] on label "Certify" at bounding box center [274, 339] width 29 height 15
click at [260, 338] on input "Certify" at bounding box center [264, 336] width 8 height 8
checkbox input "true"
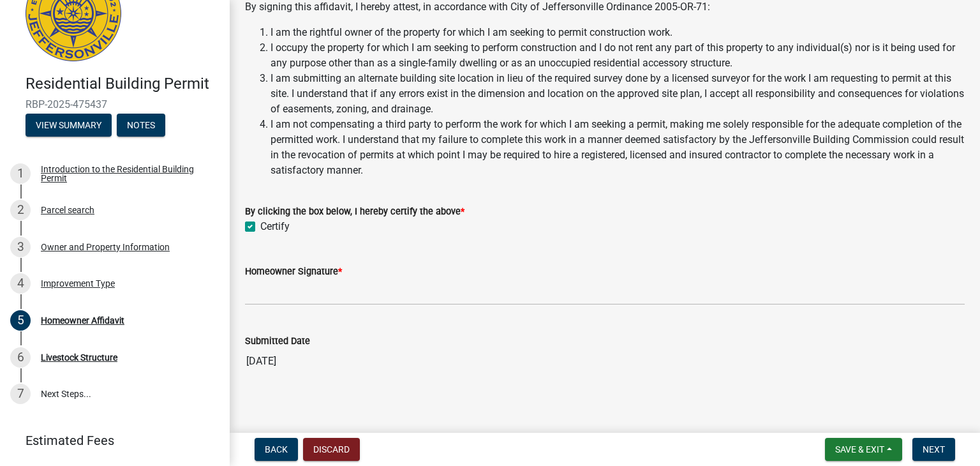
scroll to position [354, 0]
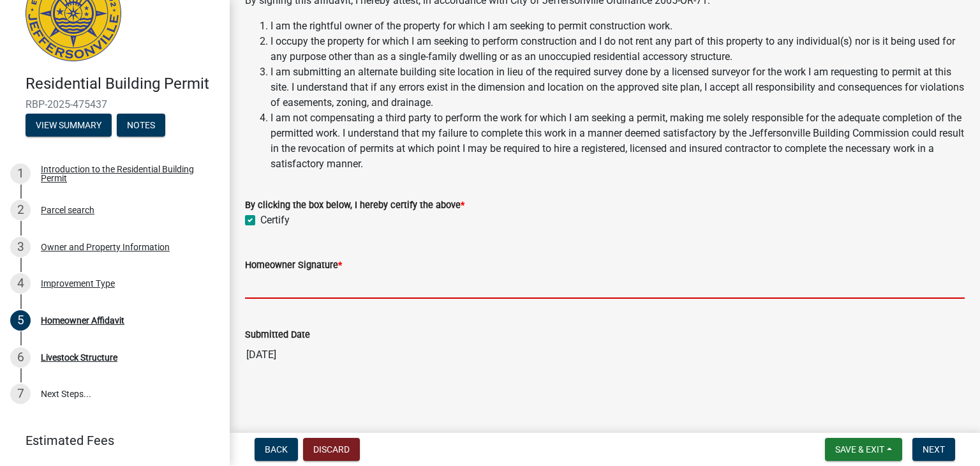
click at [273, 295] on input "Homeowner Signature *" at bounding box center [605, 286] width 720 height 26
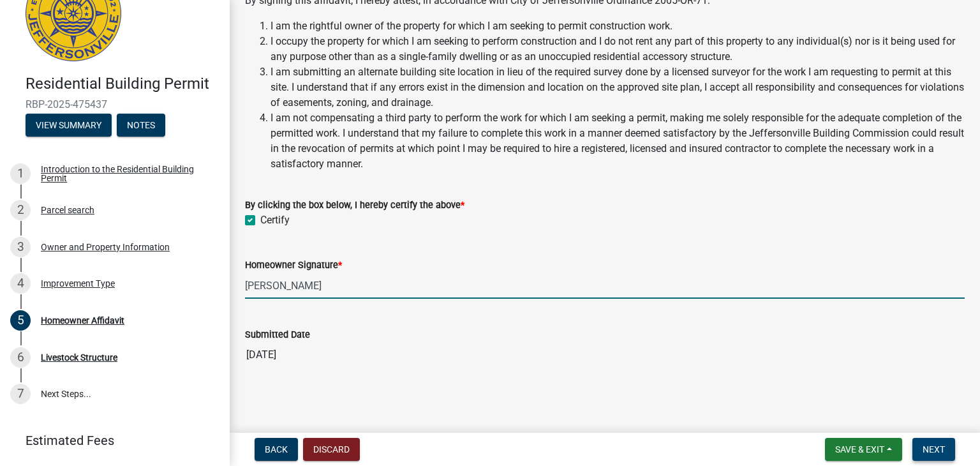
type input "[PERSON_NAME]"
click at [943, 452] on span "Next" at bounding box center [934, 449] width 22 height 10
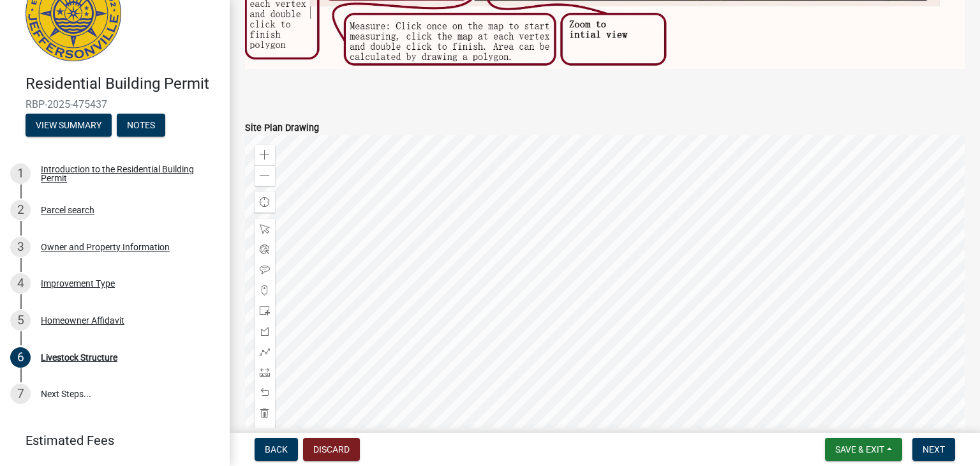
scroll to position [745, 0]
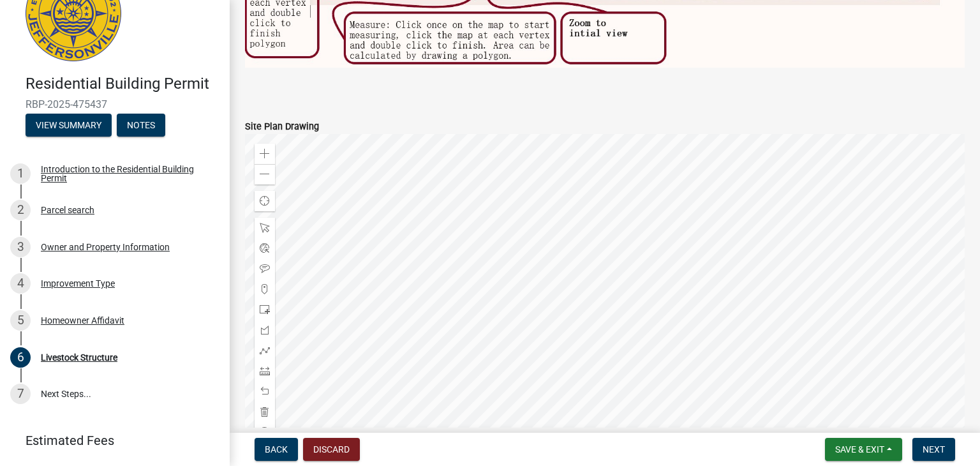
click at [596, 320] on div at bounding box center [605, 293] width 720 height 319
click at [608, 336] on div at bounding box center [605, 293] width 720 height 319
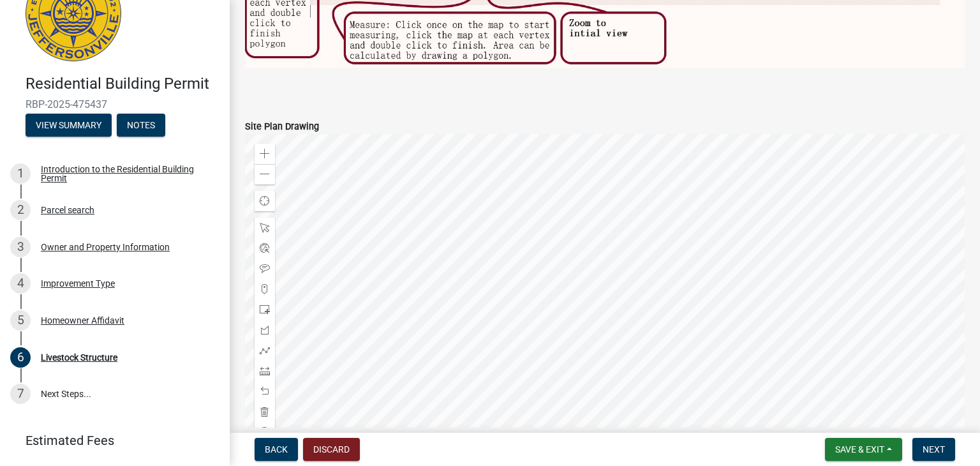
click at [559, 232] on div at bounding box center [605, 293] width 720 height 319
click at [610, 335] on div at bounding box center [605, 293] width 720 height 319
click at [262, 169] on span at bounding box center [265, 174] width 10 height 10
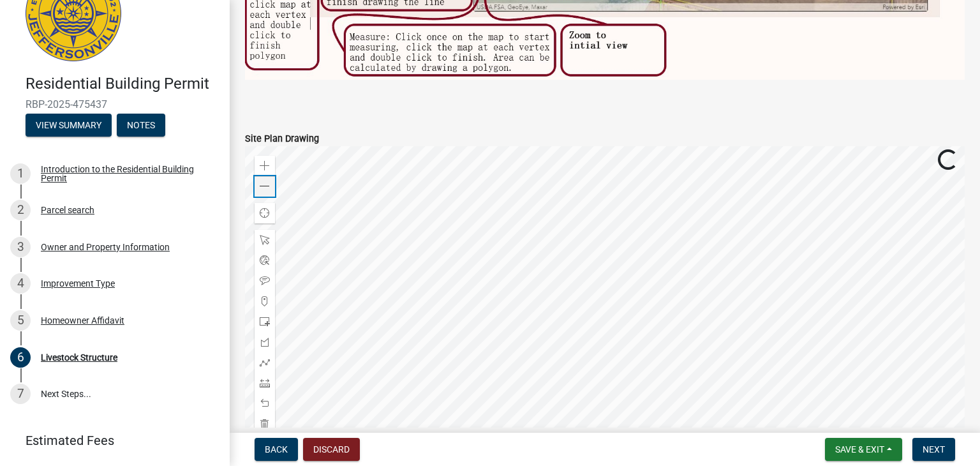
scroll to position [732, 0]
click at [264, 194] on div "Zoom out" at bounding box center [265, 187] width 20 height 20
click at [257, 170] on div "Zoom in" at bounding box center [265, 166] width 20 height 20
click at [571, 227] on div at bounding box center [605, 306] width 720 height 319
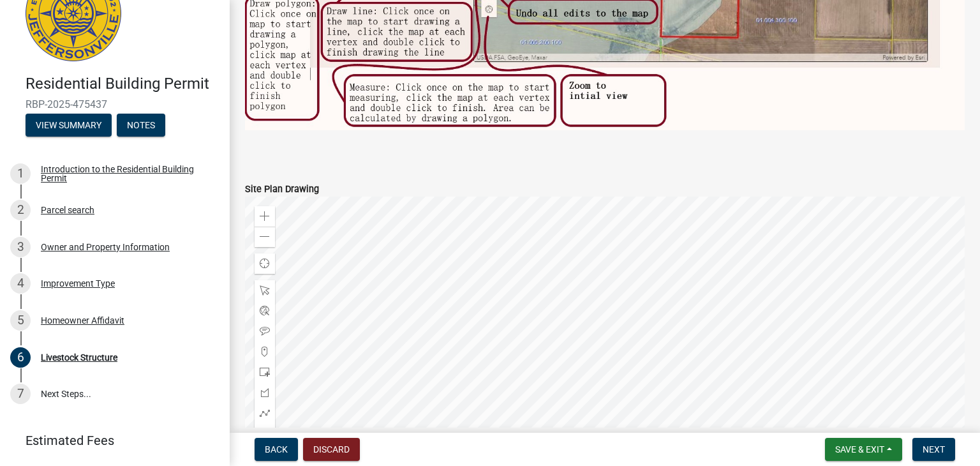
scroll to position [683, 0]
click at [639, 301] on div at bounding box center [605, 355] width 720 height 319
click at [639, 302] on div at bounding box center [605, 355] width 720 height 319
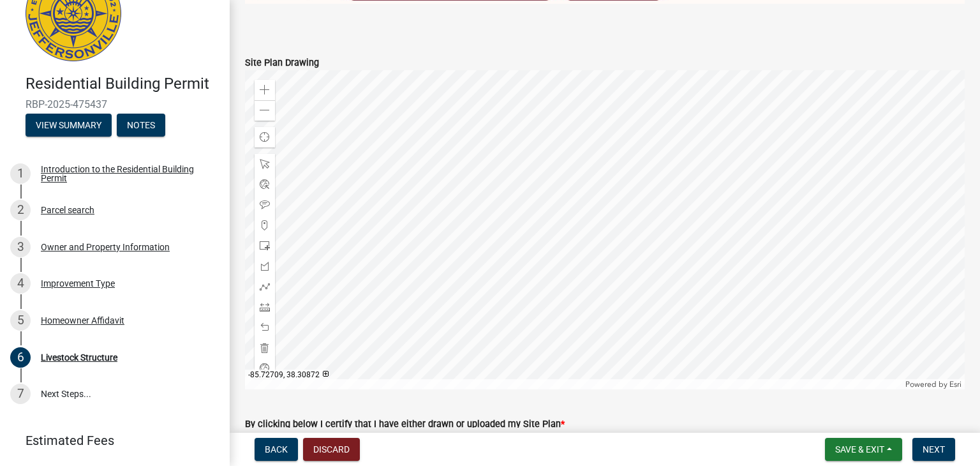
scroll to position [809, 0]
click at [265, 158] on span at bounding box center [265, 163] width 10 height 10
click at [640, 172] on div "Zoom in Zoom out Find my location Powered by [PERSON_NAME]" at bounding box center [605, 229] width 720 height 319
drag, startPoint x: 265, startPoint y: 158, endPoint x: 319, endPoint y: 158, distance: 53.6
click at [640, 172] on div at bounding box center [605, 229] width 720 height 319
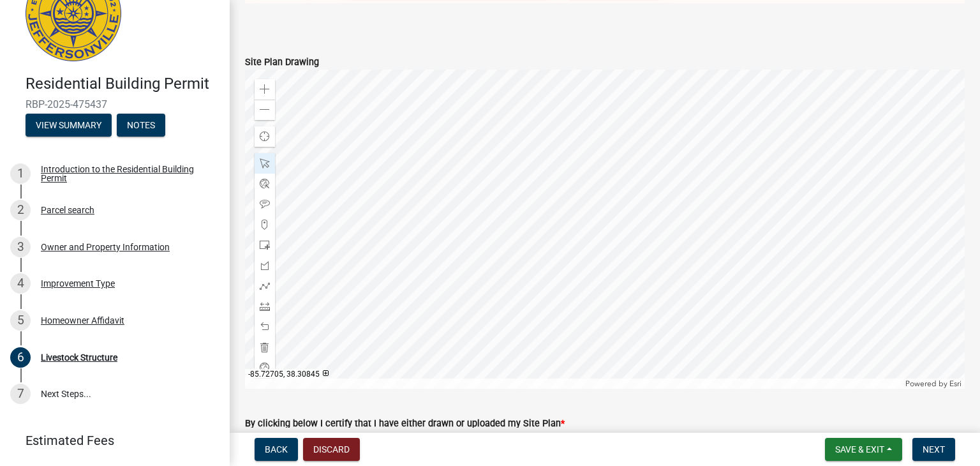
click at [626, 174] on div at bounding box center [605, 229] width 720 height 319
click at [630, 202] on div at bounding box center [605, 229] width 720 height 319
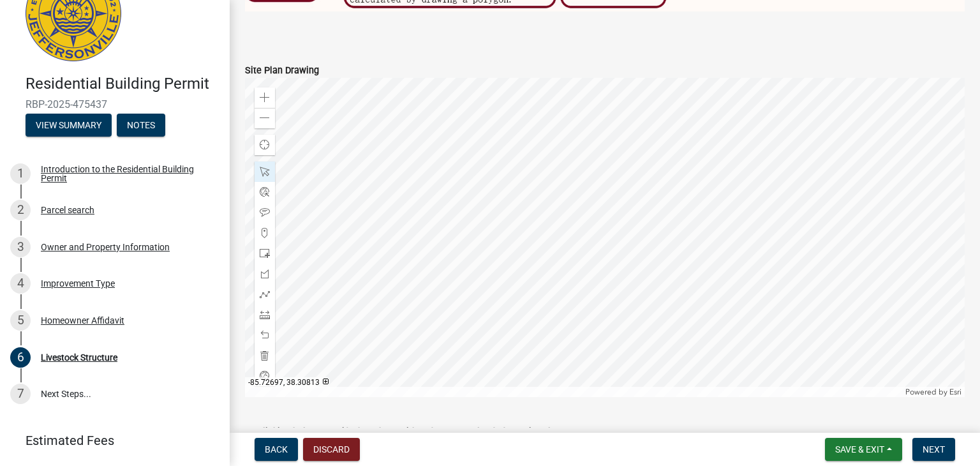
scroll to position [797, 0]
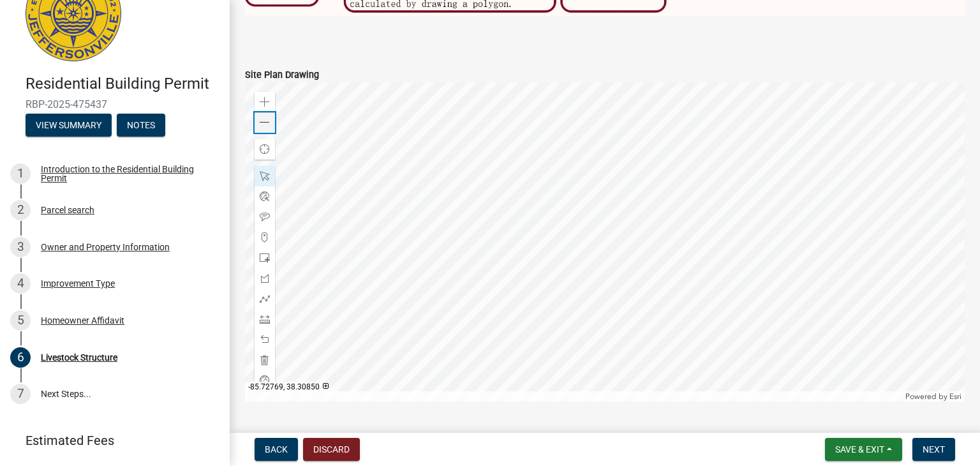
click at [264, 126] on span at bounding box center [265, 122] width 10 height 10
click at [755, 227] on div at bounding box center [605, 239] width 720 height 319
click at [818, 315] on div at bounding box center [605, 239] width 720 height 319
click at [776, 236] on div at bounding box center [605, 239] width 720 height 319
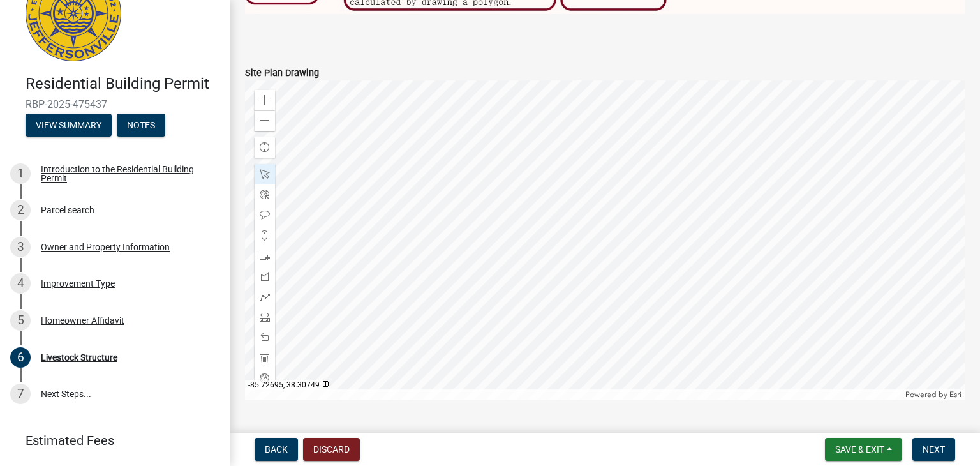
click at [499, 293] on div at bounding box center [605, 239] width 720 height 319
click at [661, 358] on div at bounding box center [605, 239] width 720 height 319
click at [732, 264] on div at bounding box center [605, 239] width 720 height 319
click at [622, 309] on div at bounding box center [605, 239] width 720 height 319
click at [799, 177] on div at bounding box center [605, 239] width 720 height 319
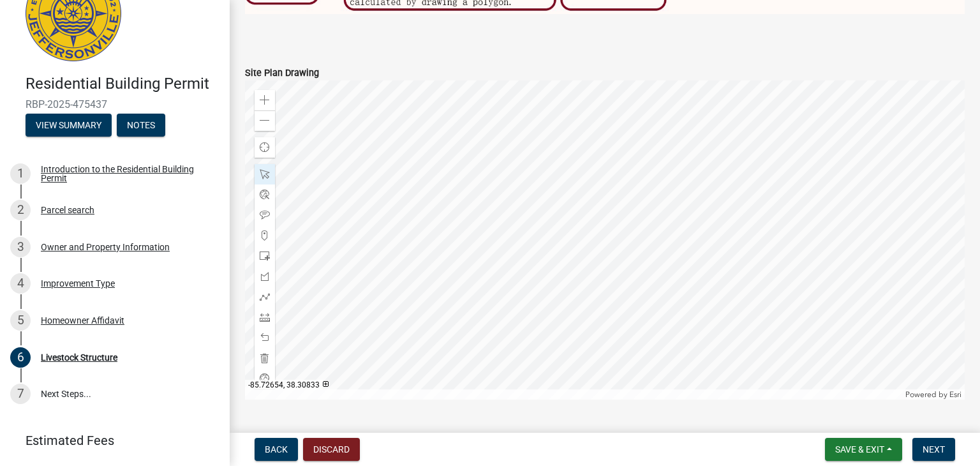
click at [644, 238] on div at bounding box center [605, 239] width 720 height 319
click at [713, 148] on div at bounding box center [605, 239] width 720 height 319
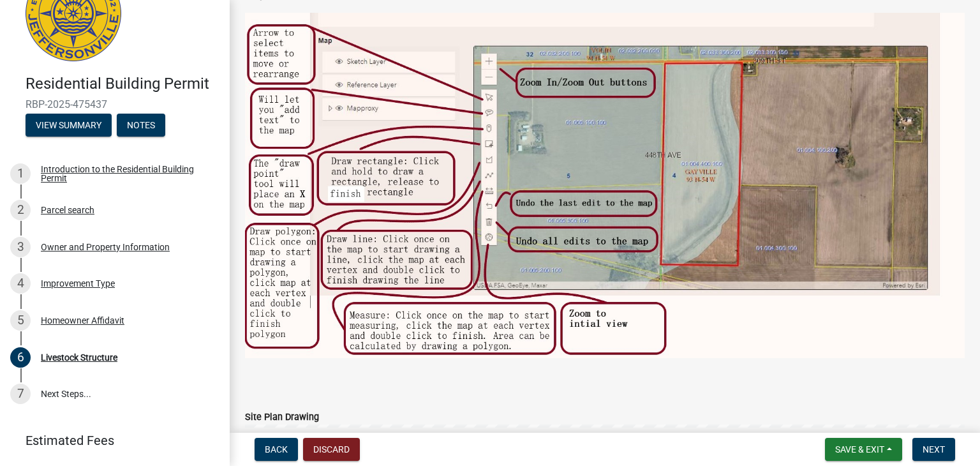
scroll to position [425, 0]
